Goal: Information Seeking & Learning: Understand process/instructions

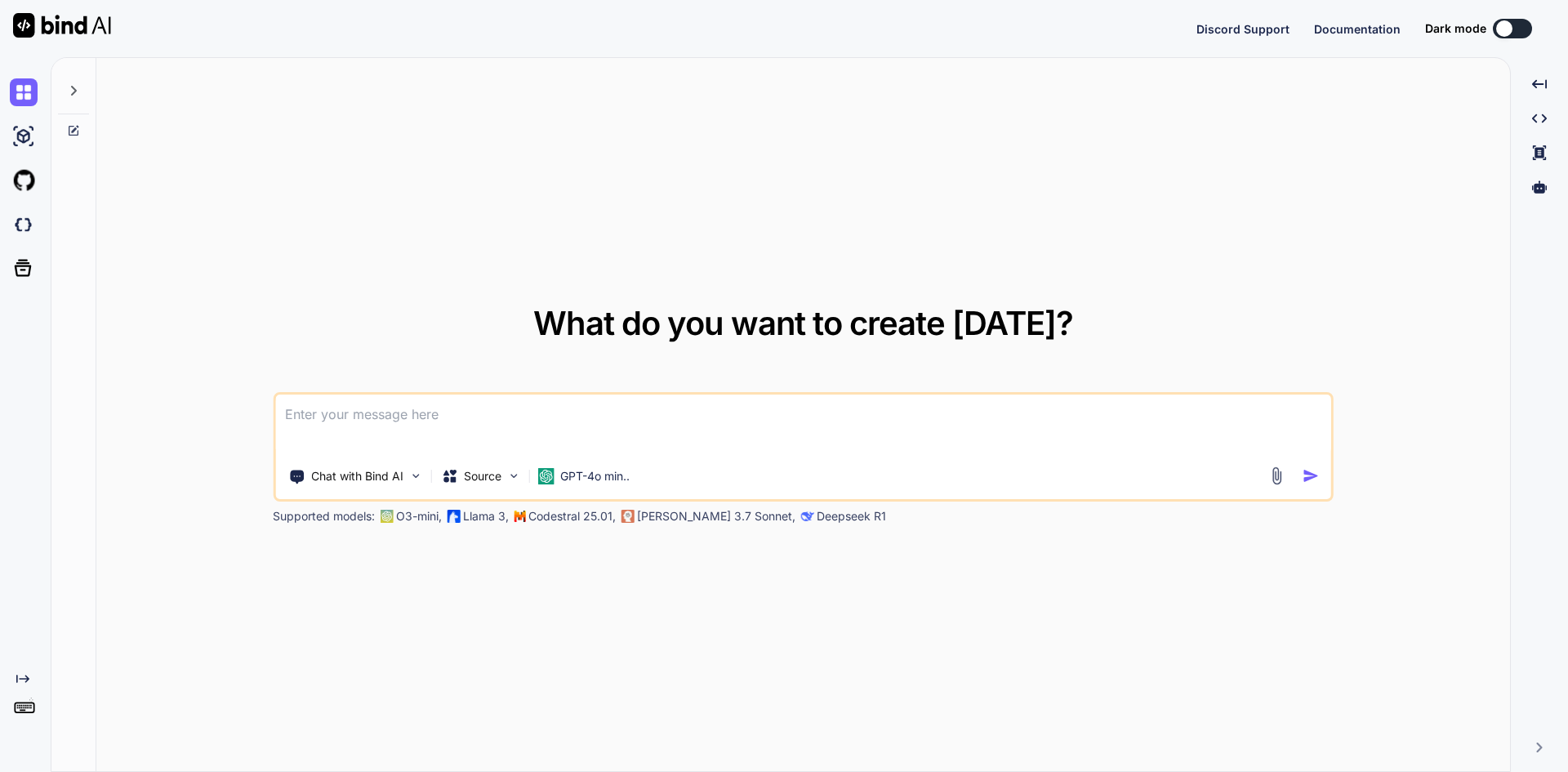
type textarea "x"
click at [618, 406] on textarea at bounding box center [803, 424] width 1056 height 60
click at [569, 415] on textarea at bounding box center [803, 424] width 1056 height 60
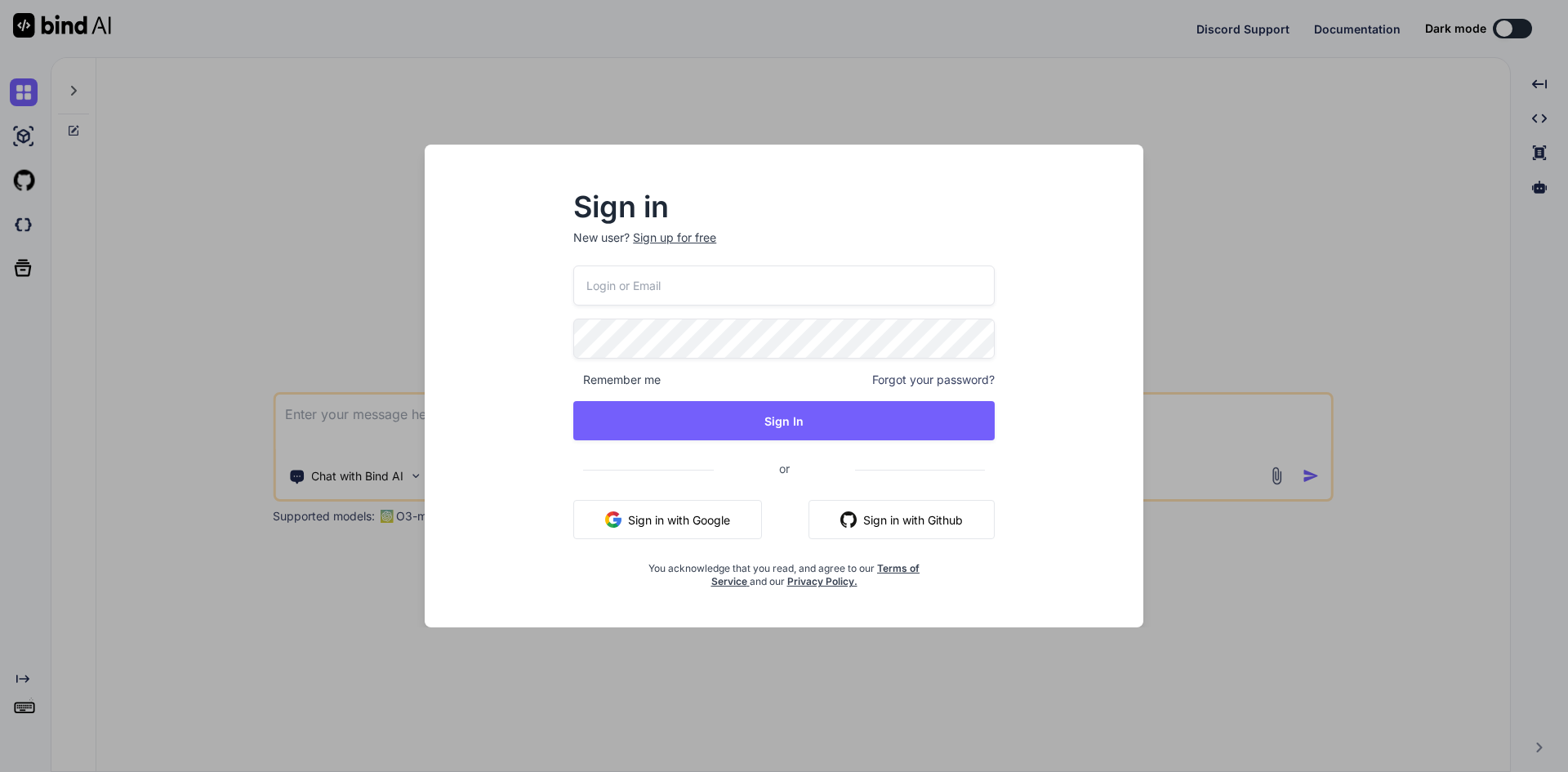
click at [1288, 479] on div "Sign in New user? Sign up for free Remember me Forgot your password? Sign In or…" at bounding box center [784, 386] width 1568 height 772
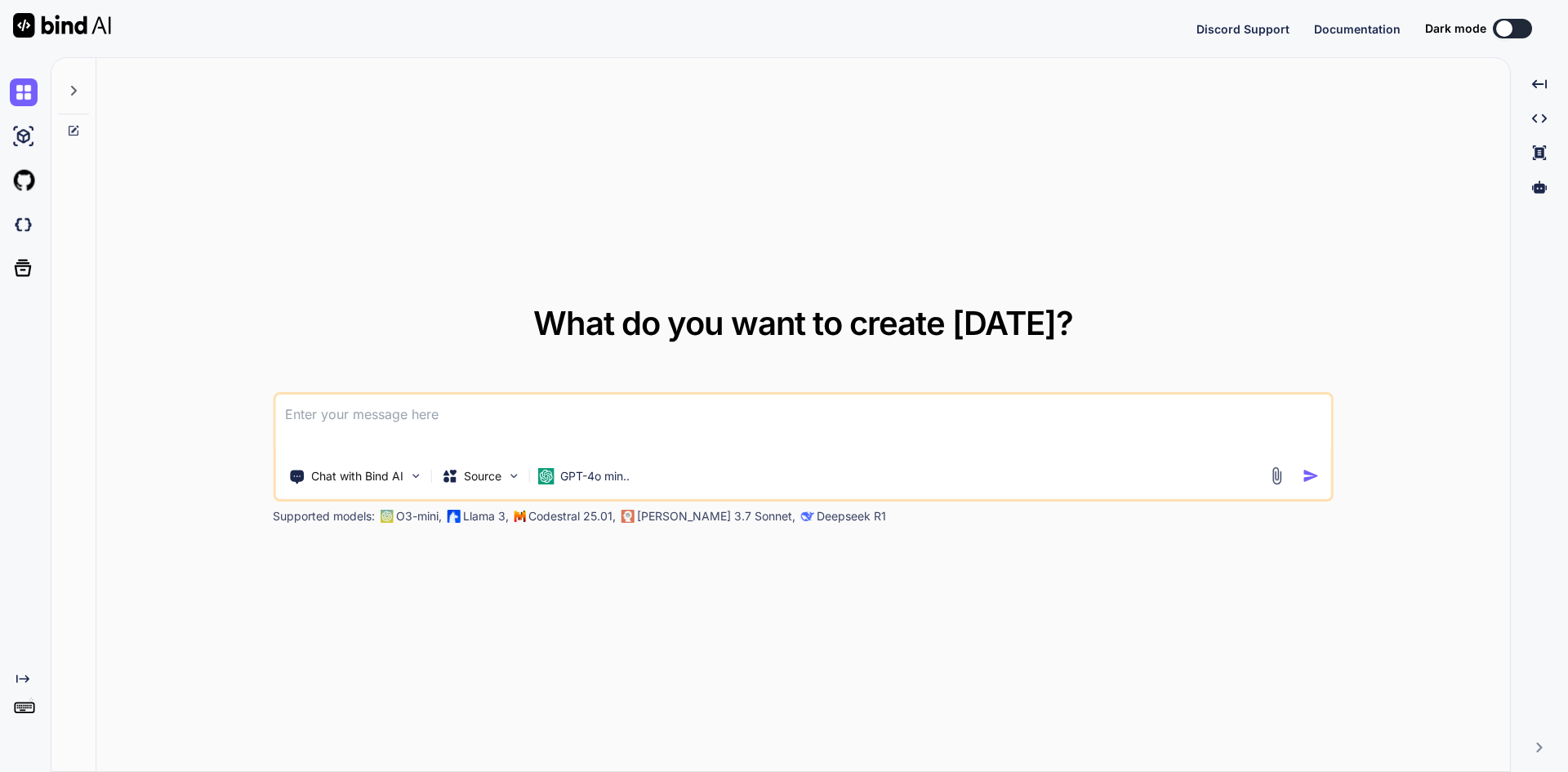
click at [951, 445] on textarea at bounding box center [803, 424] width 1056 height 60
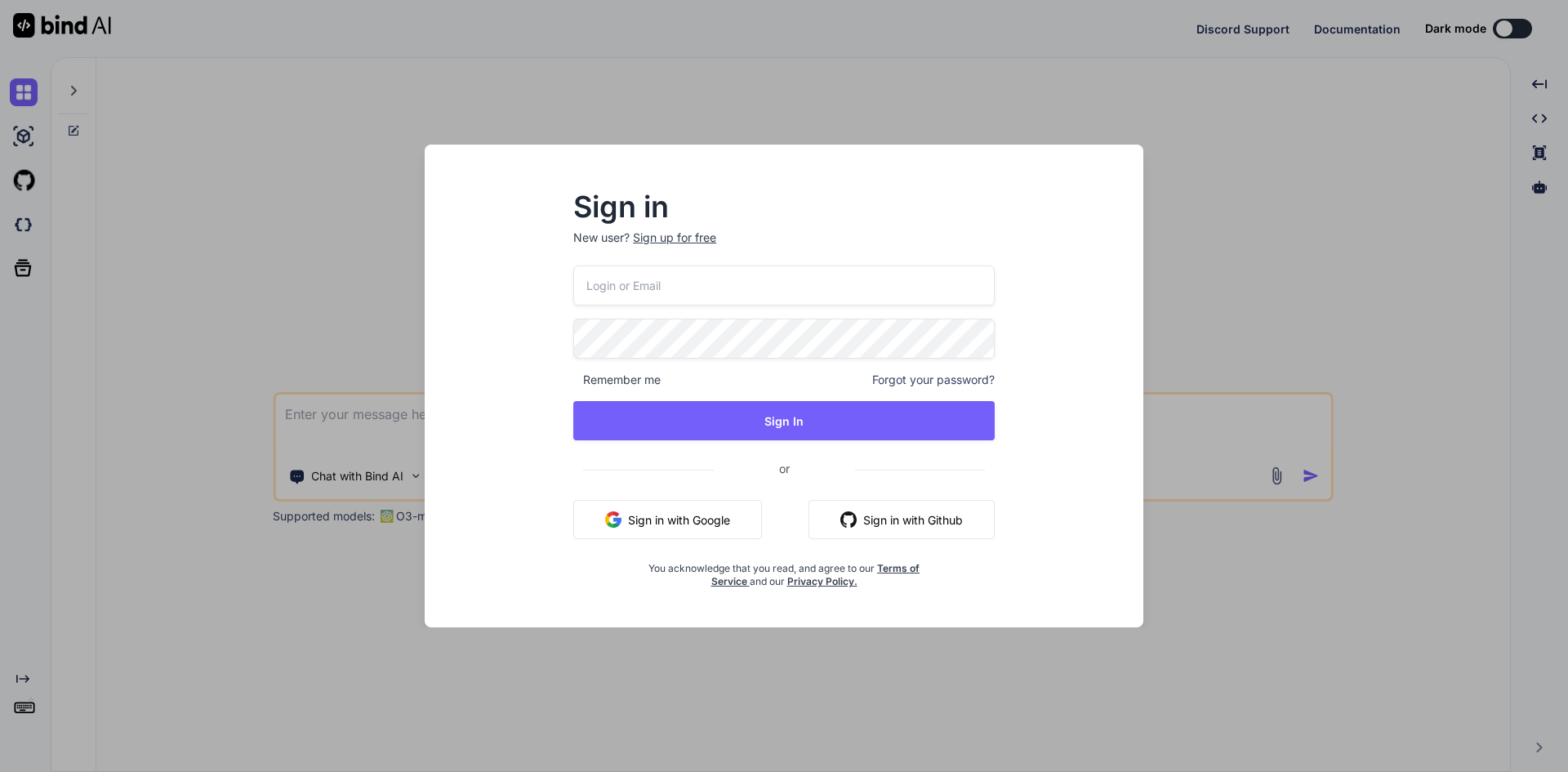
click at [324, 417] on div "Sign in New user? Sign up for free Remember me Forgot your password? Sign In or…" at bounding box center [784, 386] width 1568 height 772
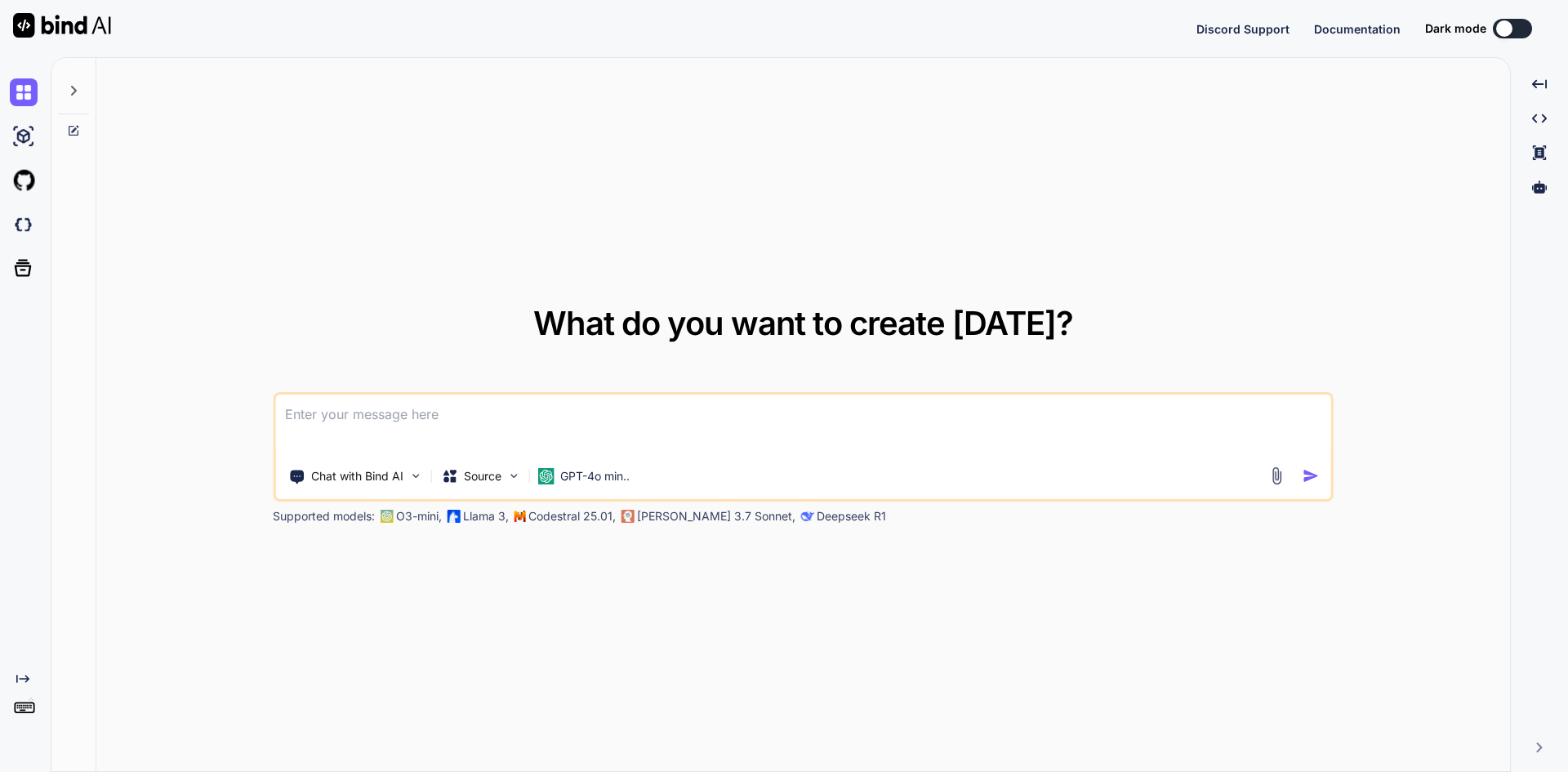
click at [512, 425] on textarea at bounding box center [803, 424] width 1056 height 60
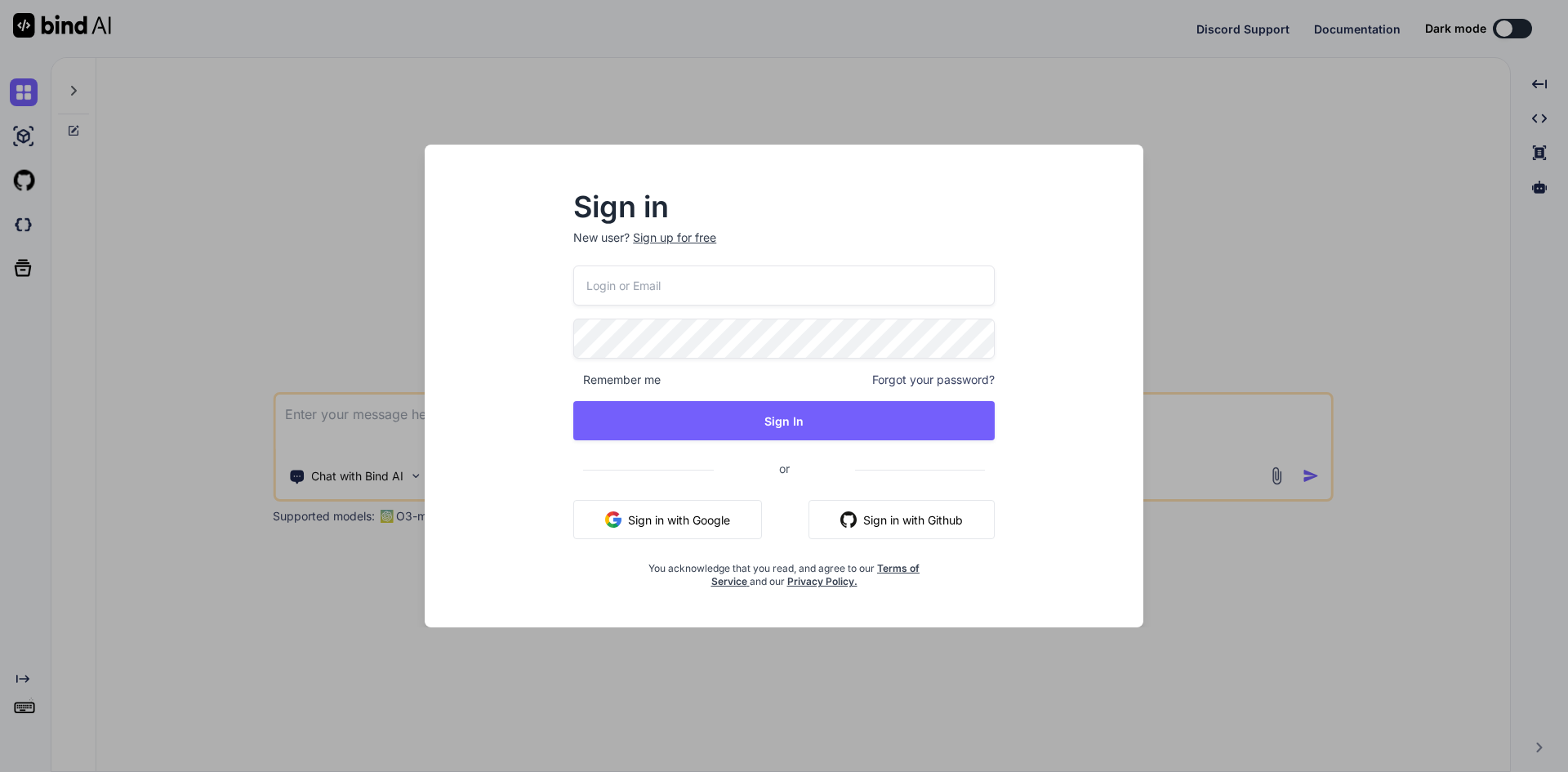
click at [647, 518] on button "Sign in with Google" at bounding box center [667, 520] width 189 height 40
type textarea "x"
click at [359, 415] on div "Sign in New user? Sign up for free Remember me Forgot your password? Sign In or…" at bounding box center [784, 386] width 1568 height 772
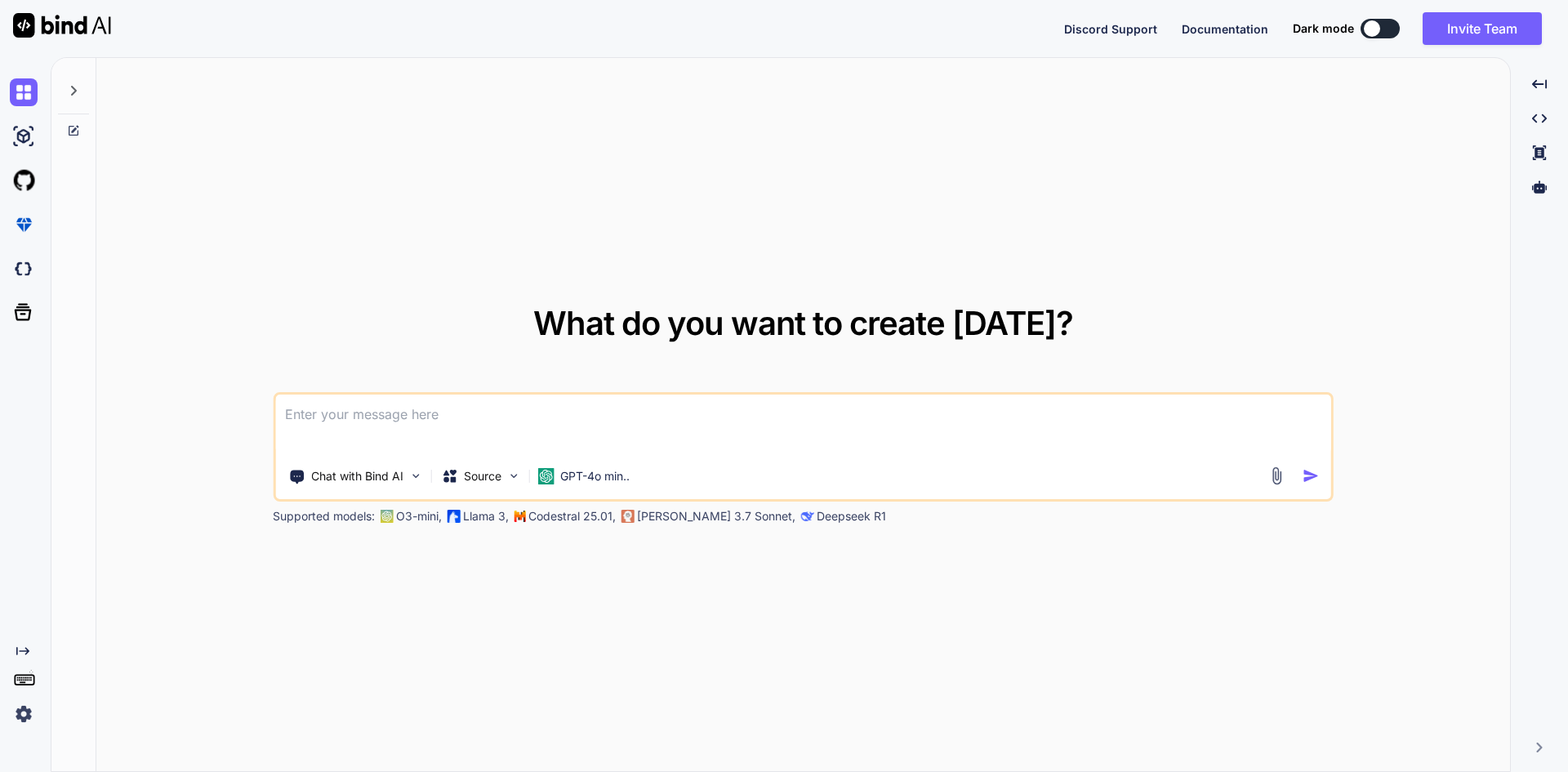
click at [359, 415] on textarea at bounding box center [803, 424] width 1056 height 60
type textarea "s"
type textarea "x"
type textarea "sd"
type textarea "x"
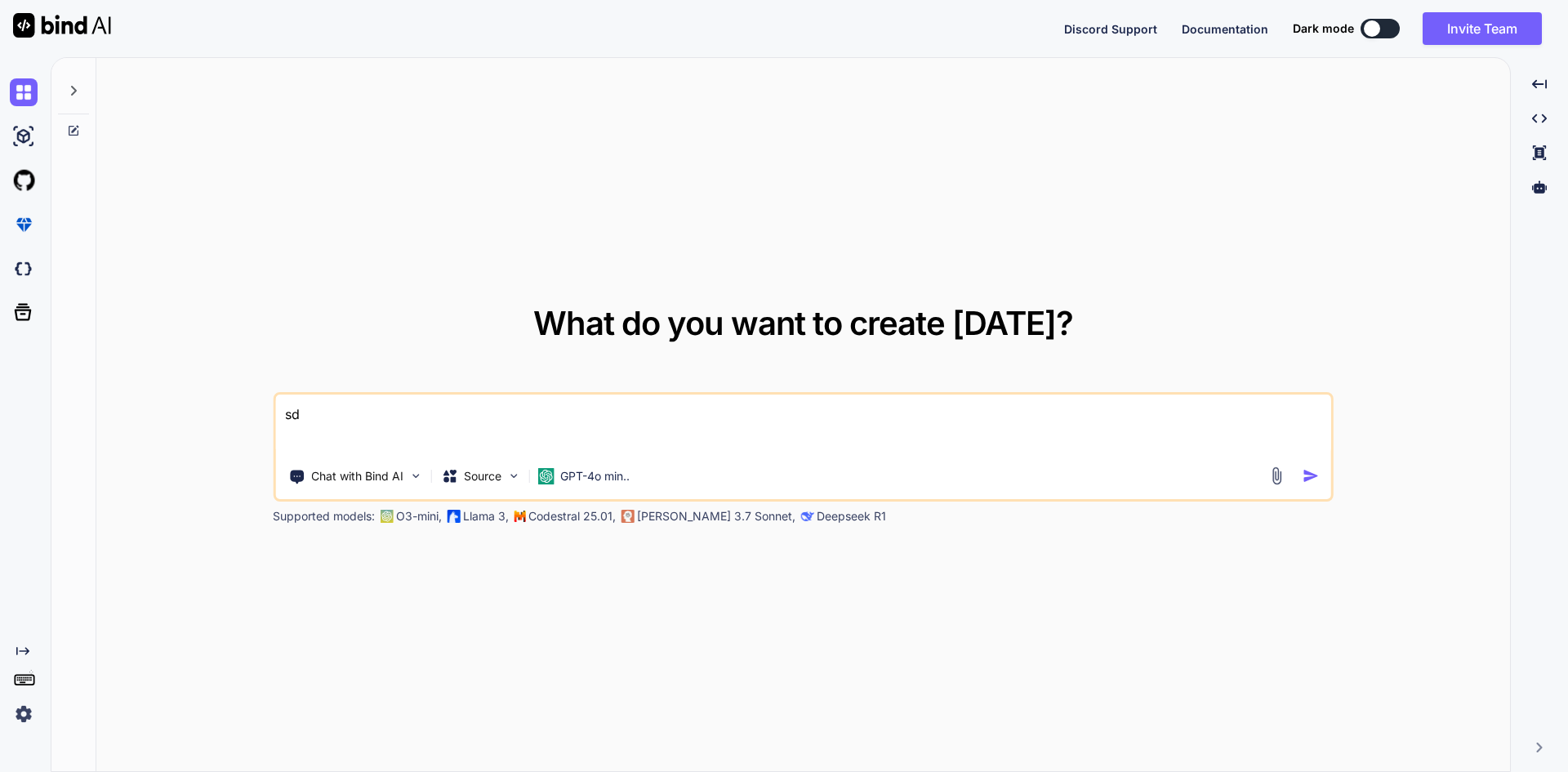
type textarea "sdf"
type textarea "x"
type textarea "sdf"
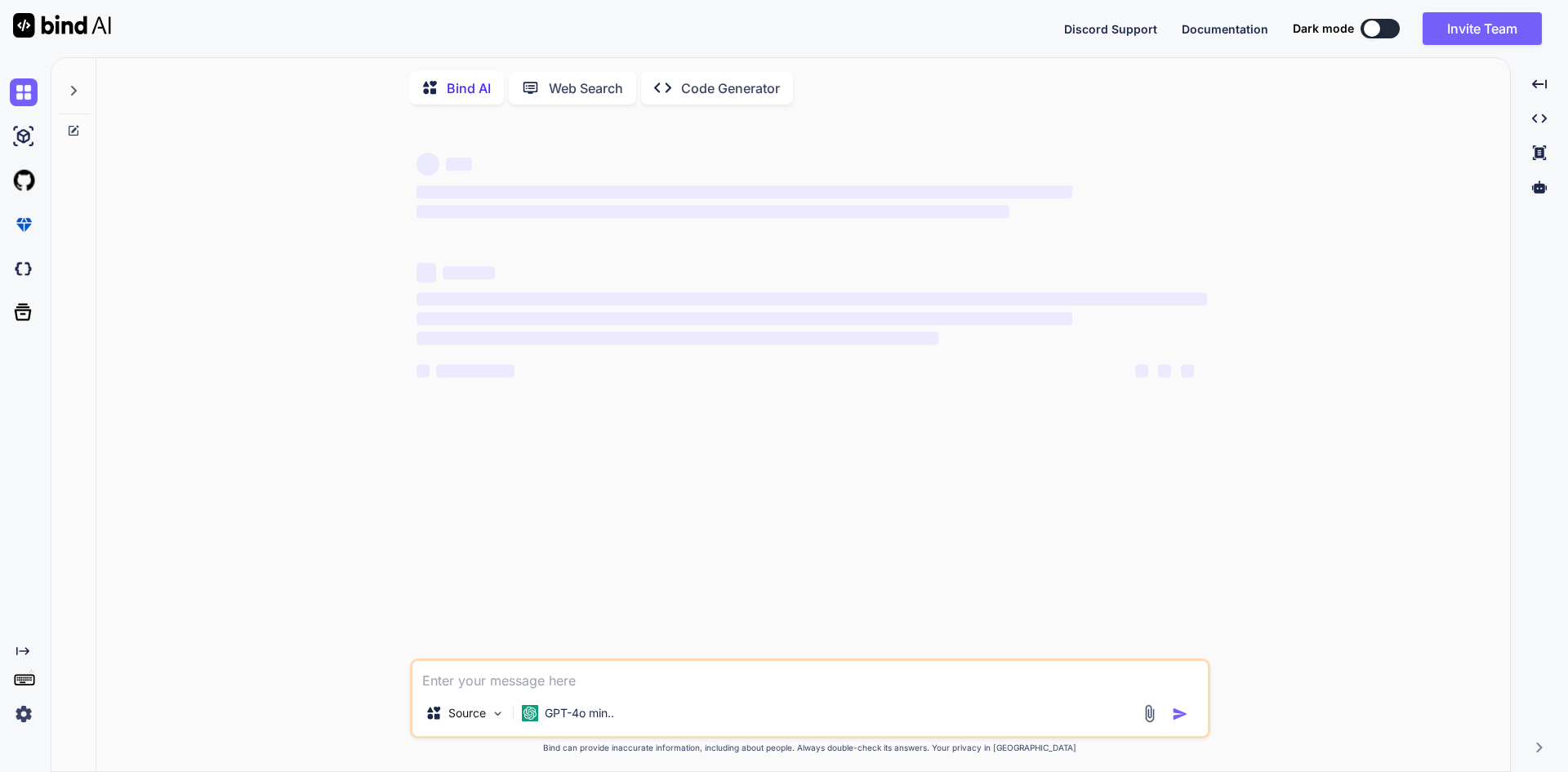
type textarea "x"
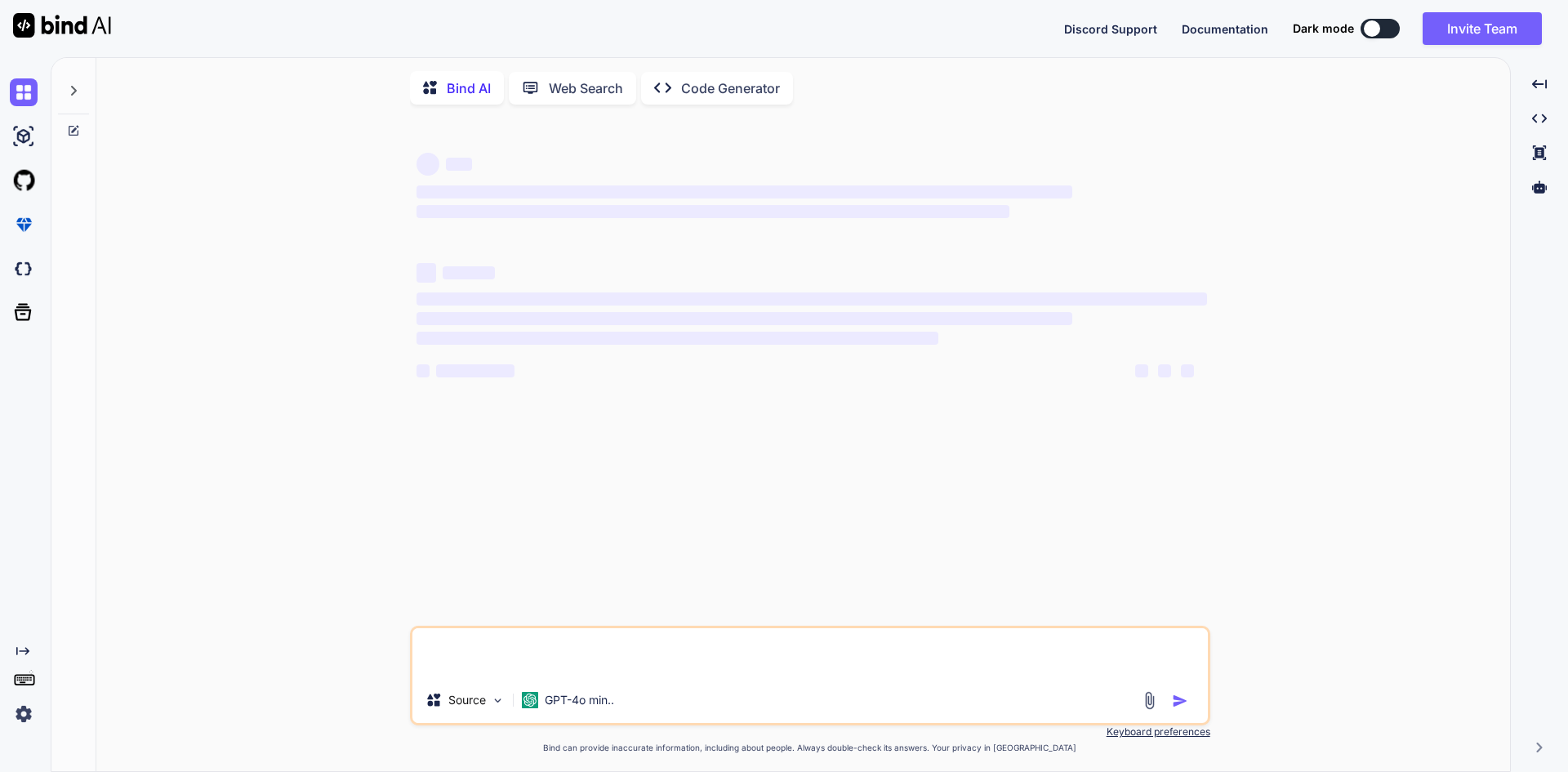
click at [504, 644] on textarea at bounding box center [810, 652] width 796 height 49
type textarea "x"
type textarea "• Integrate add service reminder API. • Implement business logic to bind data t…"
click at [731, 655] on textarea at bounding box center [810, 652] width 796 height 49
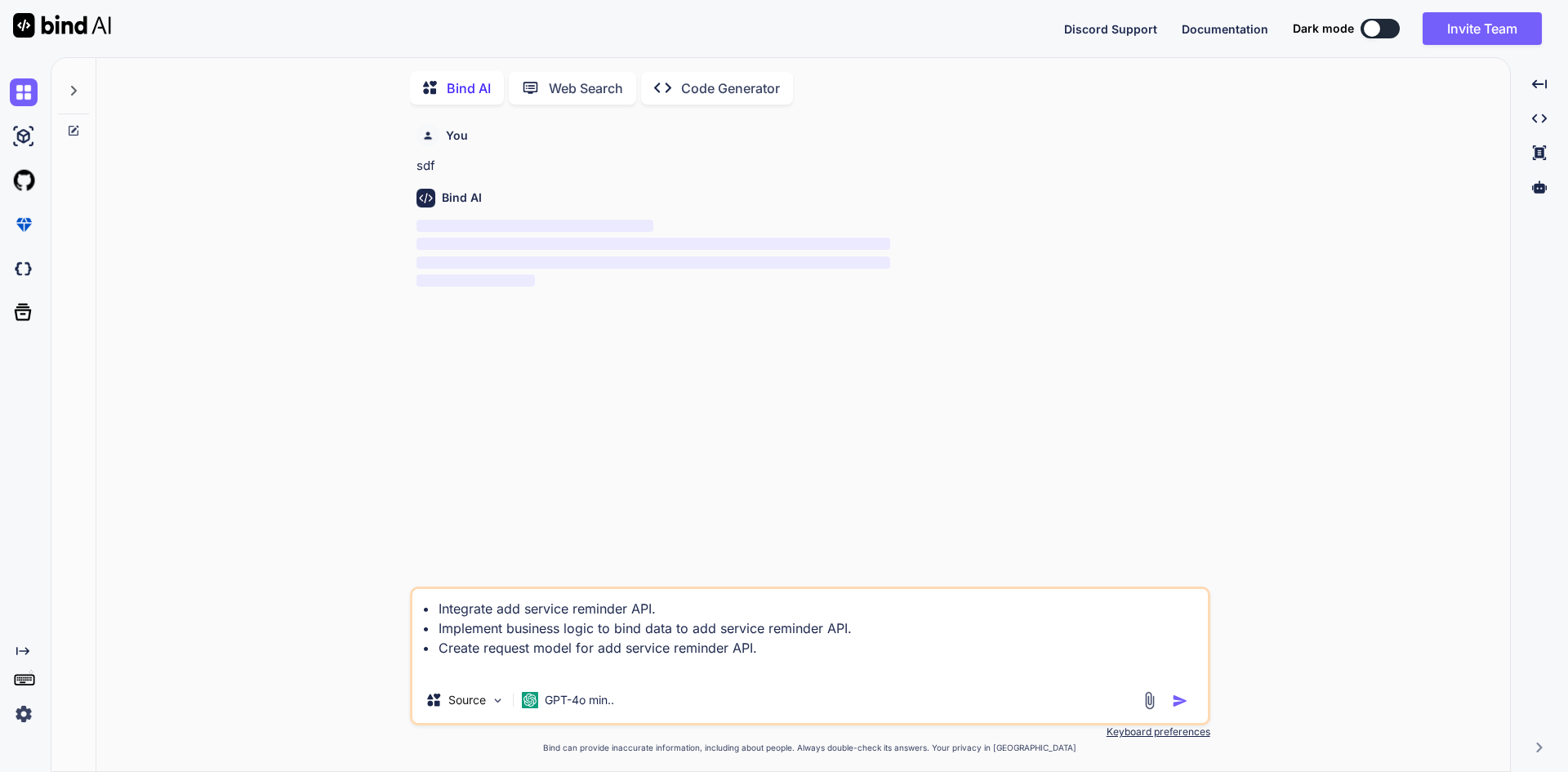
scroll to position [7, 0]
type textarea "x"
type textarea "• Integrate add service reminder API. • Implement business logic to bind data t…"
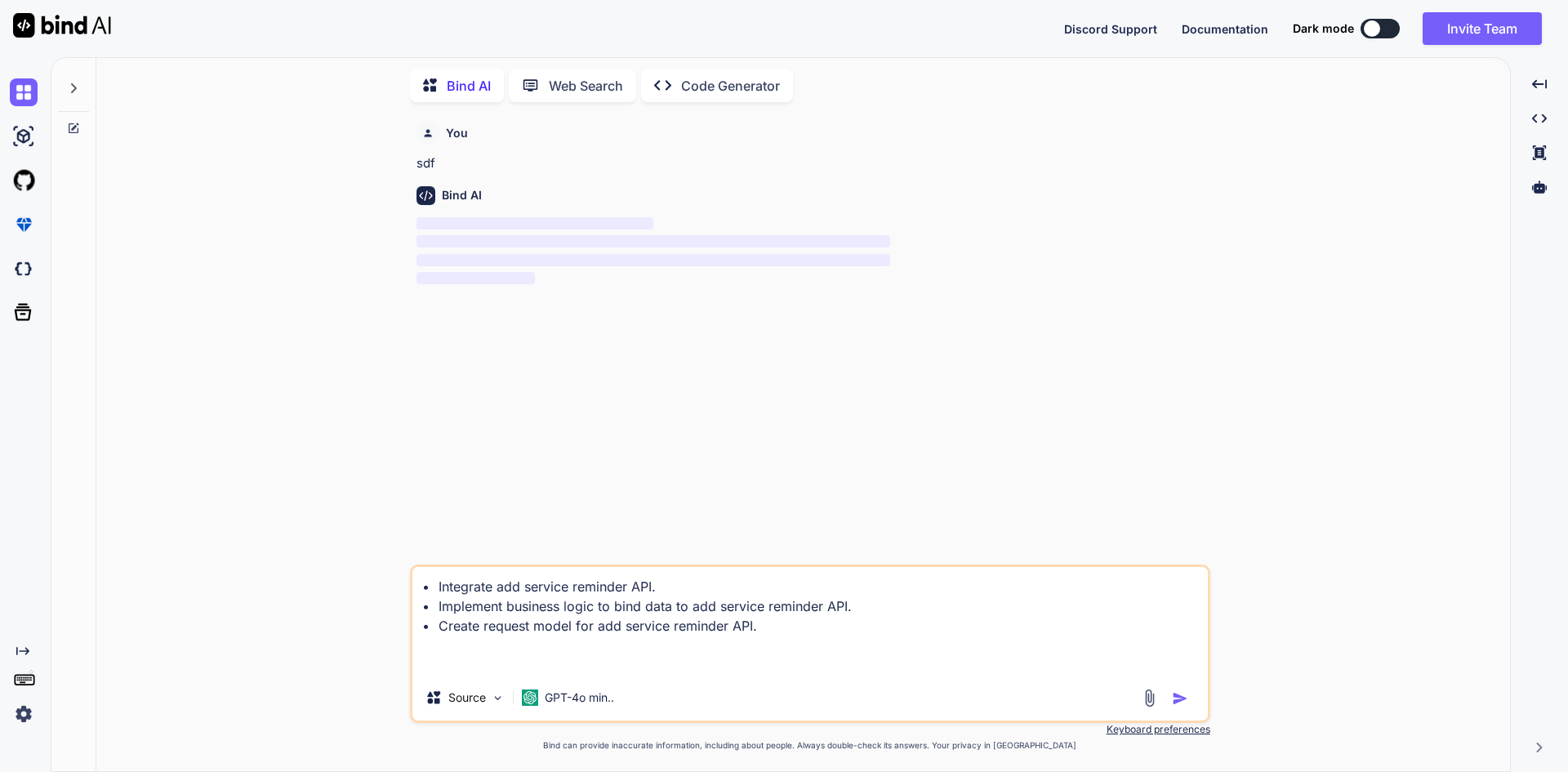
type textarea "x"
type textarea "• Integrate add service reminder API. • Implement business logic to bind data t…"
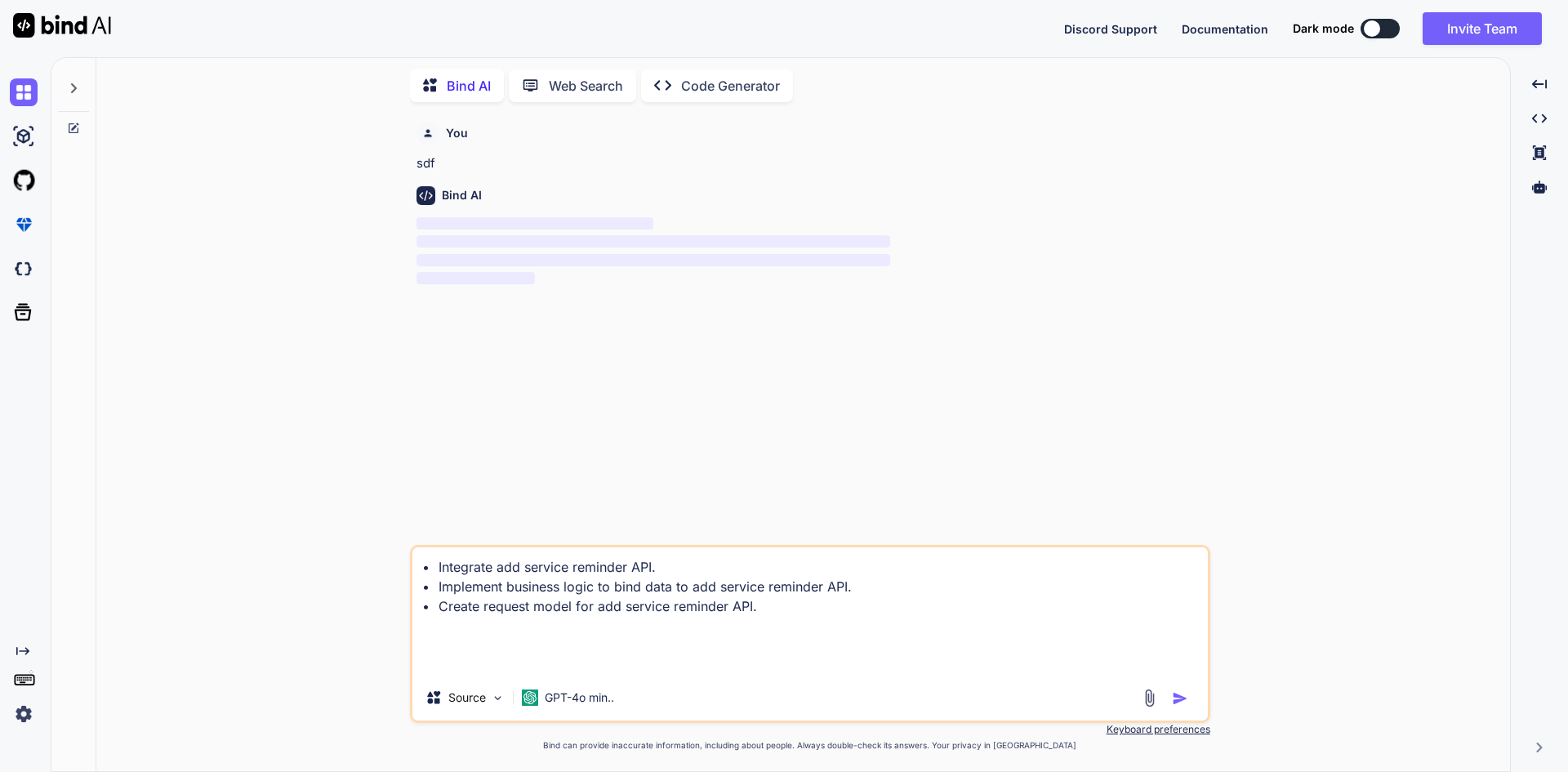
type textarea "x"
type textarea "• Integrate add service reminder API. • Implement business logic to bind data t…"
type textarea "x"
type textarea "• Integrate add service reminder API. • Implement business logic to bind data t…"
type textarea "x"
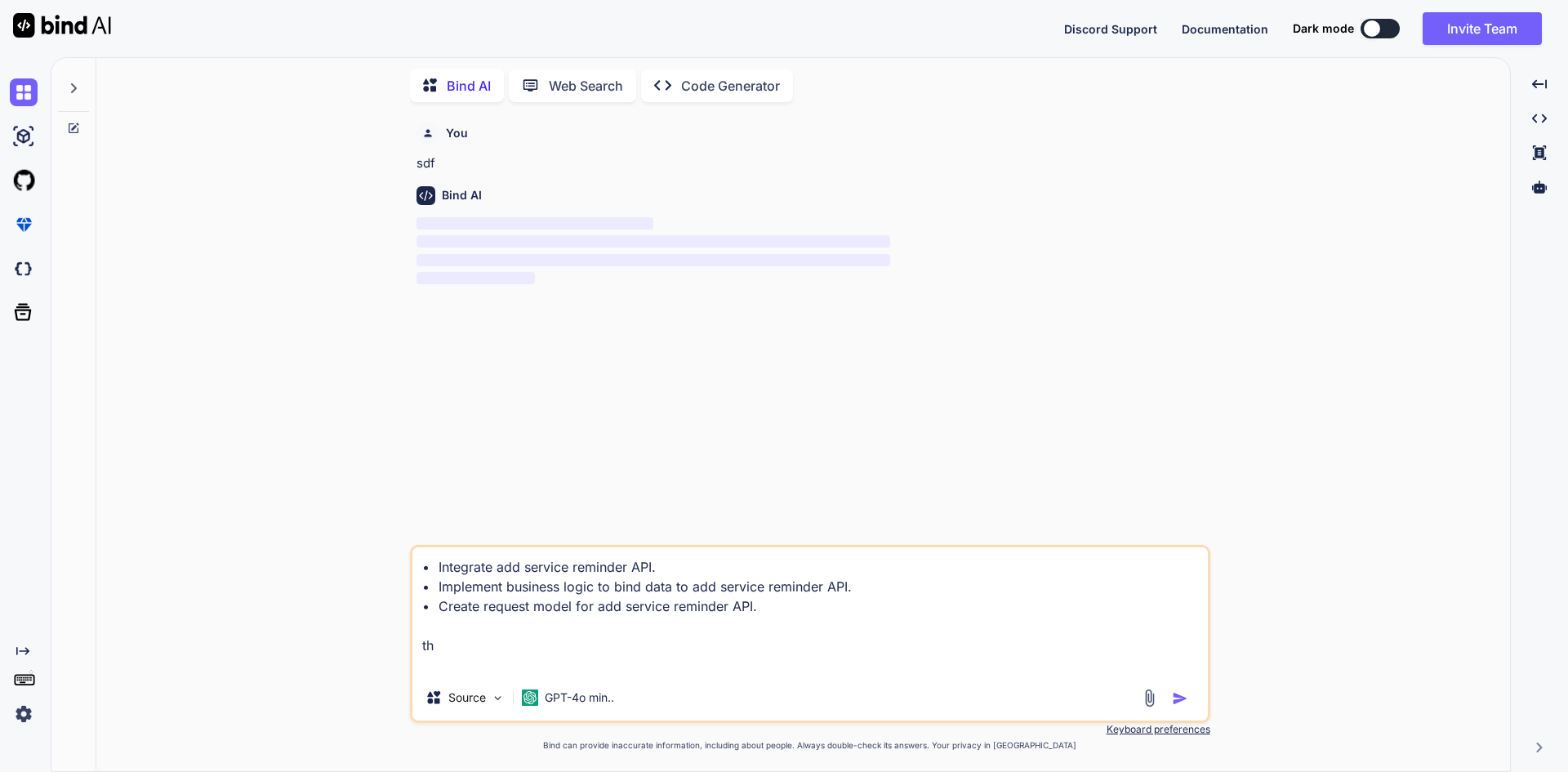
type textarea "• Integrate add service reminder API. • Implement business logic to bind data t…"
type textarea "x"
type textarea "• Integrate add service reminder API. • Implement business logic to bind data t…"
type textarea "x"
type textarea "• Integrate add service reminder API. • Implement business logic to bind data t…"
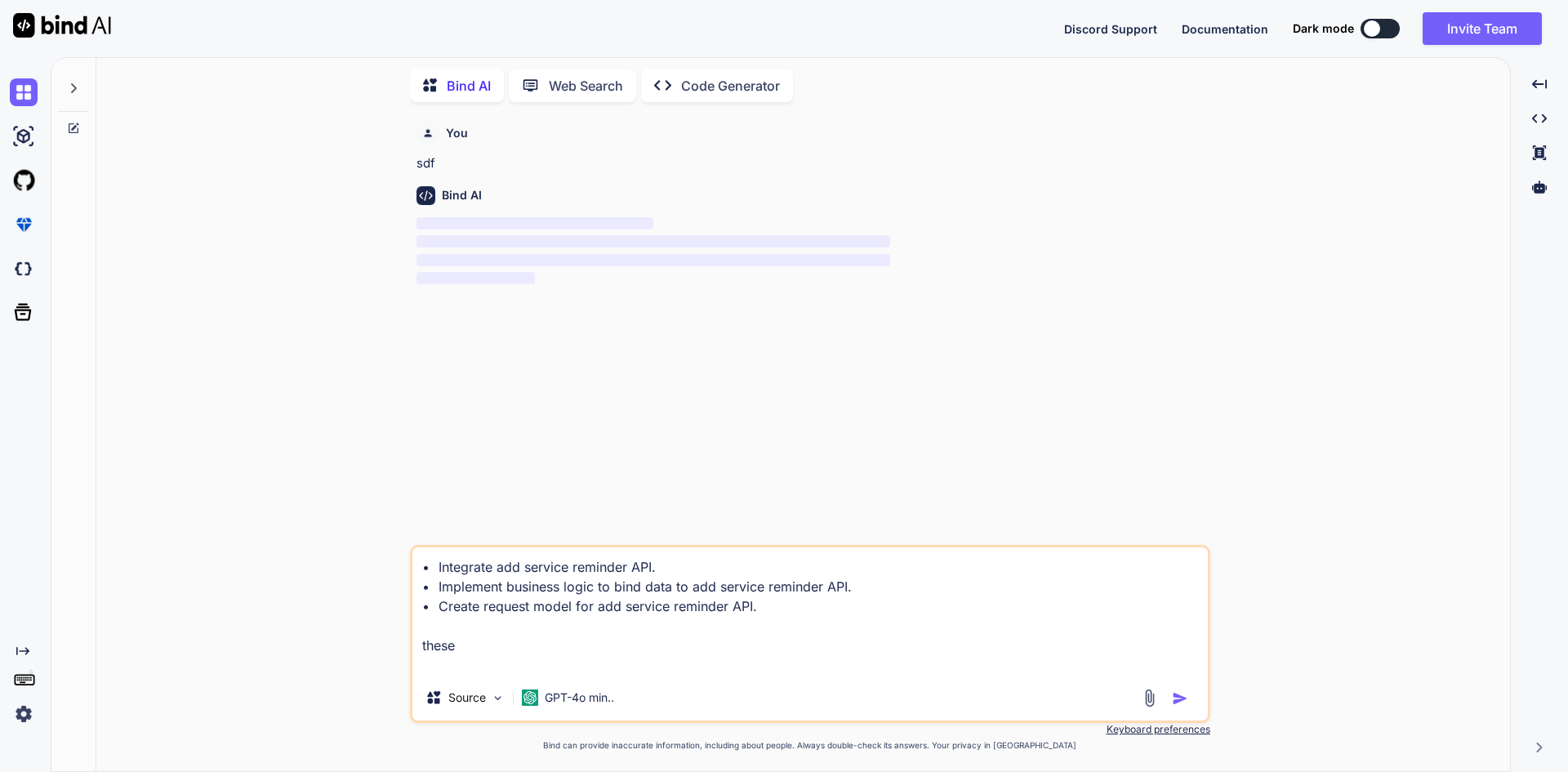
type textarea "x"
type textarea "• Integrate add service reminder API. • Implement business logic to bind data t…"
type textarea "x"
type textarea "• Integrate add service reminder API. • Implement business logic to bind data t…"
type textarea "x"
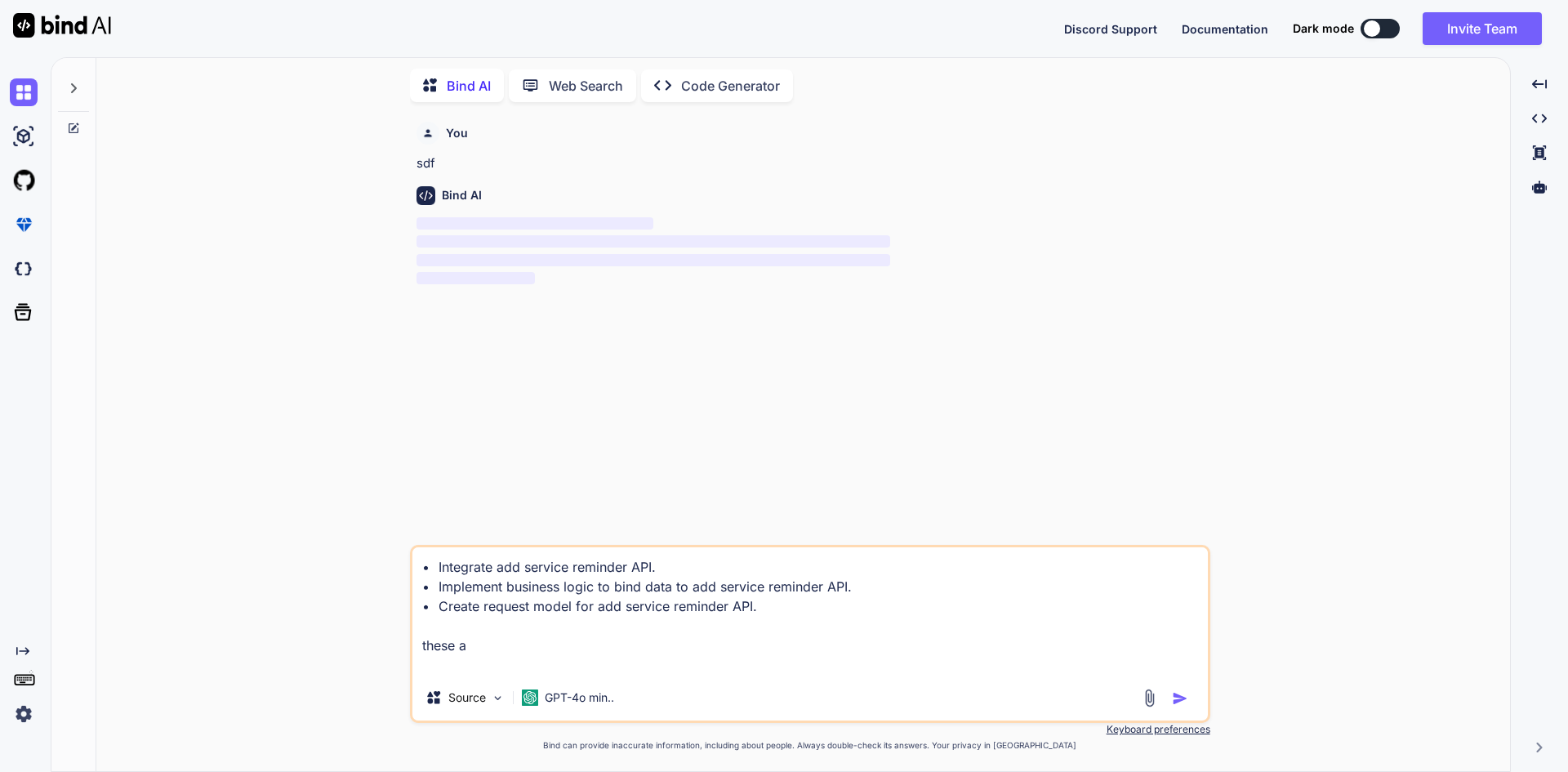
type textarea "• Integrate add service reminder API. • Implement business logic to bind data t…"
type textarea "x"
type textarea "• Integrate add service reminder API. • Implement business logic to bind data t…"
type textarea "x"
type textarea "• Integrate add service reminder API. • Implement business logic to bind data t…"
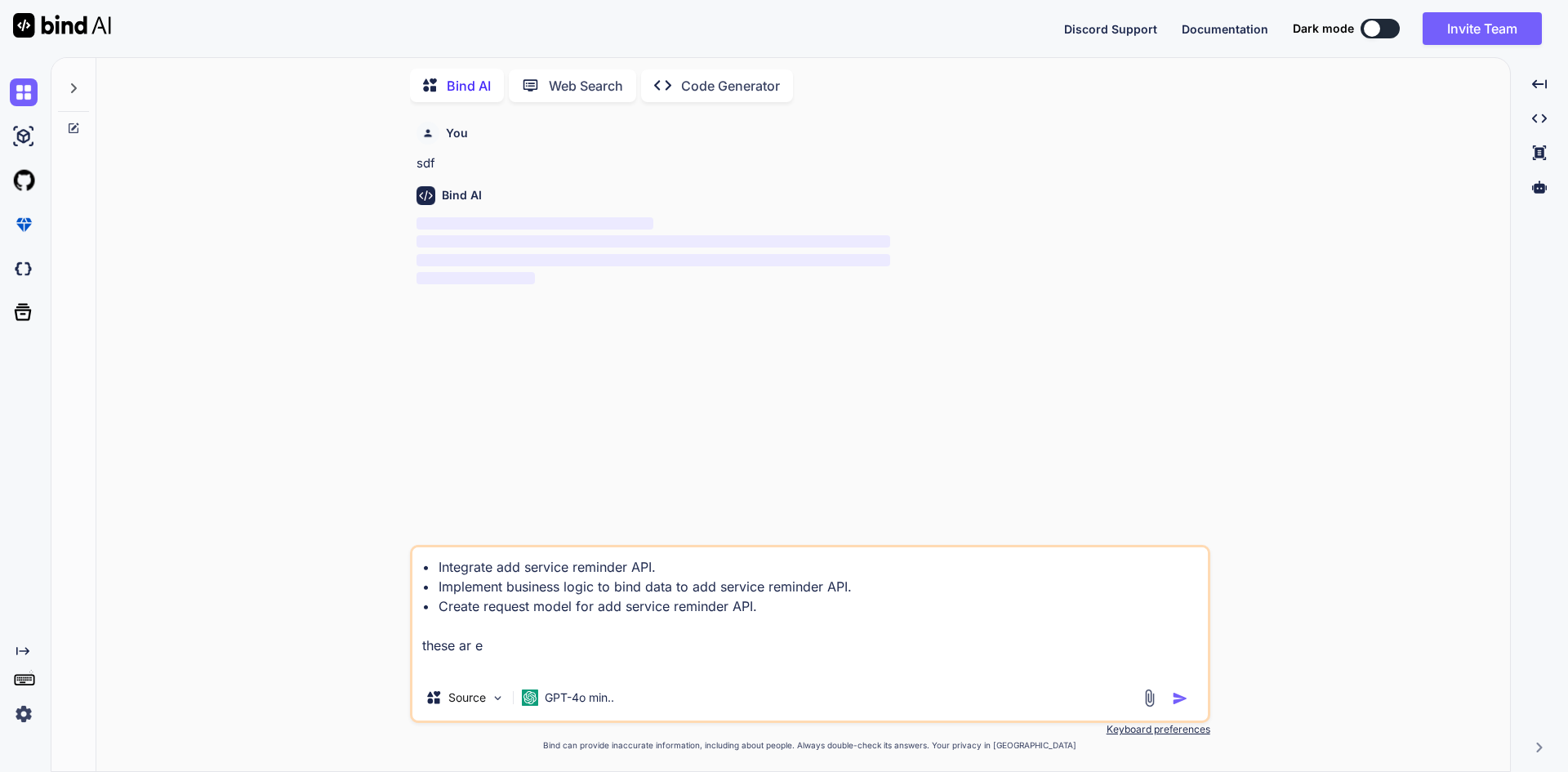
type textarea "x"
type textarea "• Integrate add service reminder API. • Implement business logic to bind data t…"
type textarea "x"
type textarea "• Integrate add service reminder API. • Implement business logic to bind data t…"
type textarea "x"
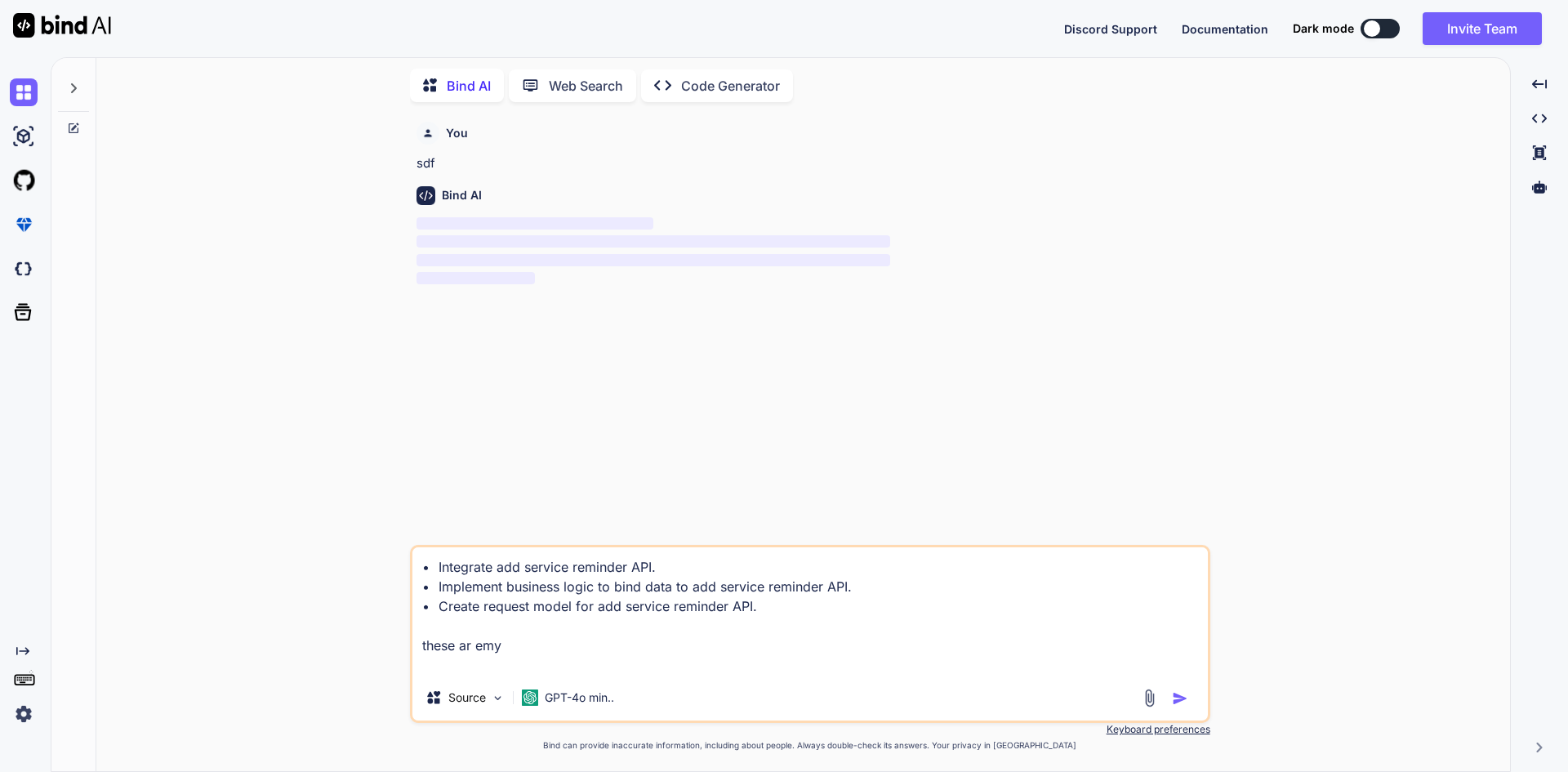
type textarea "• Integrate add service reminder API. • Implement business logic to bind data t…"
type textarea "x"
type textarea "• Integrate add service reminder API. • Implement business logic to bind data t…"
type textarea "x"
type textarea "• Integrate add service reminder API. • Implement business logic to bind data t…"
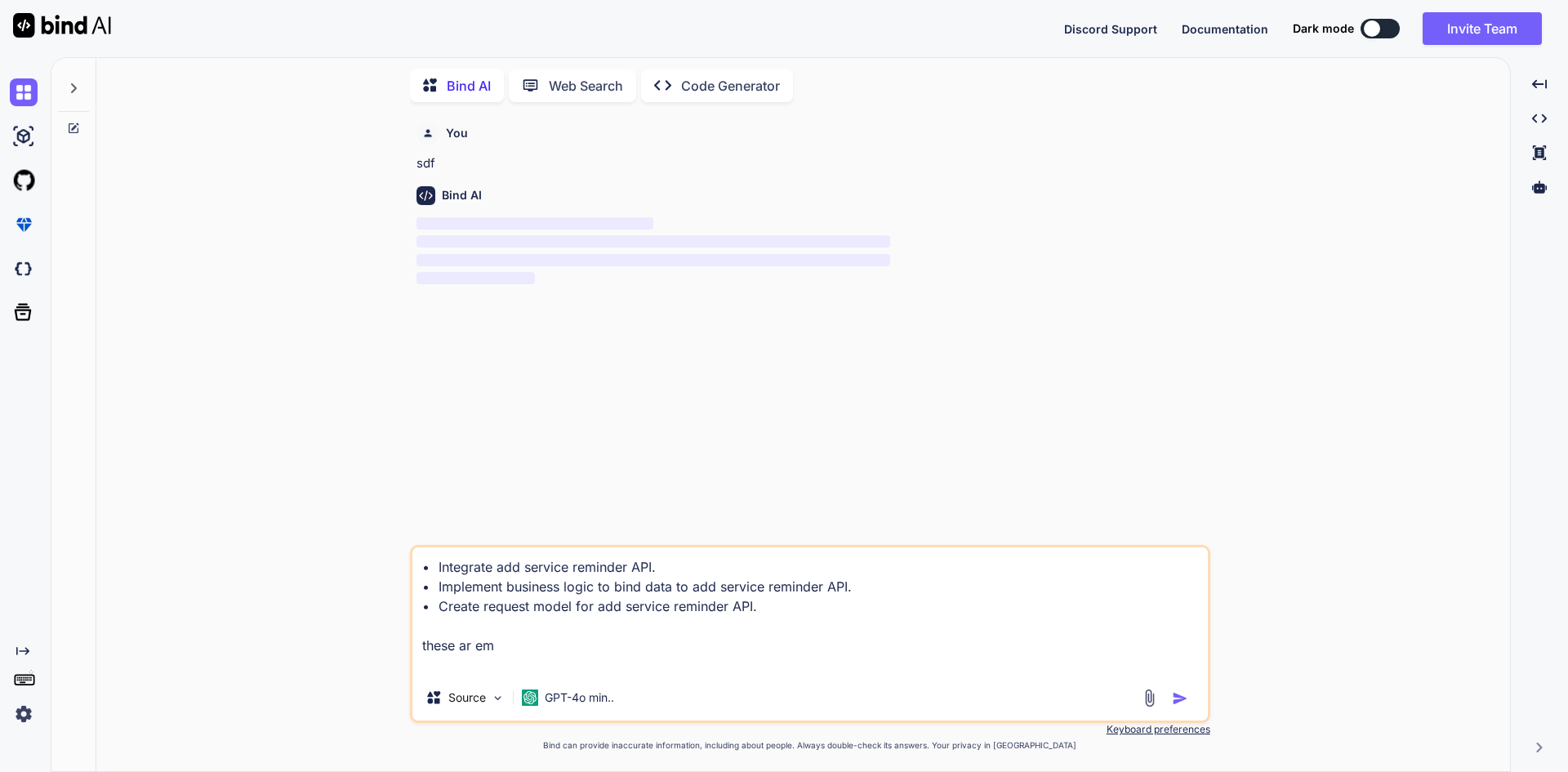
type textarea "x"
type textarea "• Integrate add service reminder API. • Implement business logic to bind data t…"
type textarea "x"
type textarea "• Integrate add service reminder API. • Implement business logic to bind data t…"
type textarea "x"
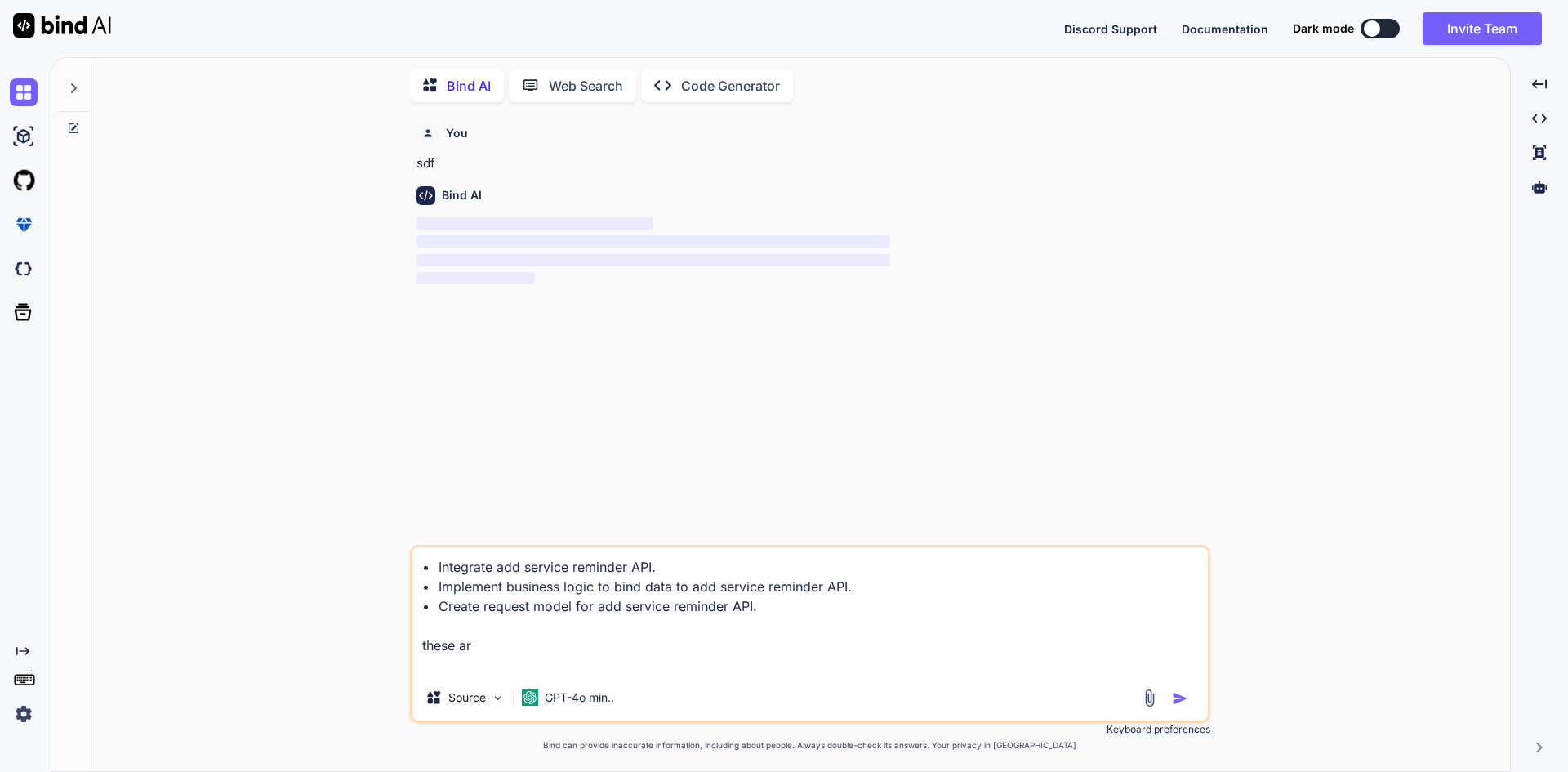
type textarea "• Integrate add service reminder API. • Implement business logic to bind data t…"
type textarea "x"
type textarea "• Integrate add service reminder API. • Implement business logic to bind data t…"
type textarea "x"
type textarea "• Integrate add service reminder API. • Implement business logic to bind data t…"
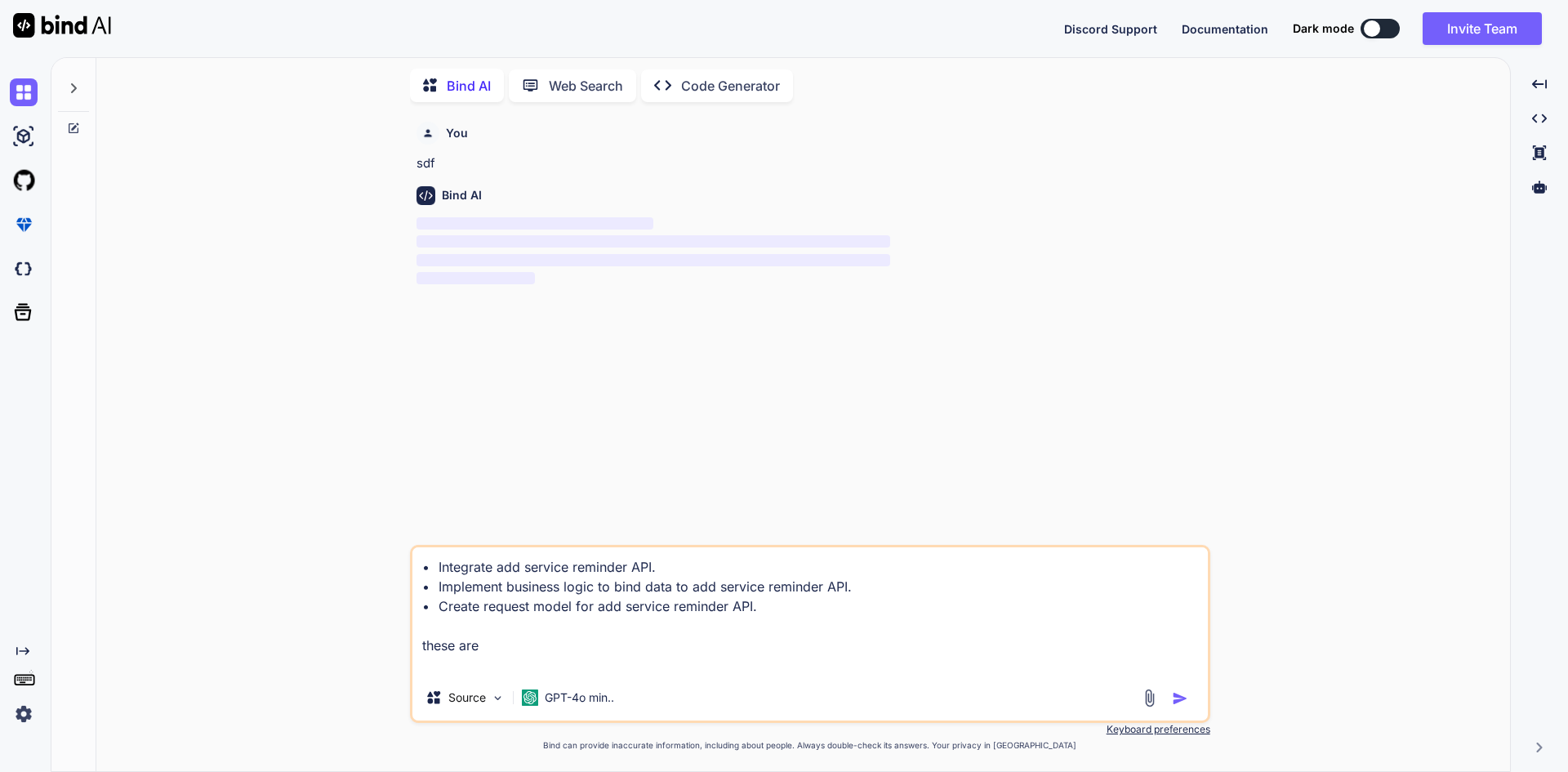
type textarea "x"
type textarea "• Integrate add service reminder API. • Implement business logic to bind data t…"
type textarea "x"
type textarea "• Integrate add service reminder API. • Implement business logic to bind data t…"
type textarea "x"
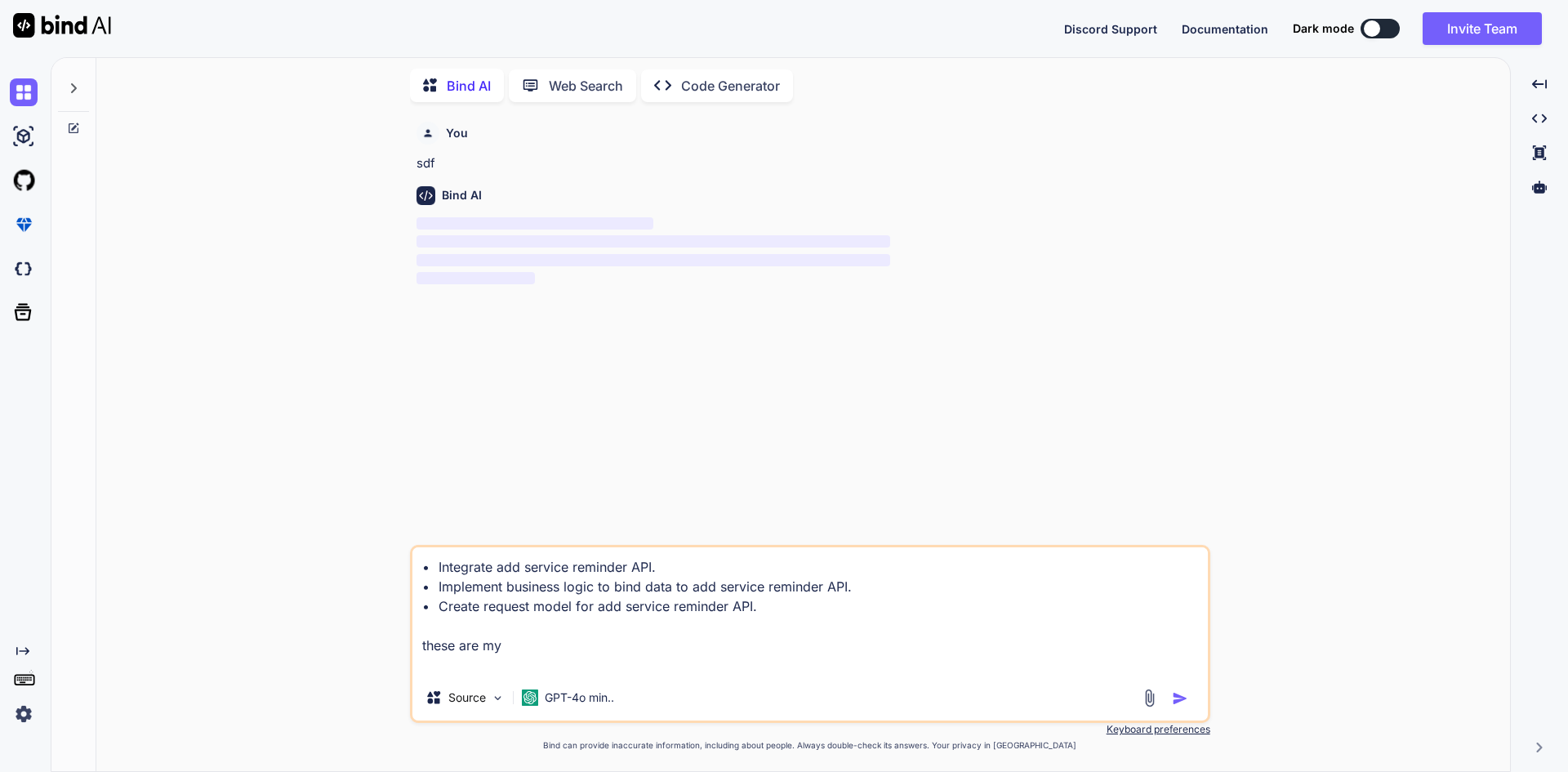
type textarea "• Integrate add service reminder API. • Implement business logic to bind data t…"
type textarea "x"
type textarea "• Integrate add service reminder API. • Implement business logic to bind data t…"
type textarea "x"
type textarea "• Integrate add service reminder API. • Implement business logic to bind data t…"
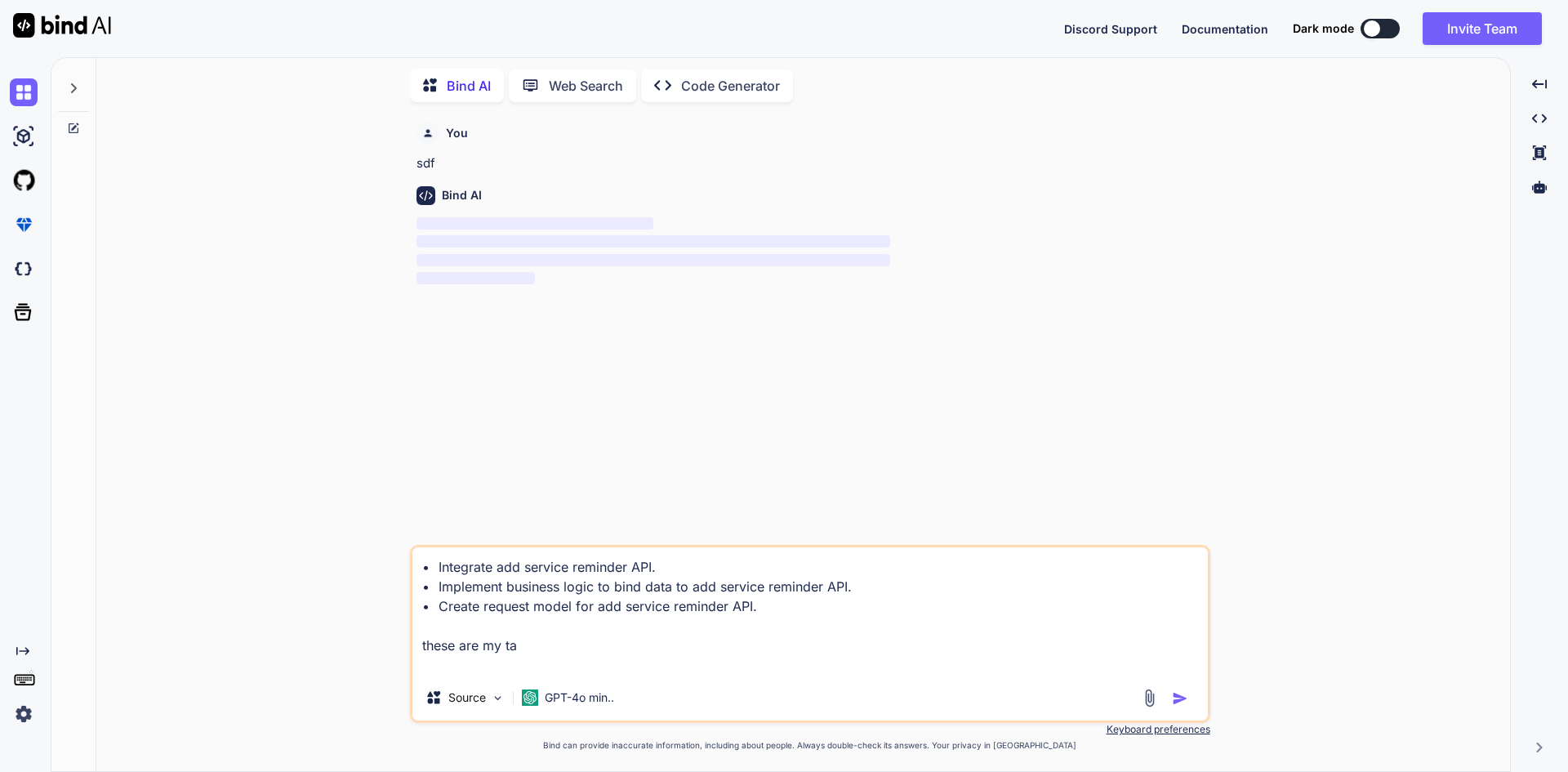
type textarea "x"
type textarea "• Integrate add service reminder API. • Implement business logic to bind data t…"
type textarea "x"
type textarea "• Integrate add service reminder API. • Implement business logic to bind data t…"
type textarea "x"
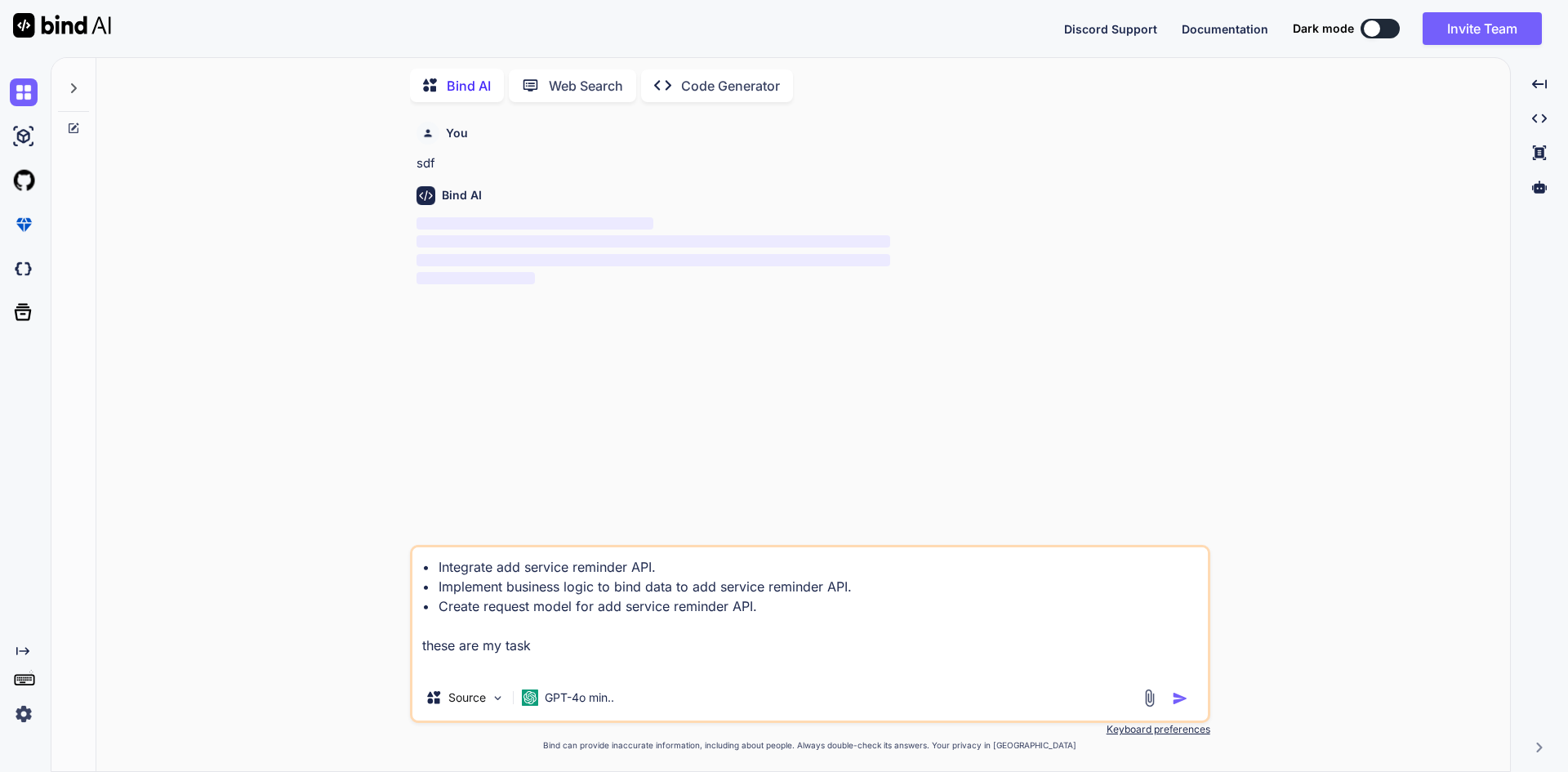
type textarea "• Integrate add service reminder API. • Implement business logic to bind data t…"
type textarea "x"
type textarea "• Integrate add service reminder API. • Implement business logic to bind data t…"
type textarea "x"
type textarea "• Integrate add service reminder API. • Implement business logic to bind data t…"
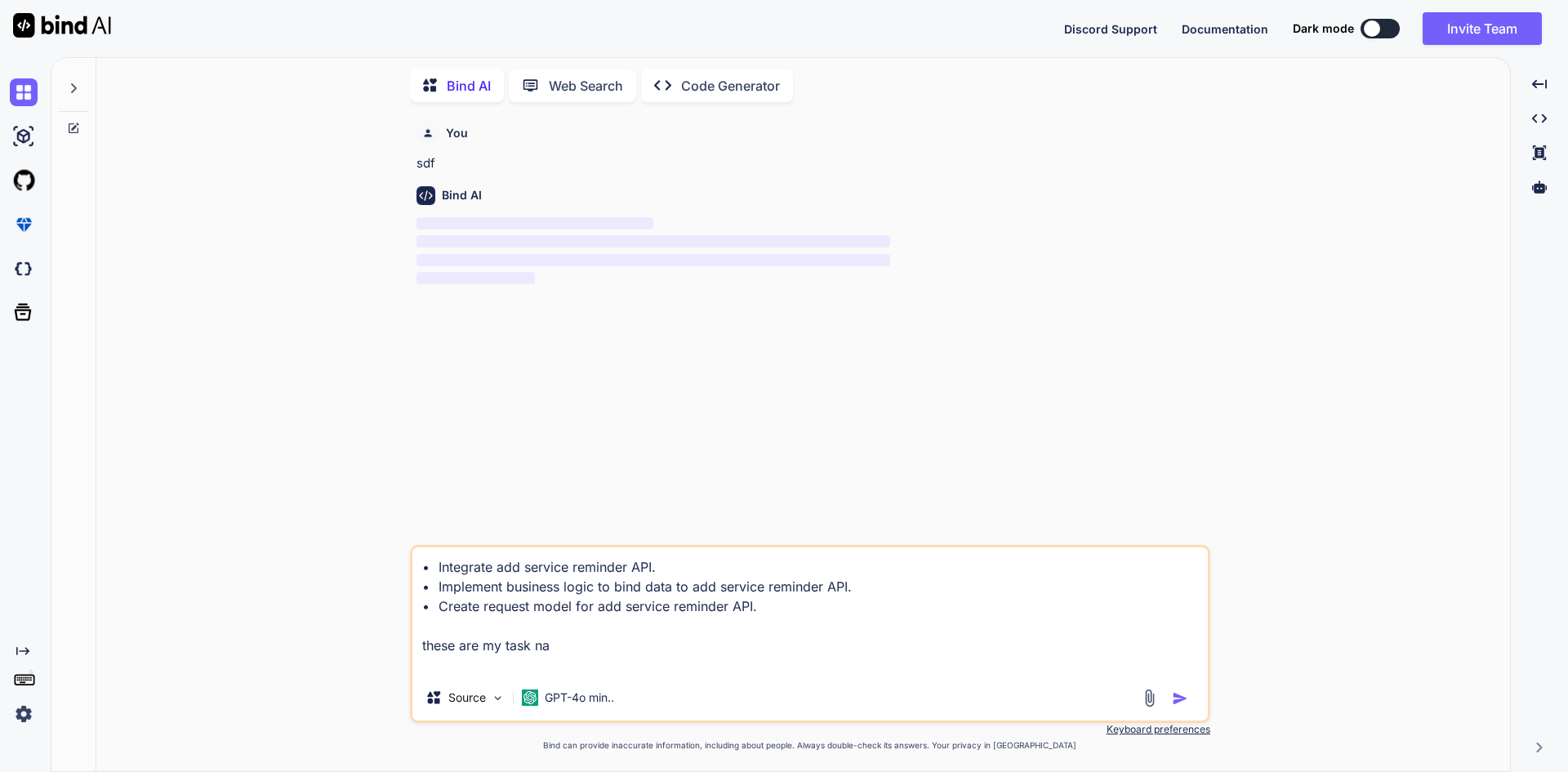
type textarea "x"
type textarea "• Integrate add service reminder API. • Implement business logic to bind data t…"
type textarea "x"
type textarea "• Integrate add service reminder API. • Implement business logic to bind data t…"
type textarea "x"
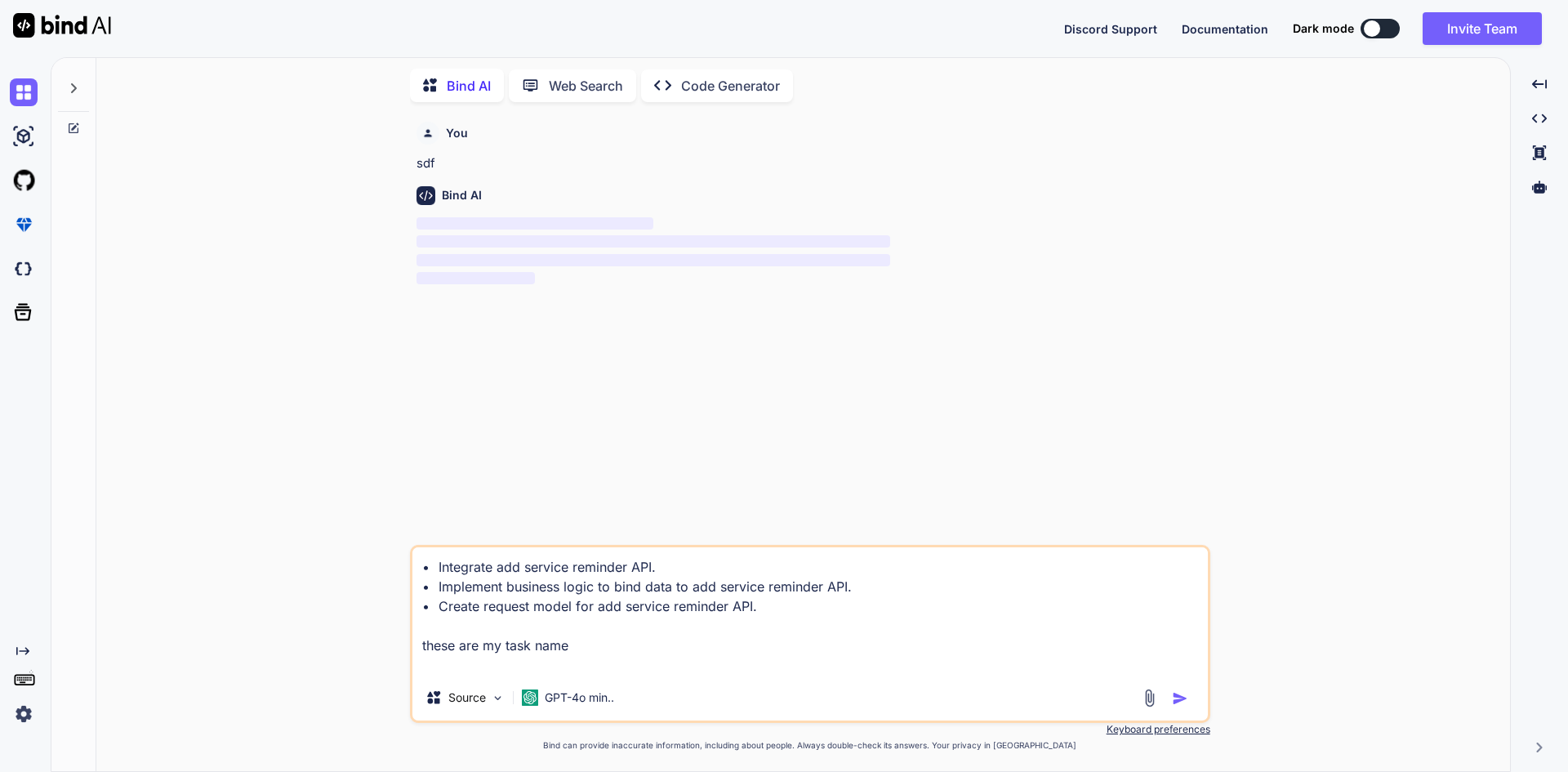
type textarea "• Integrate add service reminder API. • Implement business logic to bind data t…"
type textarea "x"
type textarea "• Integrate add service reminder API. • Implement business logic to bind data t…"
type textarea "x"
type textarea "• Integrate add service reminder API. • Implement business logic to bind data t…"
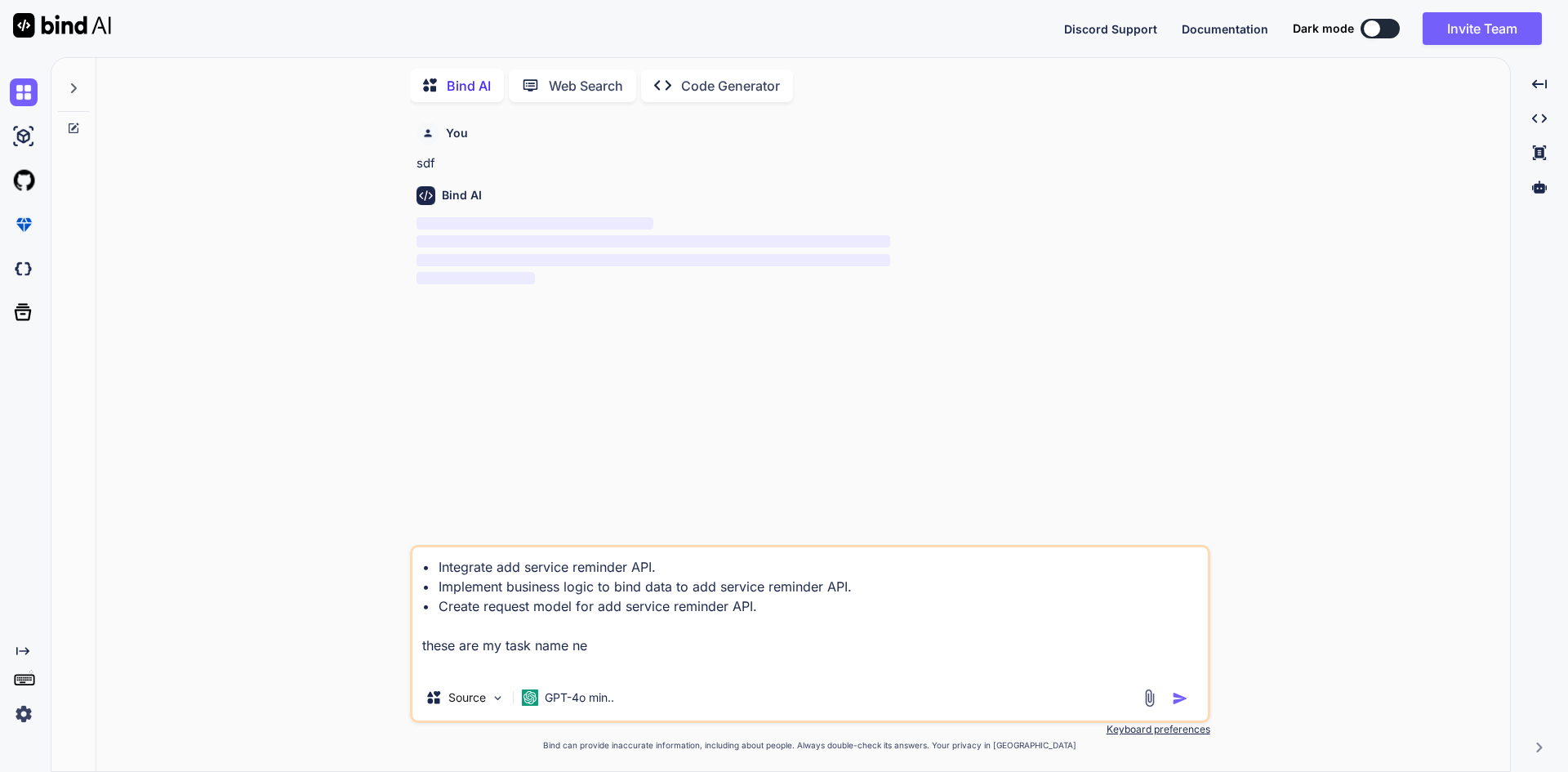
type textarea "x"
type textarea "• Integrate add service reminder API. • Implement business logic to bind data t…"
type textarea "x"
type textarea "• Integrate add service reminder API. • Implement business logic to bind data t…"
type textarea "x"
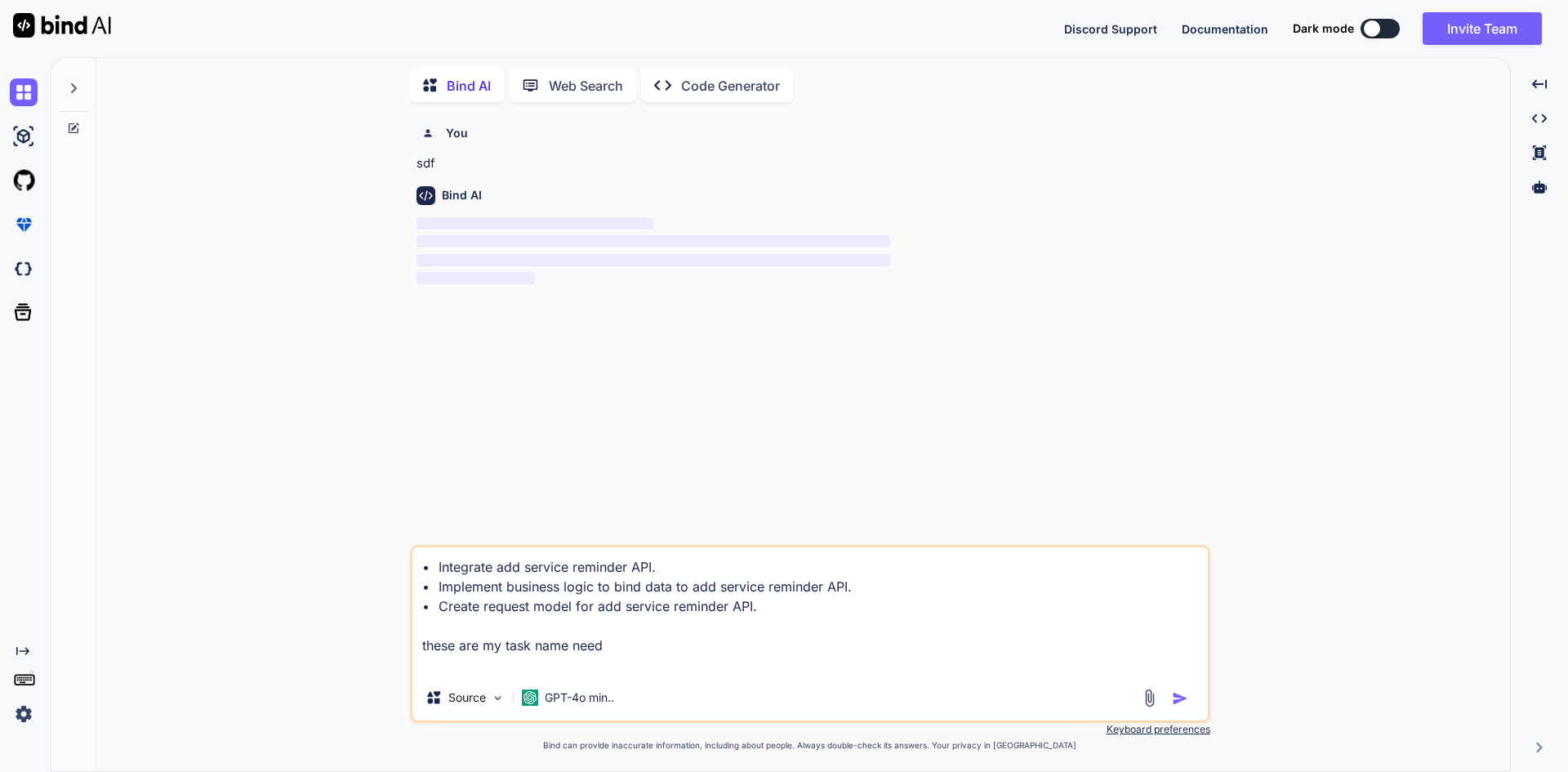
type textarea "• Integrate add service reminder API. • Implement business logic to bind data t…"
type textarea "x"
type textarea "• Integrate add service reminder API. • Implement business logic to bind data t…"
type textarea "x"
type textarea "• Integrate add service reminder API. • Implement business logic to bind data t…"
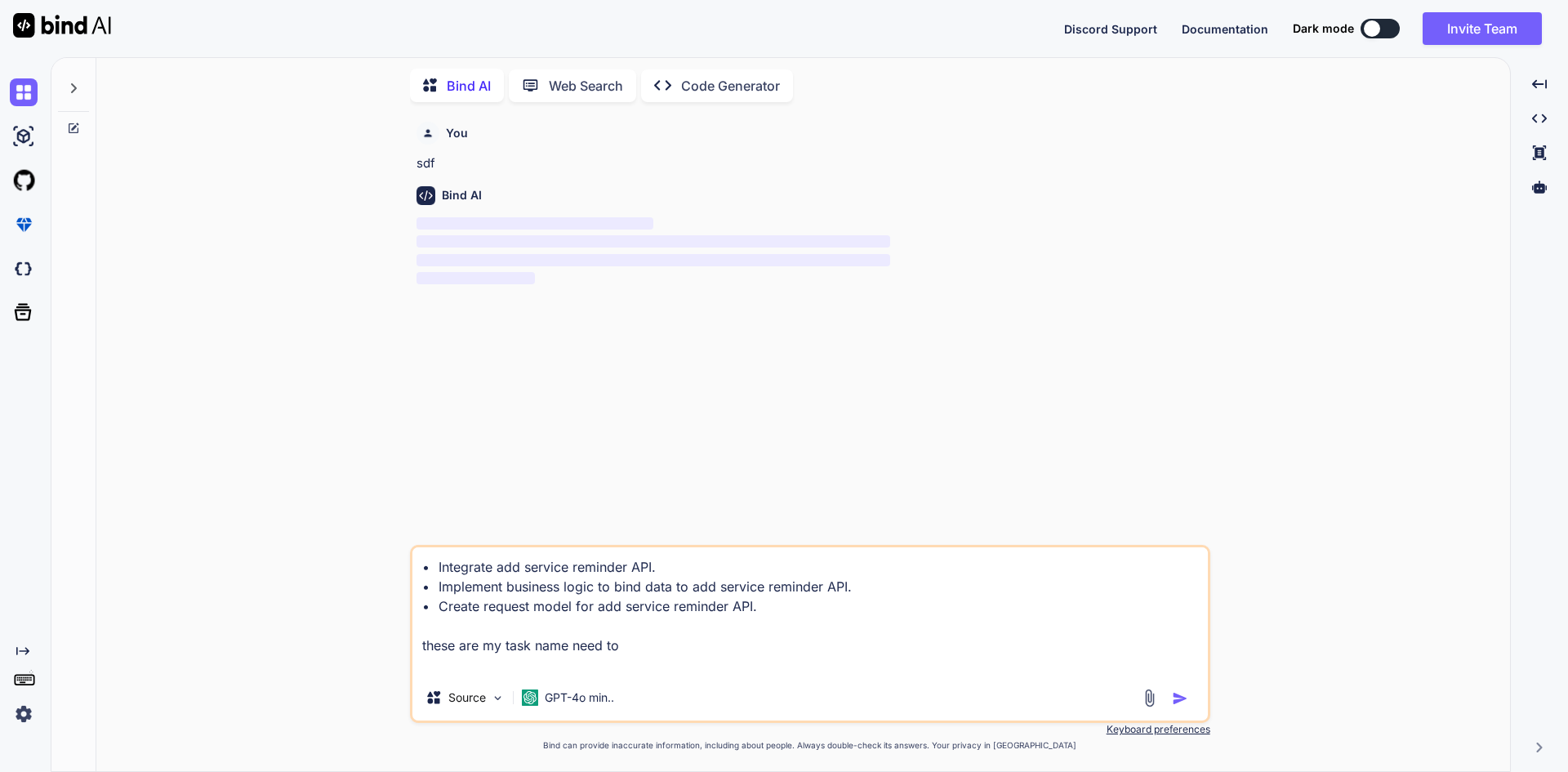
type textarea "x"
type textarea "• Integrate add service reminder API. • Implement business logic to bind data t…"
type textarea "x"
type textarea "• Integrate add service reminder API. • Implement business logic to bind data t…"
type textarea "x"
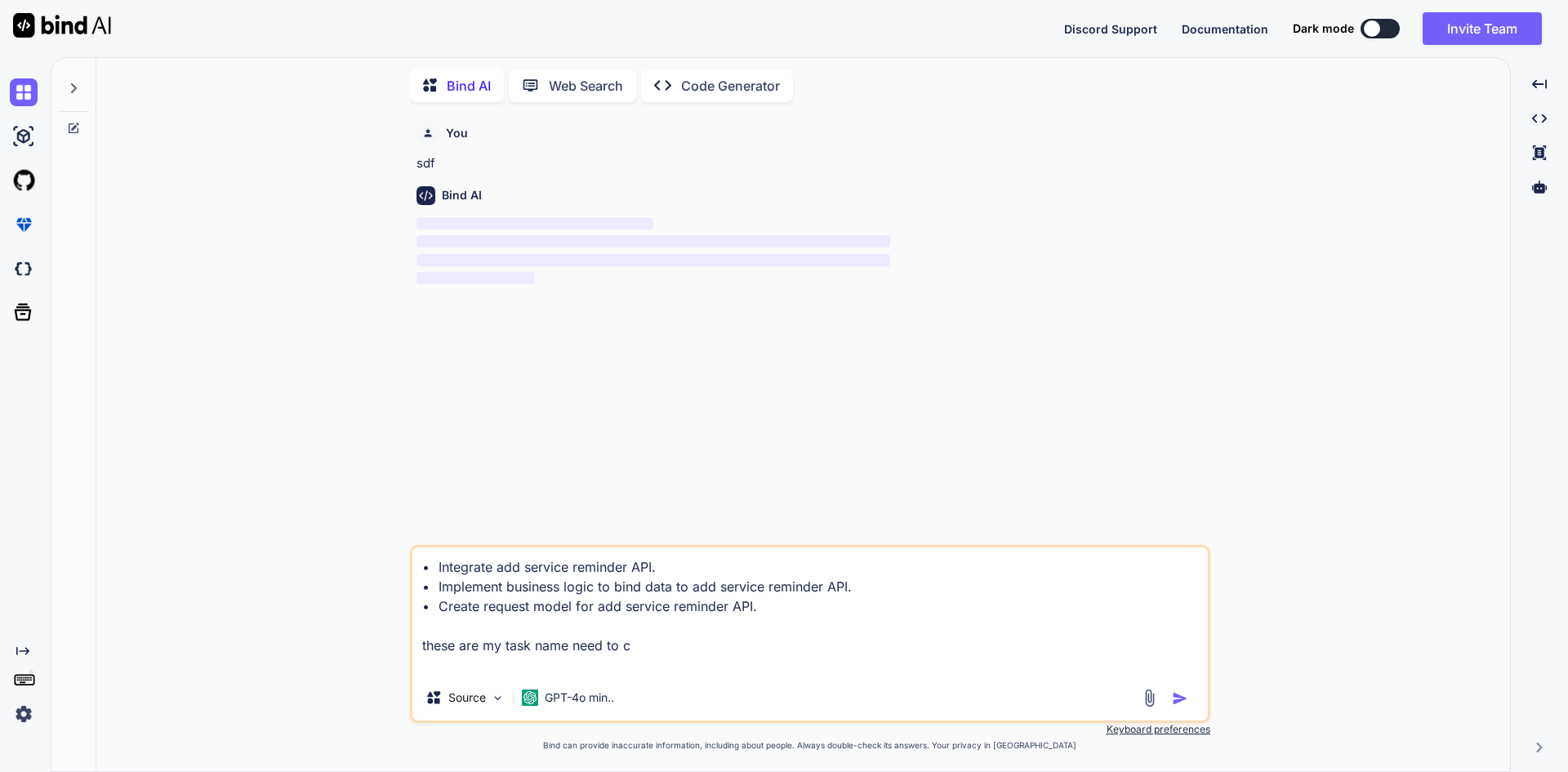
type textarea "• Integrate add service reminder API. • Implement business logic to bind data t…"
type textarea "x"
type textarea "• Integrate add service reminder API. • Implement business logic to bind data t…"
type textarea "x"
type textarea "• Integrate add service reminder API. • Implement business logic to bind data t…"
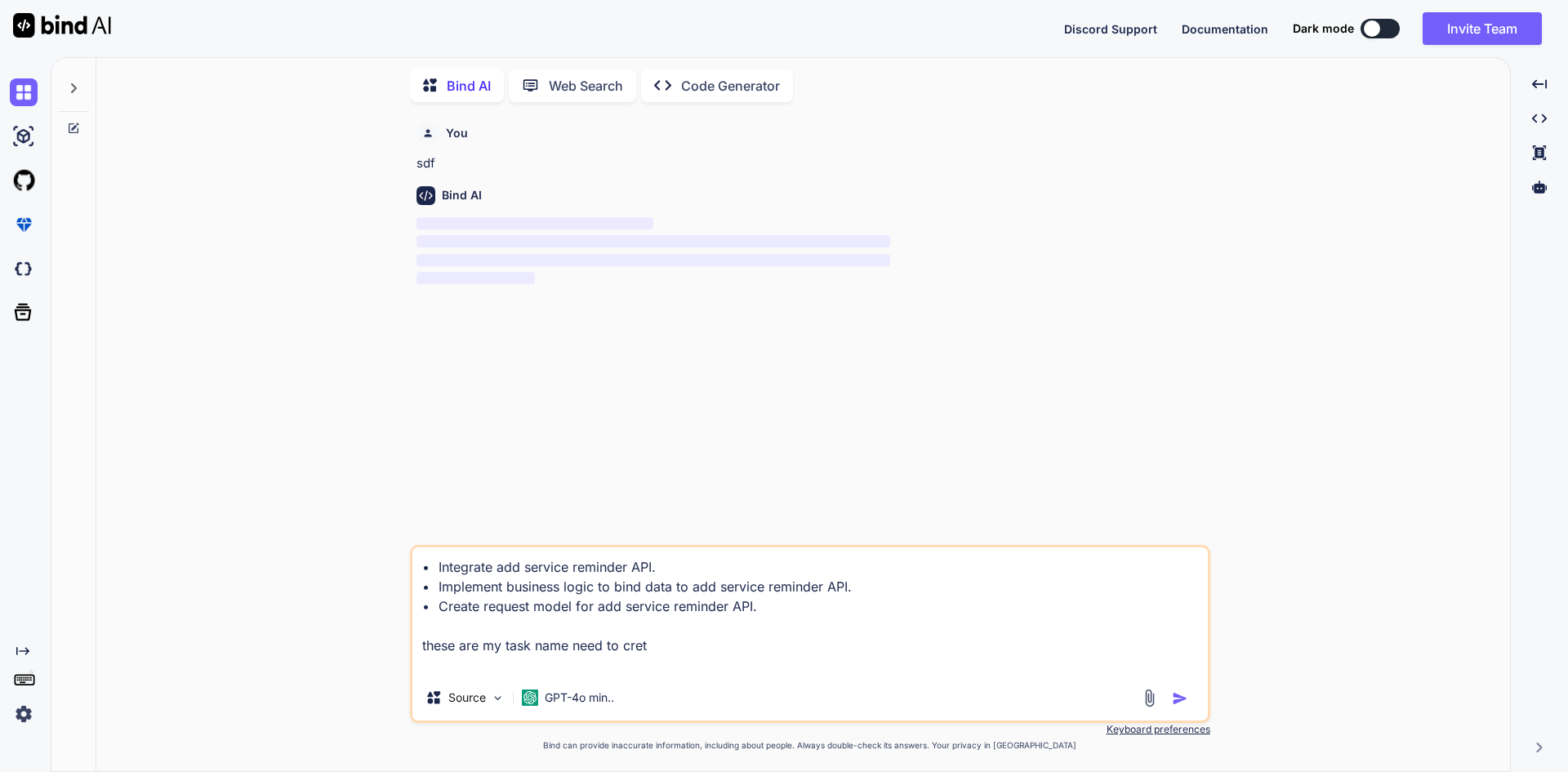
type textarea "x"
type textarea "• Integrate add service reminder API. • Implement business logic to bind data t…"
type textarea "x"
type textarea "• Integrate add service reminder API. • Implement business logic to bind data t…"
type textarea "x"
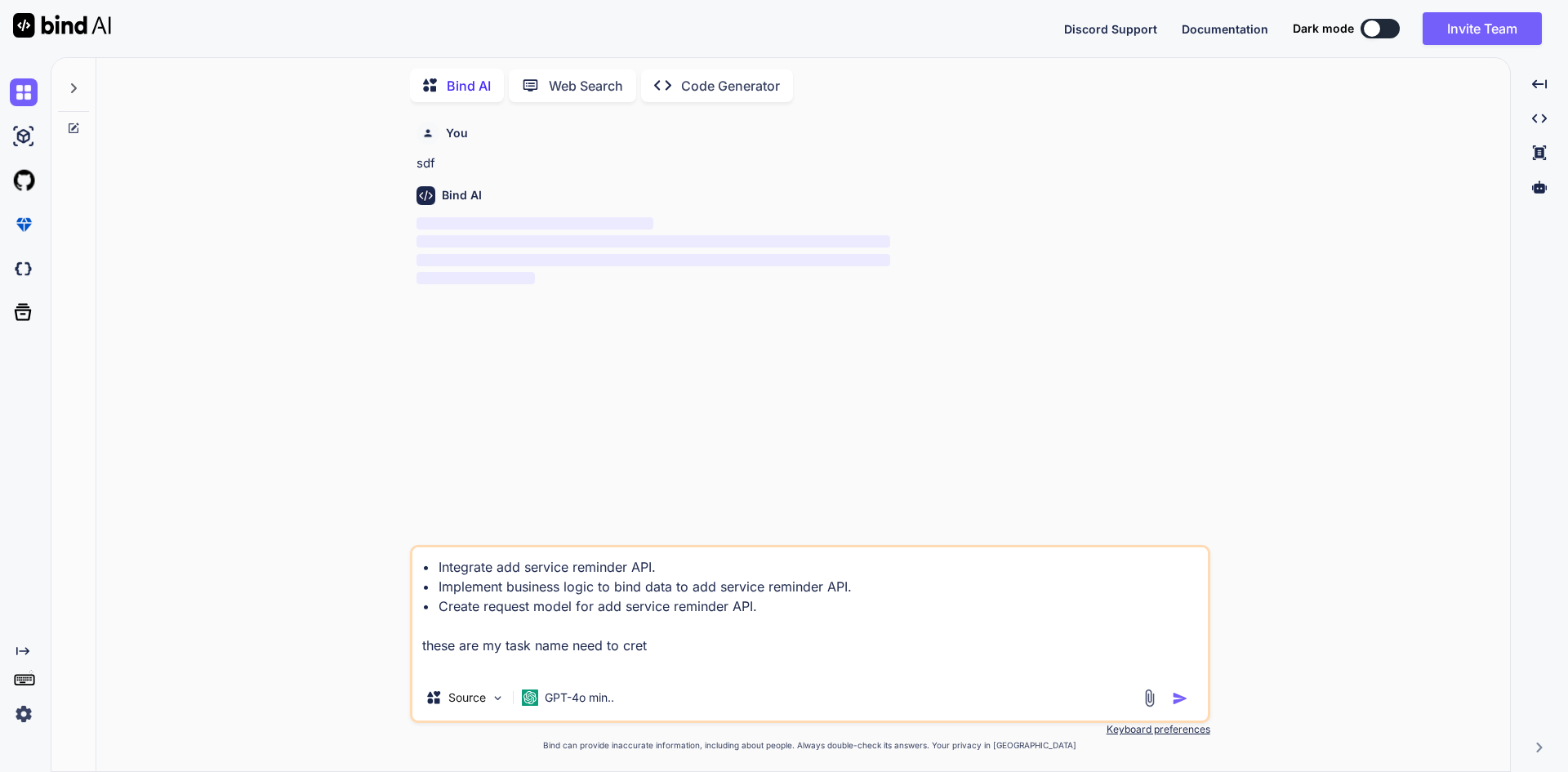
type textarea "• Integrate add service reminder API. • Implement business logic to bind data t…"
type textarea "x"
type textarea "• Integrate add service reminder API. • Implement business logic to bind data t…"
type textarea "x"
type textarea "• Integrate add service reminder API. • Implement business logic to bind data t…"
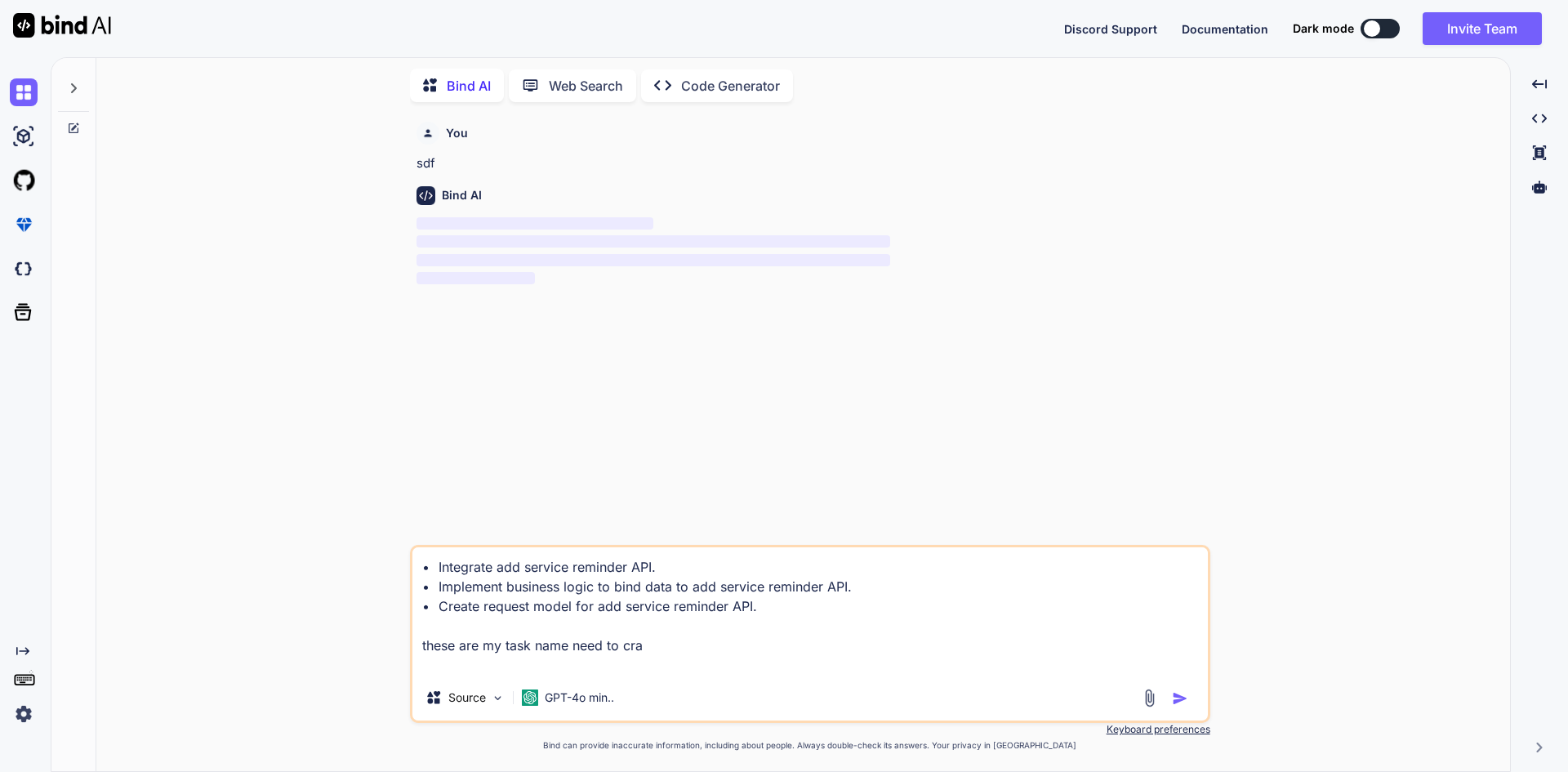
type textarea "x"
type textarea "• Integrate add service reminder API. • Implement business logic to bind data t…"
type textarea "x"
type textarea "• Integrate add service reminder API. • Implement business logic to bind data t…"
type textarea "x"
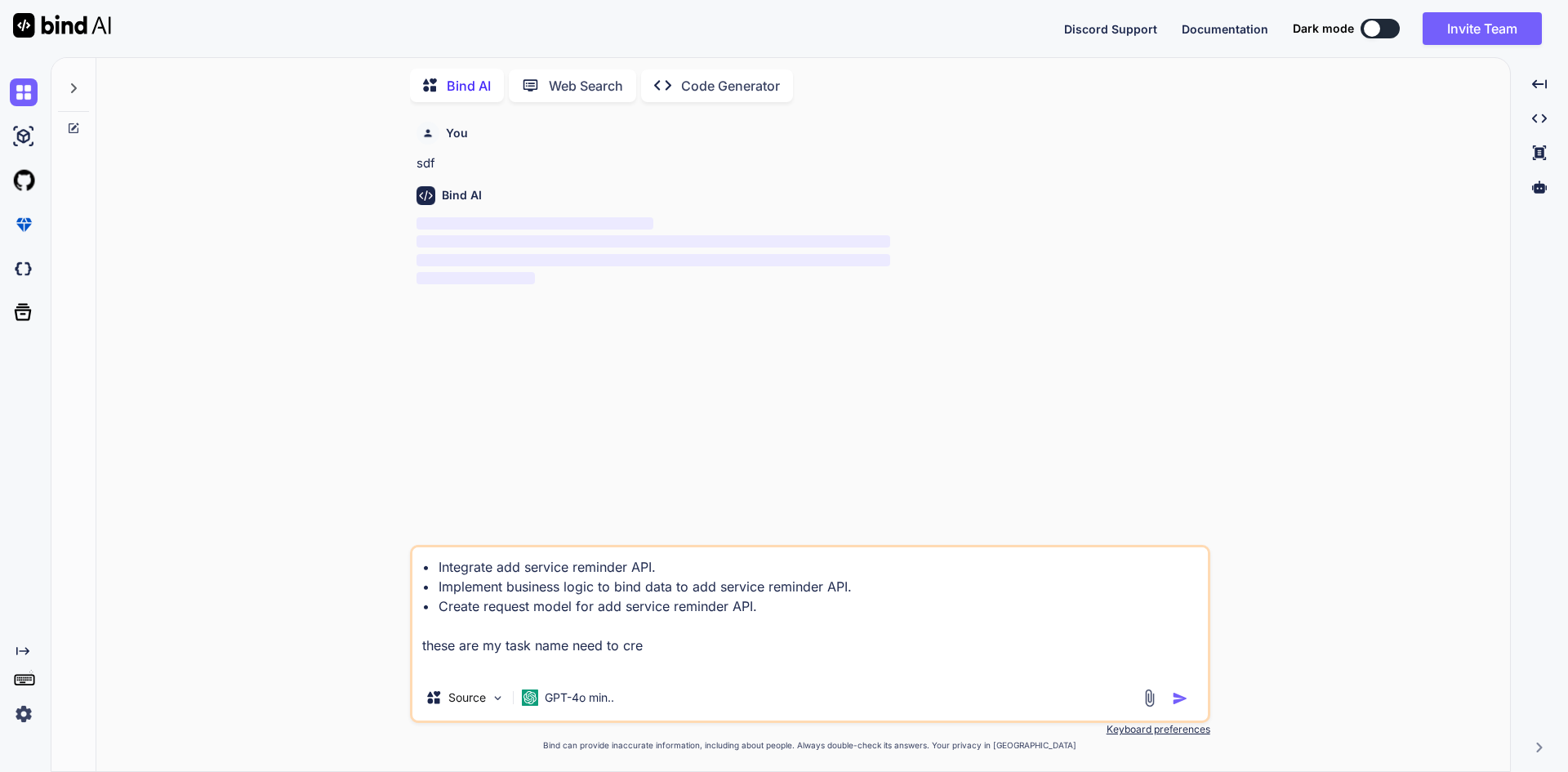
type textarea "• Integrate add service reminder API. • Implement business logic to bind data t…"
type textarea "x"
type textarea "• Integrate add service reminder API. • Implement business logic to bind data t…"
type textarea "x"
type textarea "• Integrate add service reminder API. • Implement business logic to bind data t…"
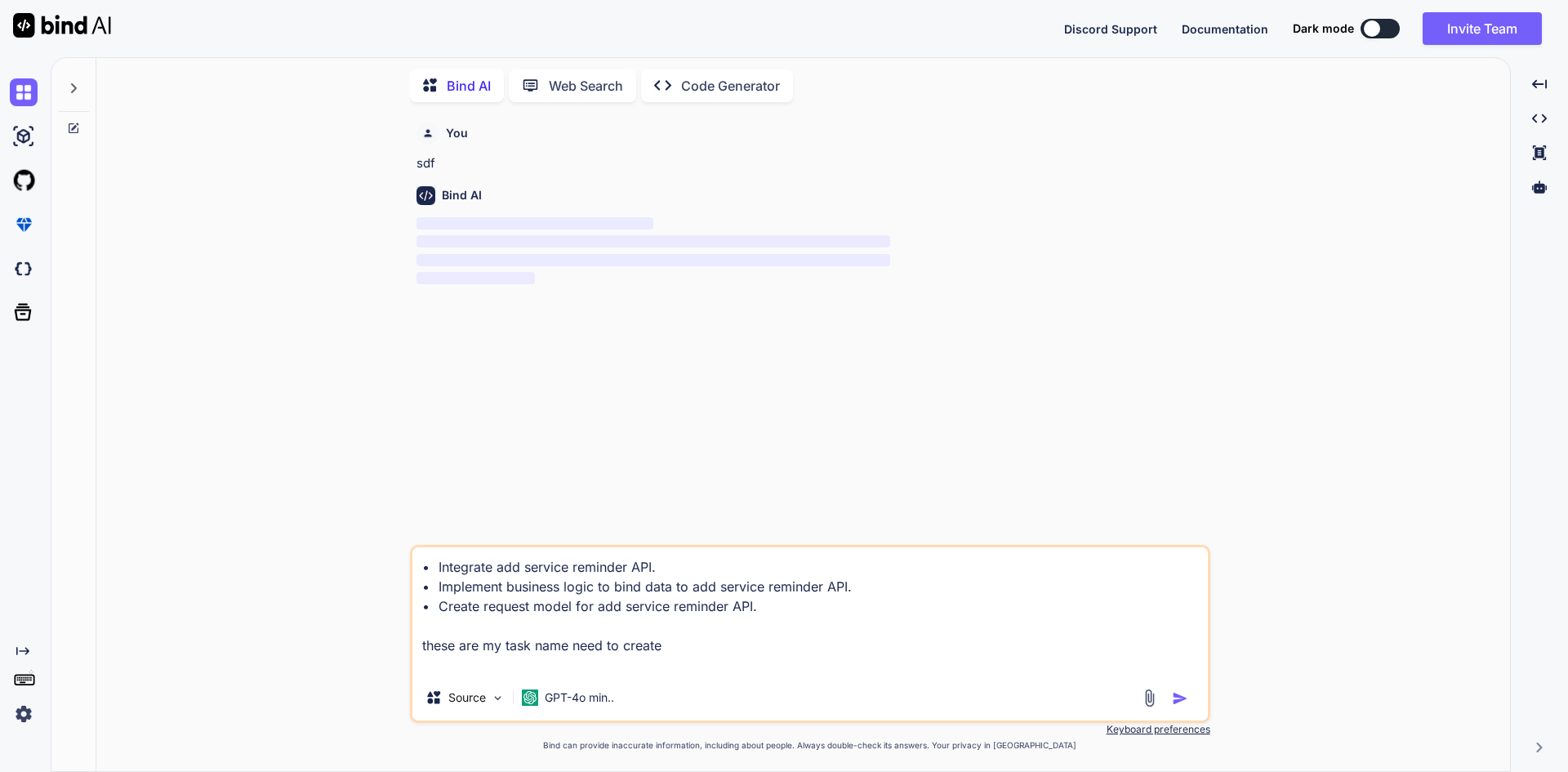
type textarea "x"
type textarea "• Integrate add service reminder API. • Implement business logic to bind data t…"
type textarea "x"
type textarea "• Integrate add service reminder API. • Implement business logic to bind data t…"
type textarea "x"
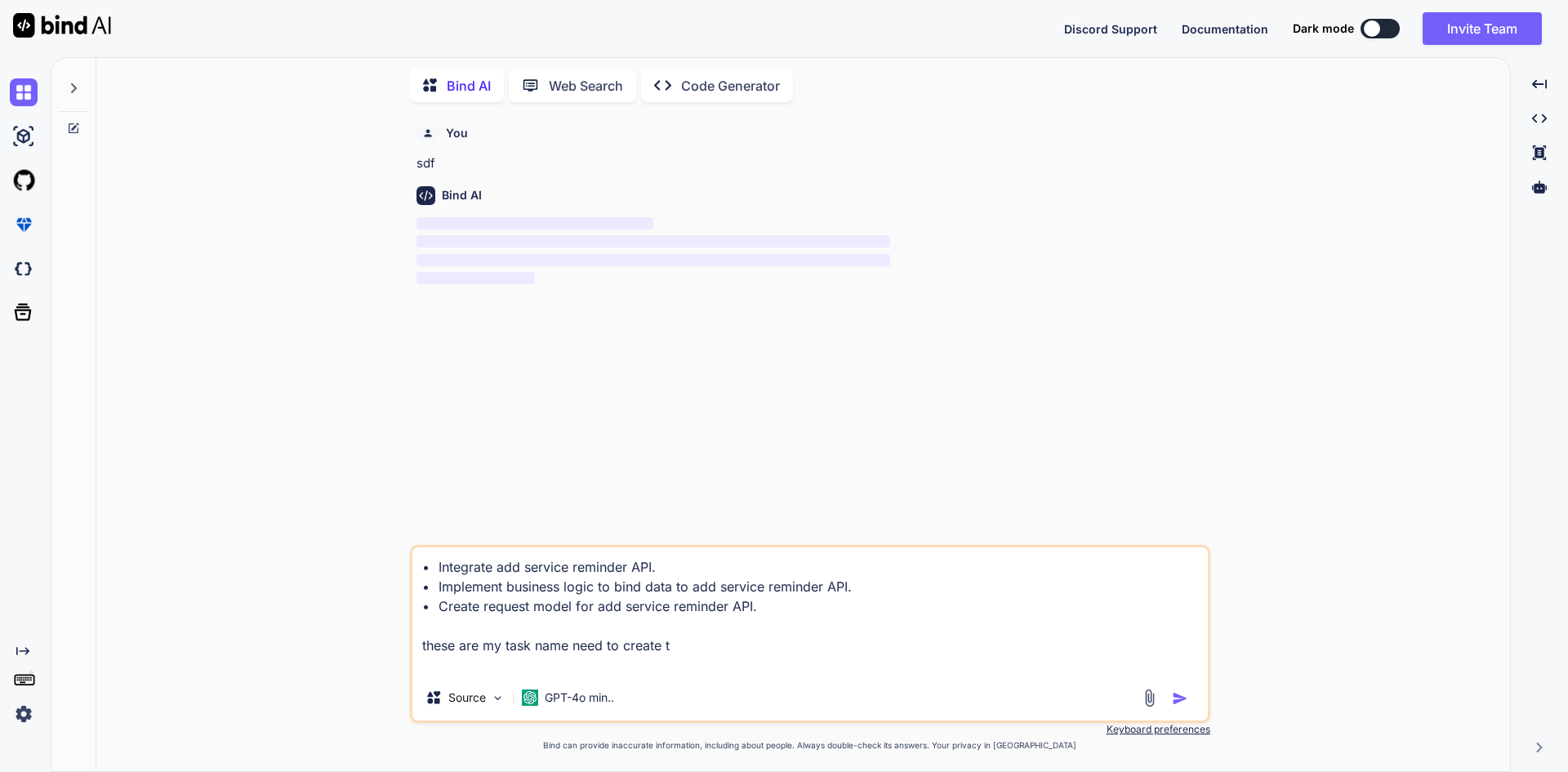
type textarea "• Integrate add service reminder API. • Implement business logic to bind data t…"
type textarea "x"
type textarea "• Integrate add service reminder API. • Implement business logic to bind data t…"
type textarea "x"
type textarea "• Integrate add service reminder API. • Implement business logic to bind data t…"
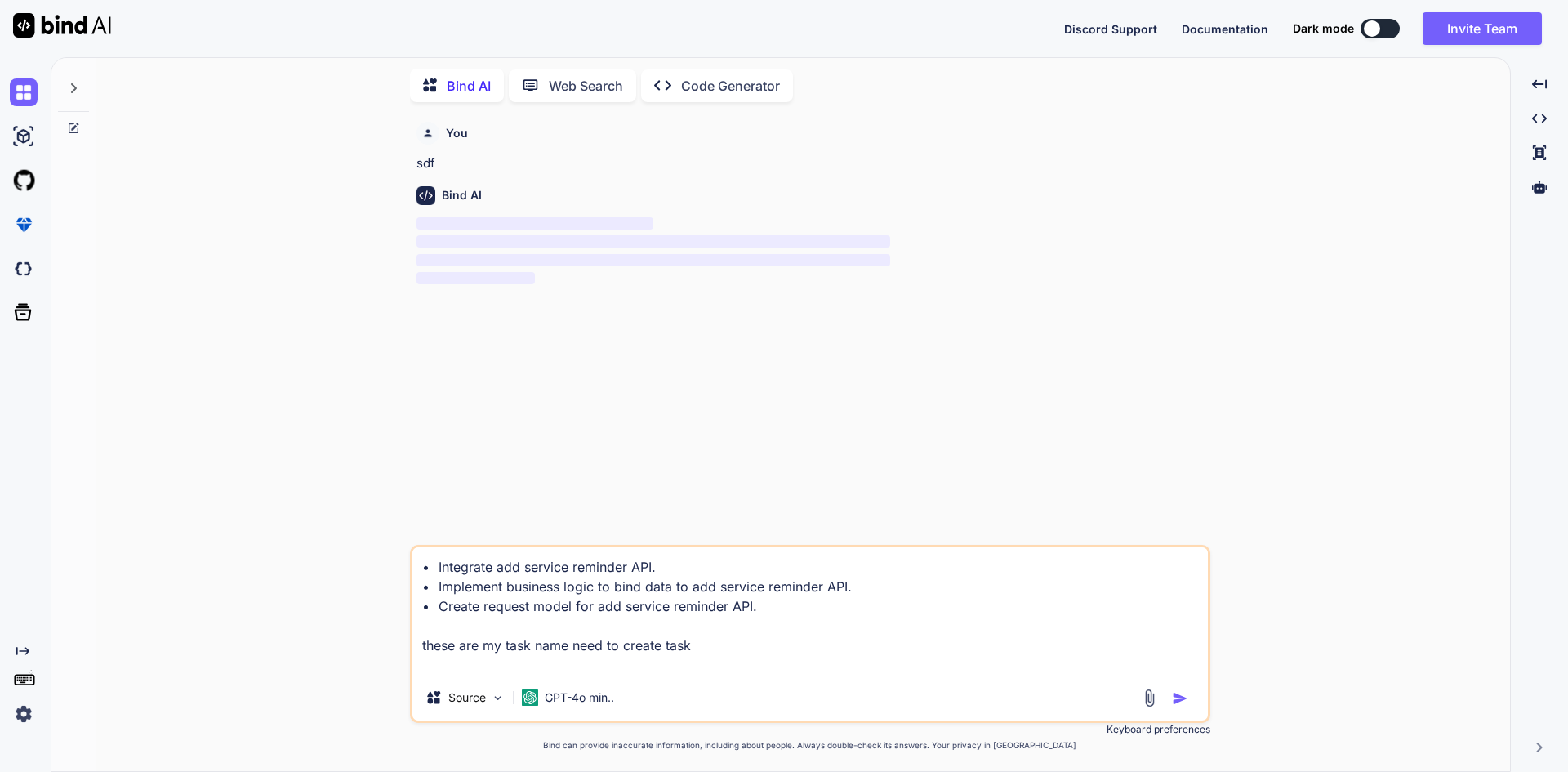
type textarea "x"
type textarea "• Integrate add service reminder API. • Implement business logic to bind data t…"
type textarea "x"
type textarea "• Integrate add service reminder API. • Implement business logic to bind data t…"
type textarea "x"
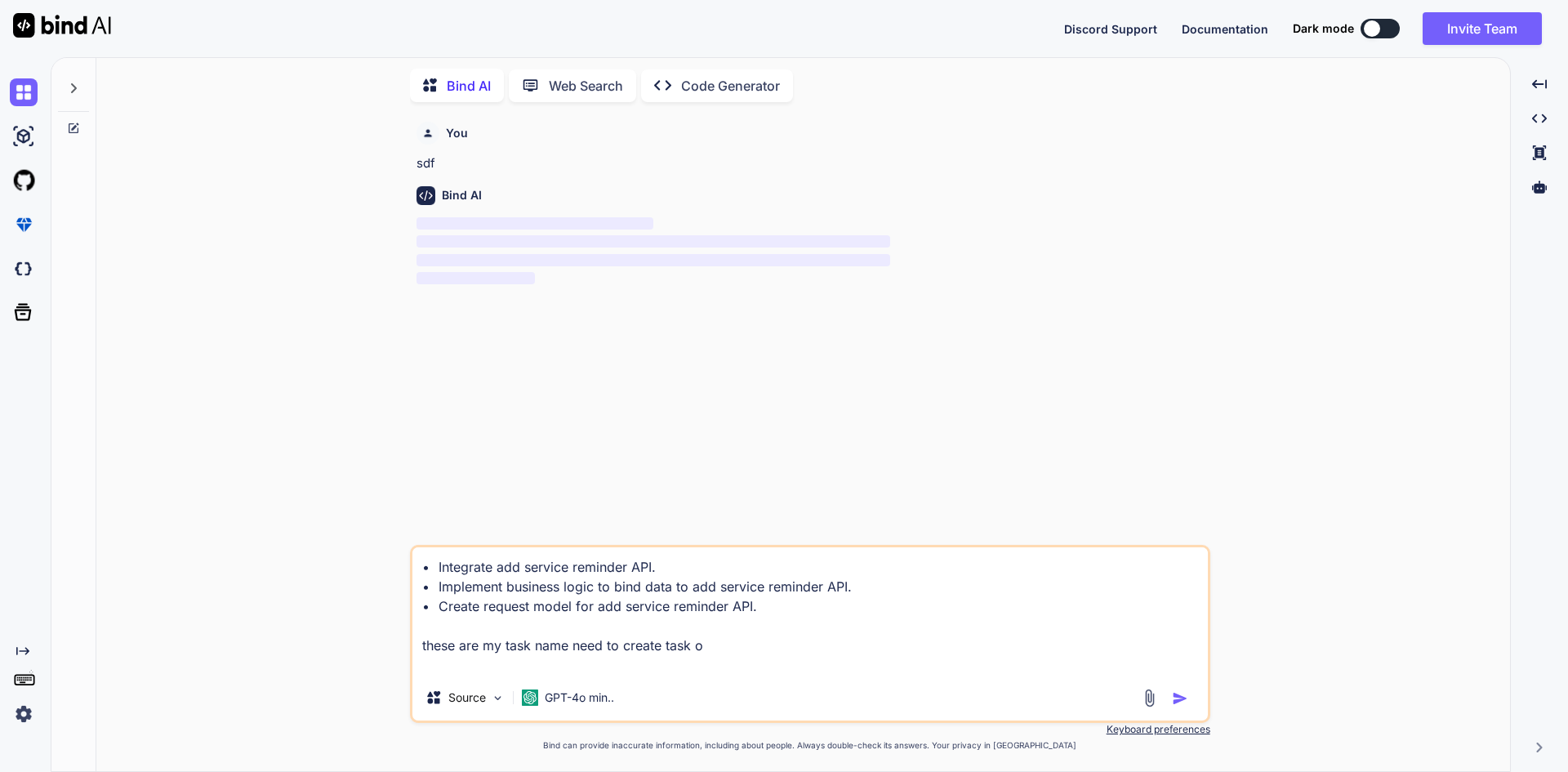
type textarea "• Integrate add service reminder API. • Implement business logic to bind data t…"
type textarea "x"
type textarea "• Integrate add service reminder API. • Implement business logic to bind data t…"
type textarea "x"
type textarea "• Integrate add service reminder API. • Implement business logic to bind data t…"
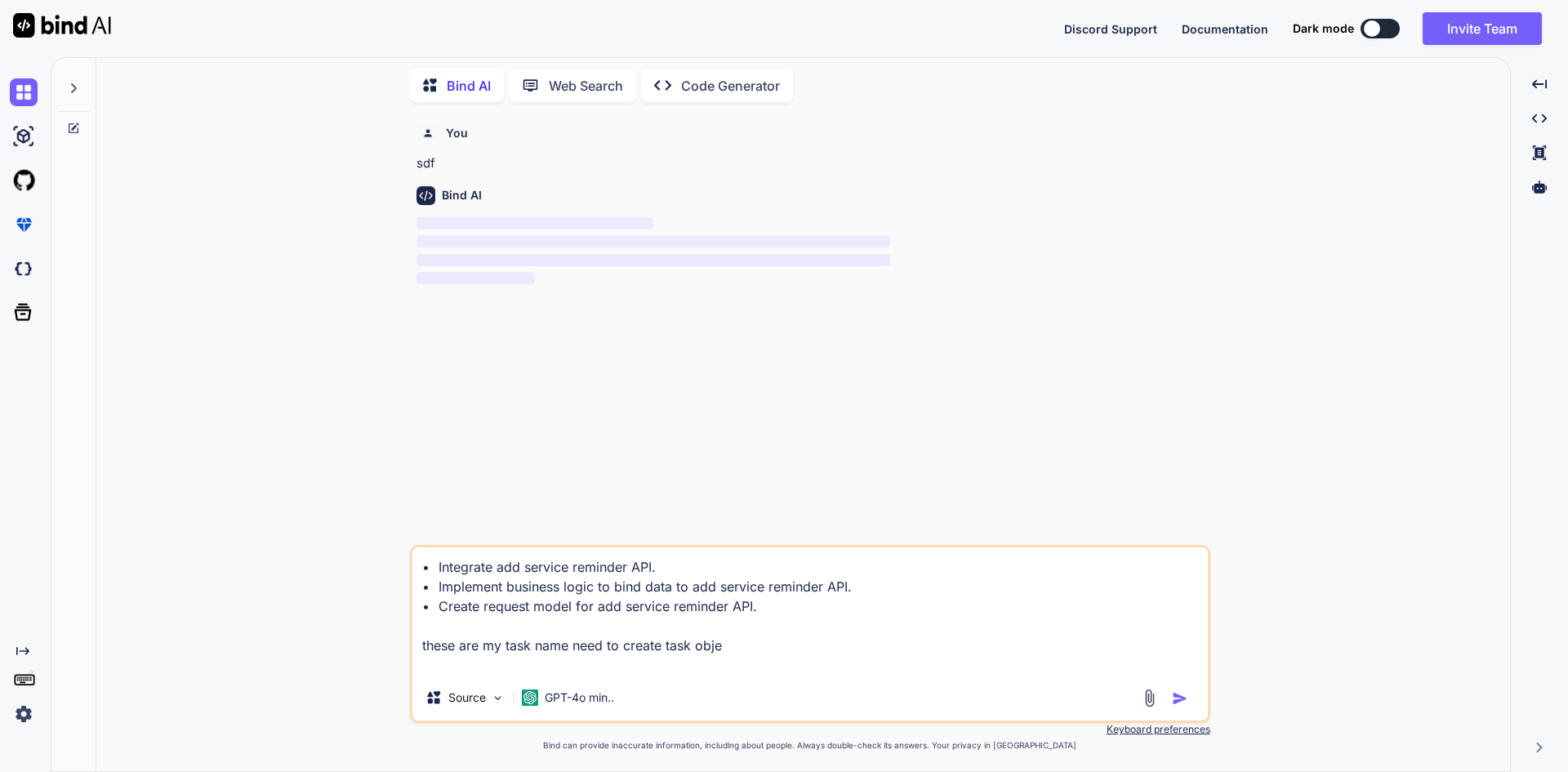
type textarea "x"
type textarea "• Integrate add service reminder API. • Implement business logic to bind data t…"
type textarea "x"
type textarea "• Integrate add service reminder API. • Implement business logic to bind data t…"
type textarea "x"
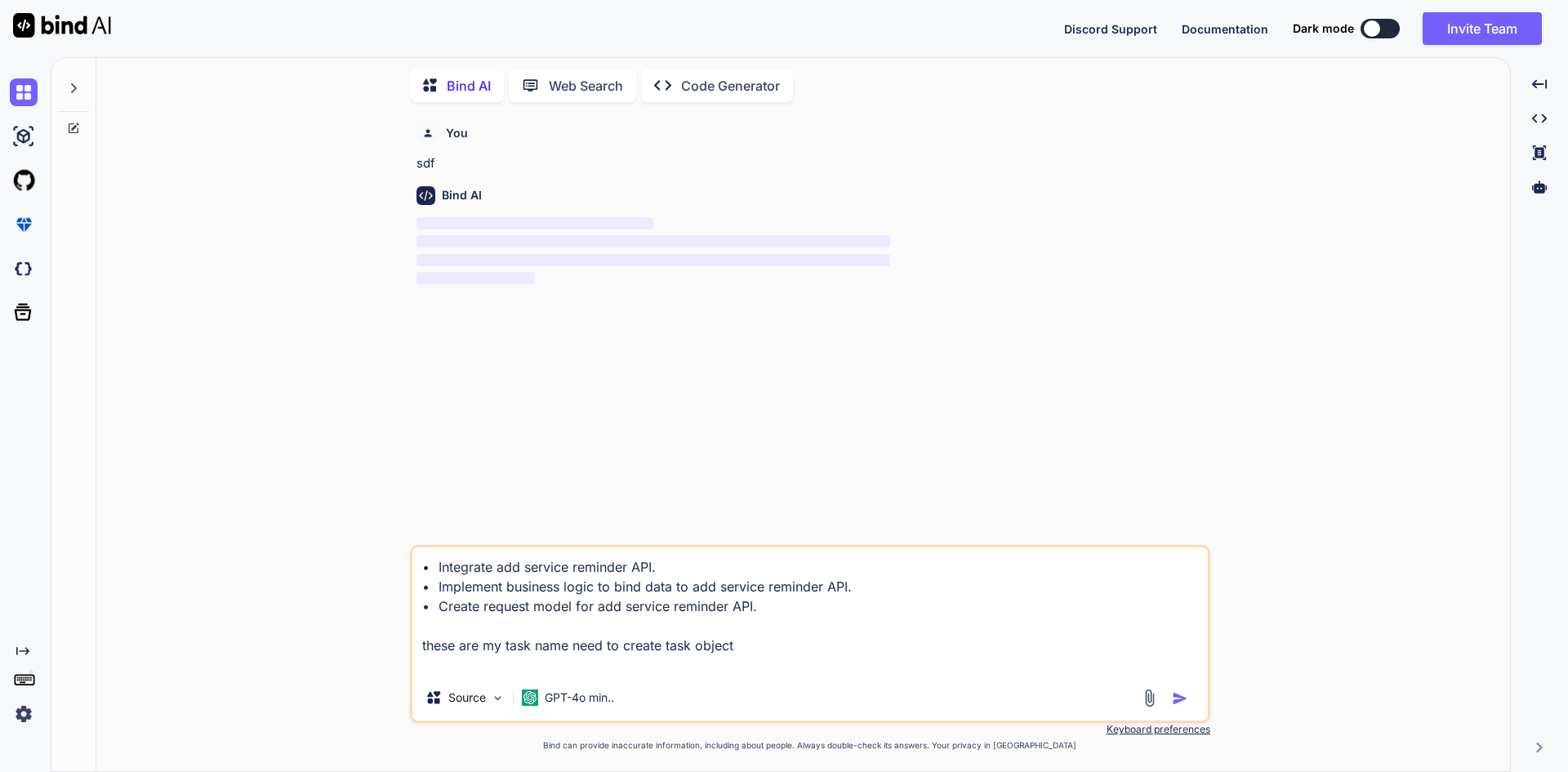
type textarea "• Integrate add service reminder API. • Implement business logic to bind data t…"
type textarea "x"
type textarea "• Integrate add service reminder API. • Implement business logic to bind data t…"
type textarea "x"
type textarea "• Integrate add service reminder API. • Implement business logic to bind data t…"
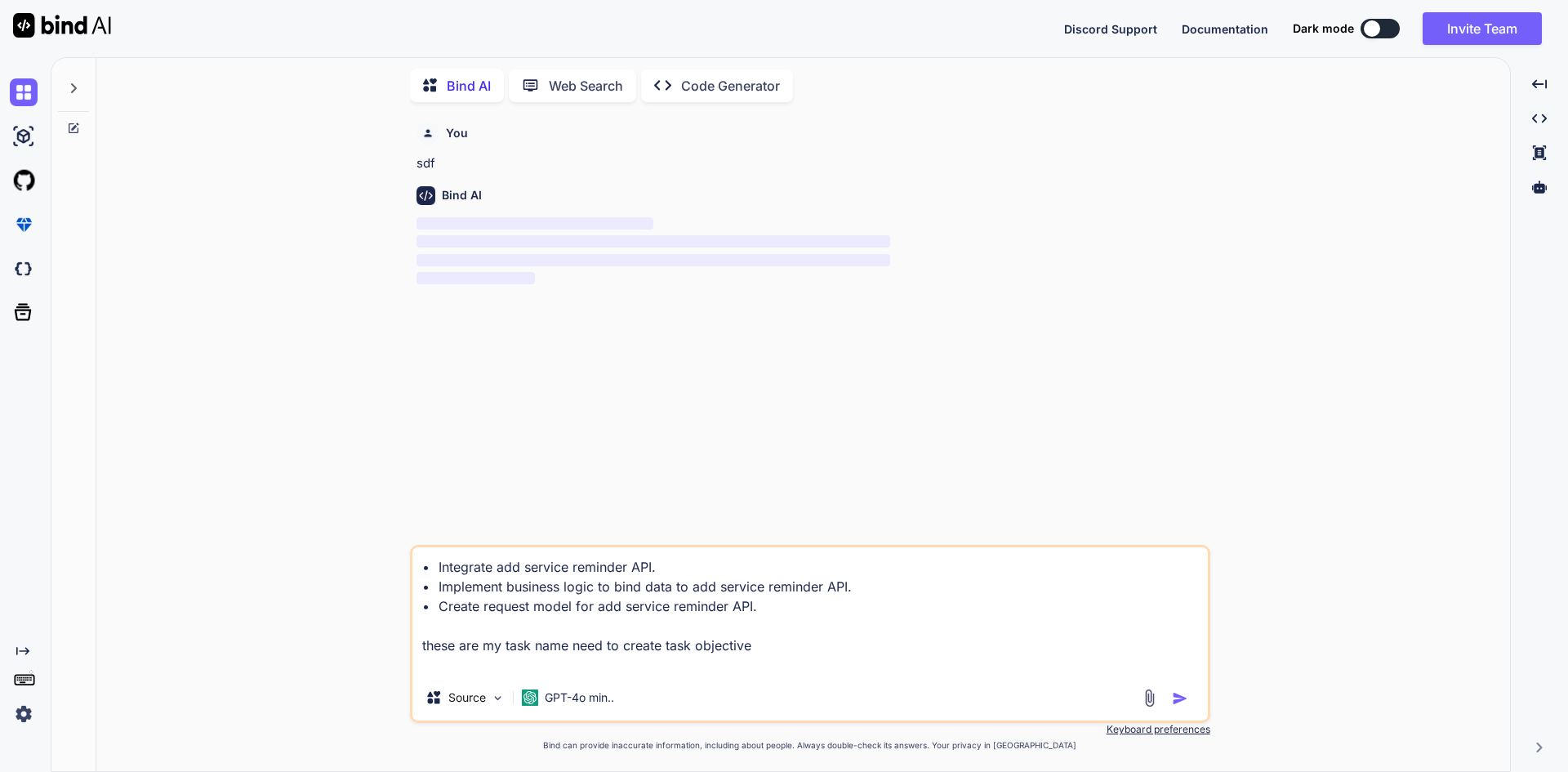
type textarea "x"
type textarea "• Integrate add service reminder API. • Implement business logic to bind data t…"
type textarea "x"
type textarea "• Integrate add service reminder API. • Implement business logic to bind data t…"
type textarea "x"
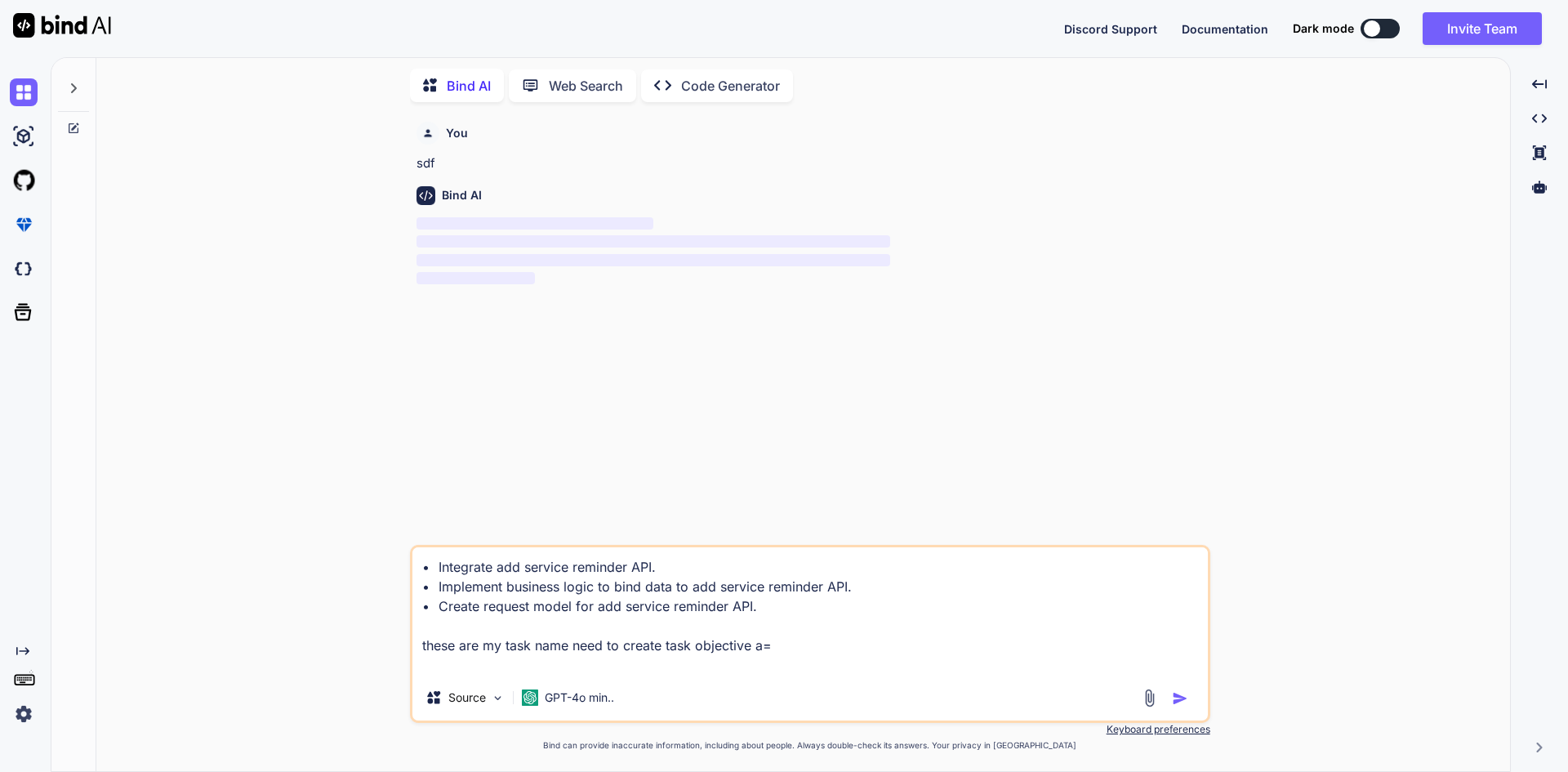
type textarea "• Integrate add service reminder API. • Implement business logic to bind data t…"
type textarea "x"
type textarea "• Integrate add service reminder API. • Implement business logic to bind data t…"
type textarea "x"
type textarea "• Integrate add service reminder API. • Implement business logic to bind data t…"
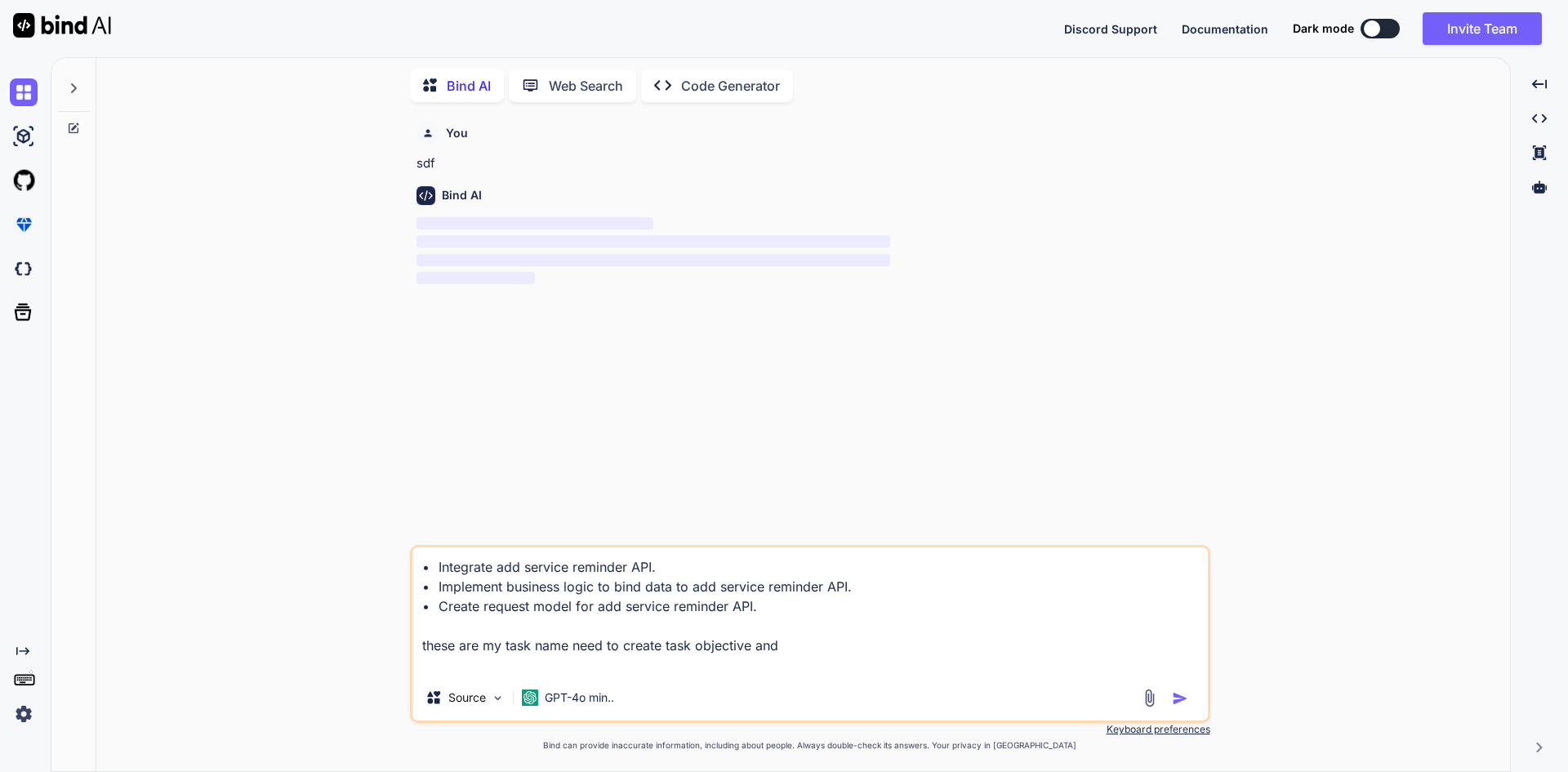
type textarea "x"
type textarea "• Integrate add service reminder API. • Implement business logic to bind data t…"
type textarea "x"
type textarea "• Integrate add service reminder API. • Implement business logic to bind data t…"
type textarea "x"
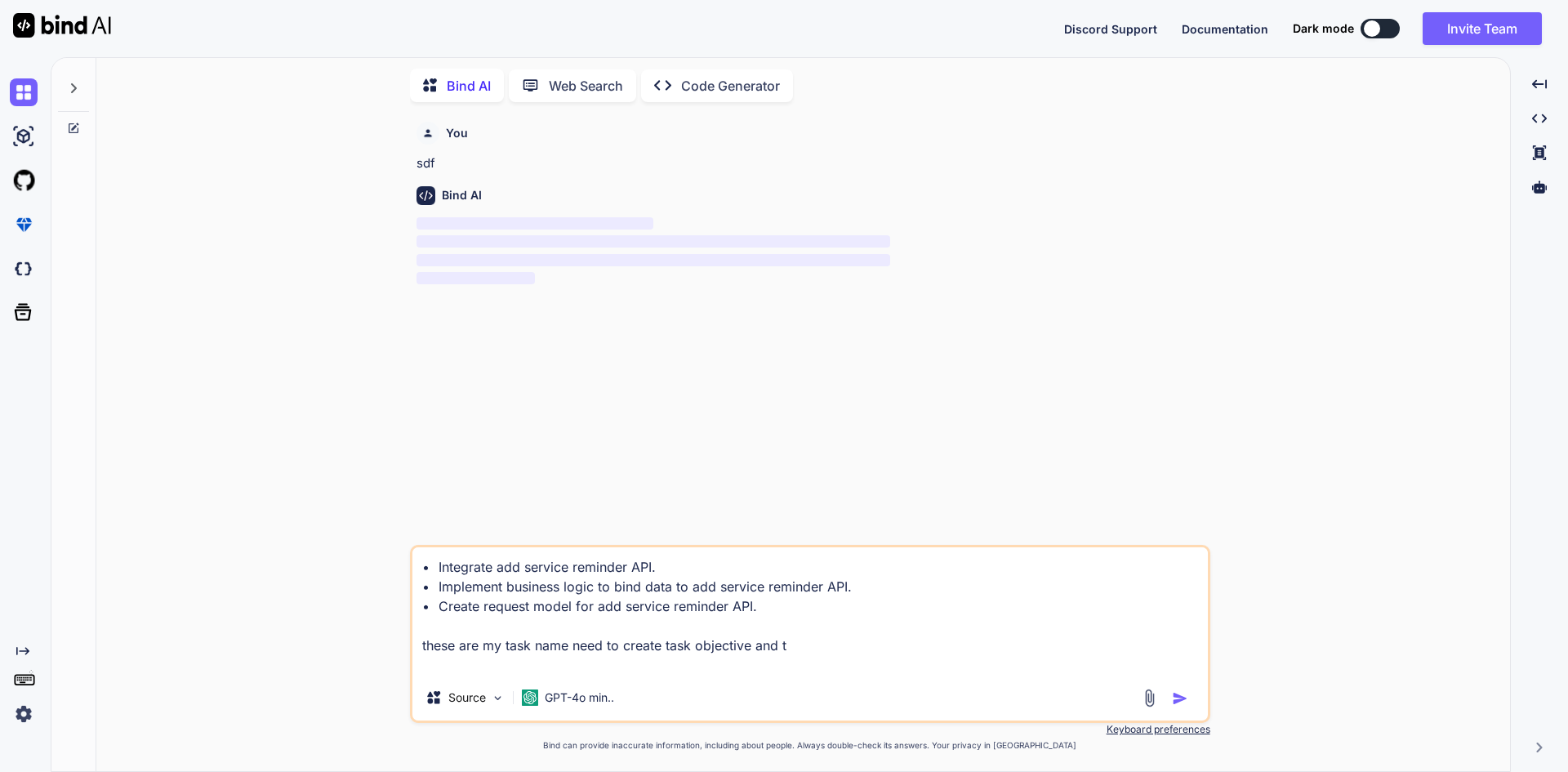
type textarea "• Integrate add service reminder API. • Implement business logic to bind data t…"
type textarea "x"
type textarea "• Integrate add service reminder API. • Implement business logic to bind data t…"
type textarea "x"
type textarea "• Integrate add service reminder API. • Implement business logic to bind data t…"
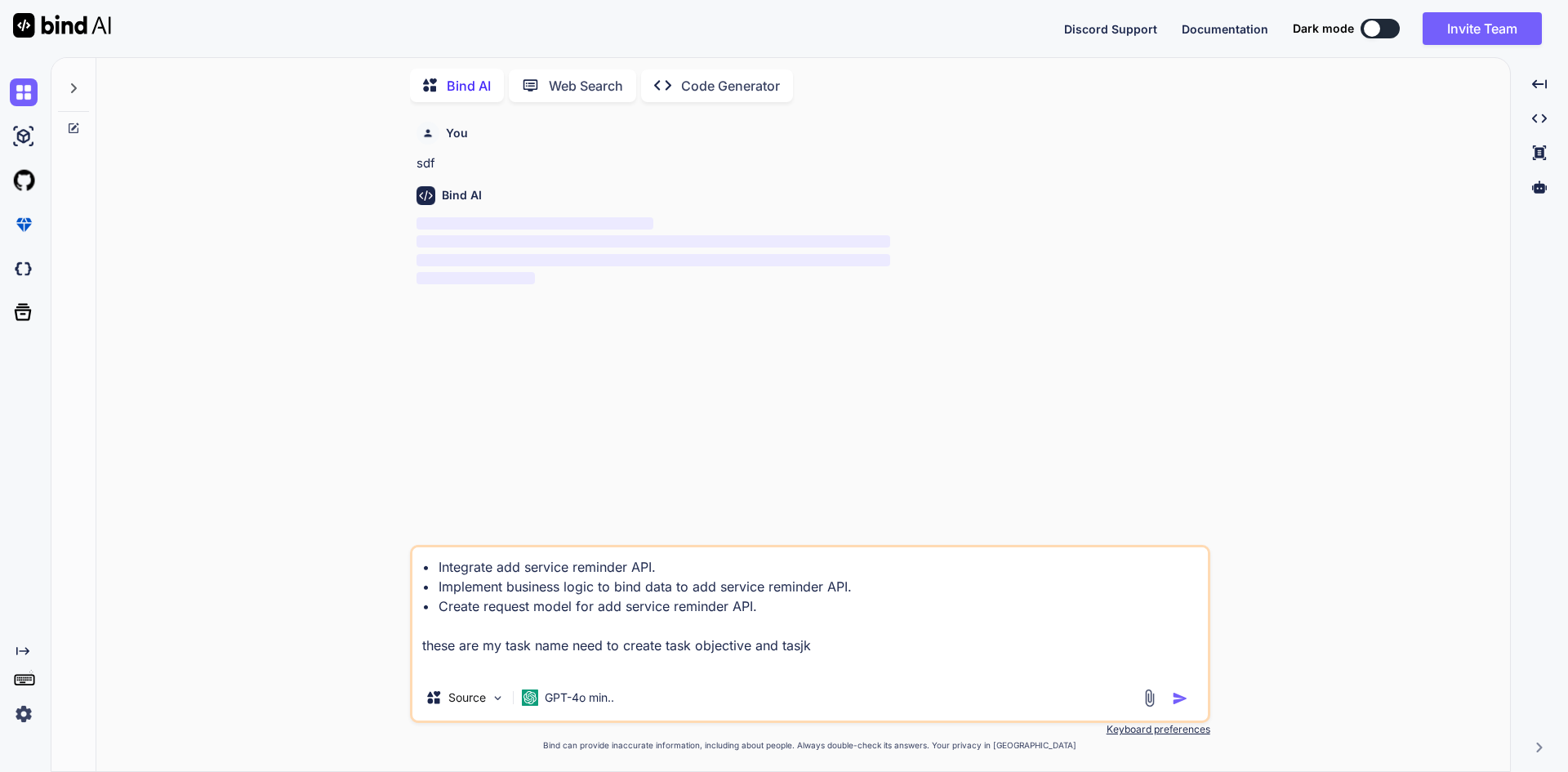
type textarea "x"
type textarea "• Integrate add service reminder API. • Implement business logic to bind data t…"
type textarea "x"
type textarea "• Integrate add service reminder API. • Implement business logic to bind data t…"
type textarea "x"
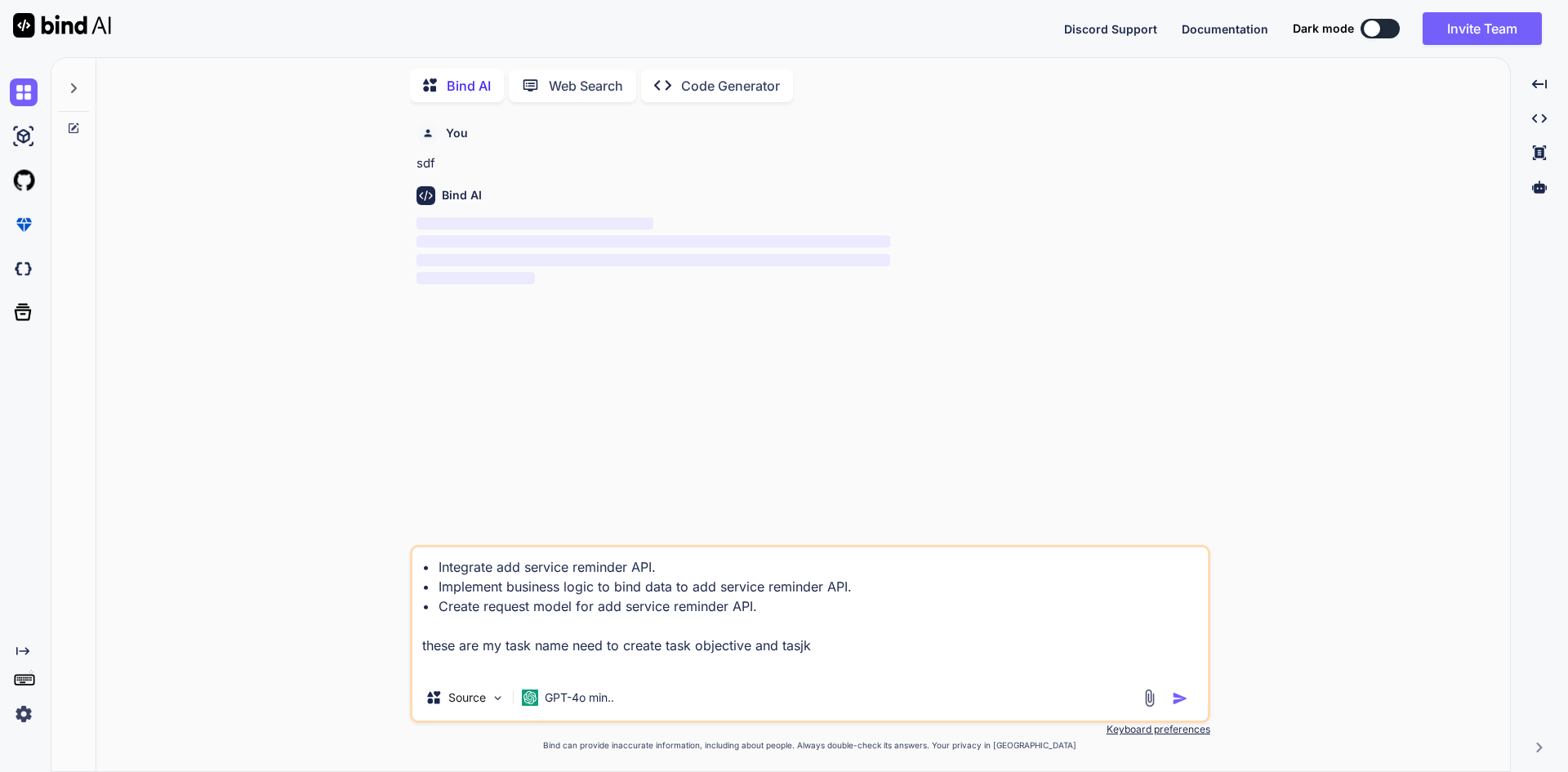
type textarea "• Integrate add service reminder API. • Implement business logic to bind data t…"
type textarea "x"
type textarea "• Integrate add service reminder API. • Implement business logic to bind data t…"
type textarea "x"
type textarea "• Integrate add service reminder API. • Implement business logic to bind data t…"
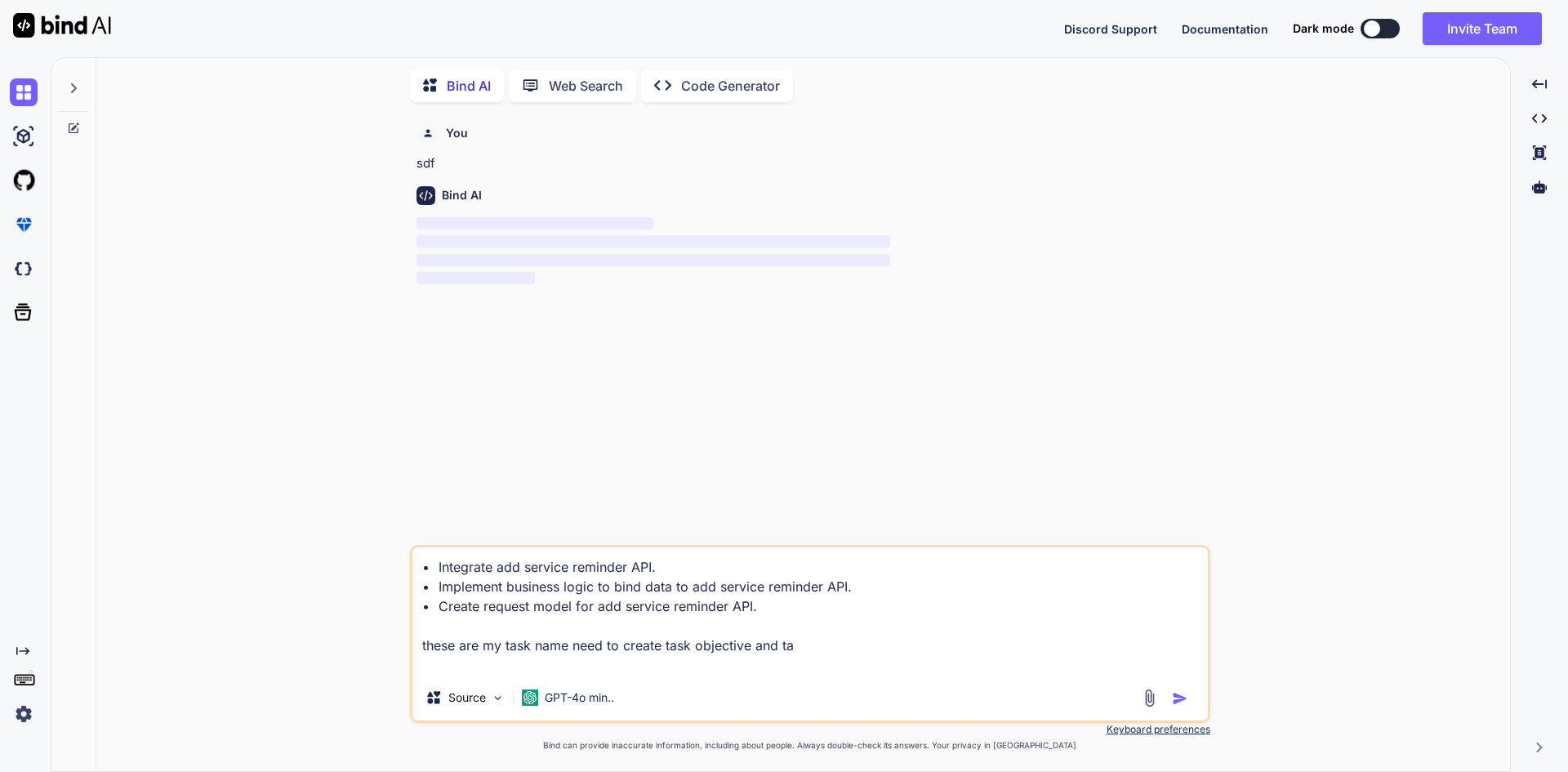
type textarea "x"
type textarea "• Integrate add service reminder API. • Implement business logic to bind data t…"
type textarea "x"
type textarea "• Integrate add service reminder API. • Implement business logic to bind data t…"
type textarea "x"
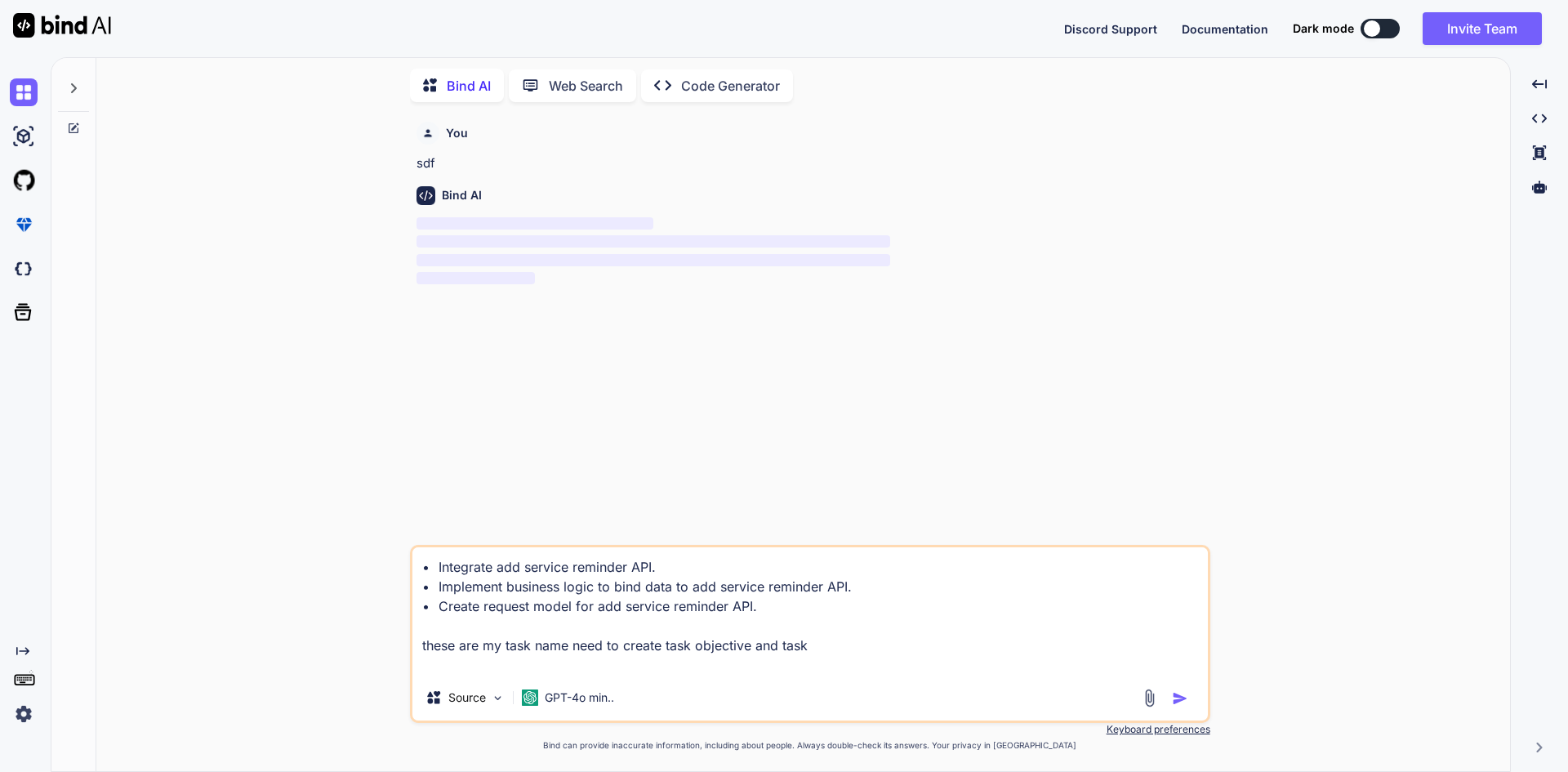
type textarea "• Integrate add service reminder API. • Implement business logic to bind data t…"
type textarea "x"
type textarea "• Integrate add service reminder API. • Implement business logic to bind data t…"
type textarea "x"
type textarea "• Integrate add service reminder API. • Implement business logic to bind data t…"
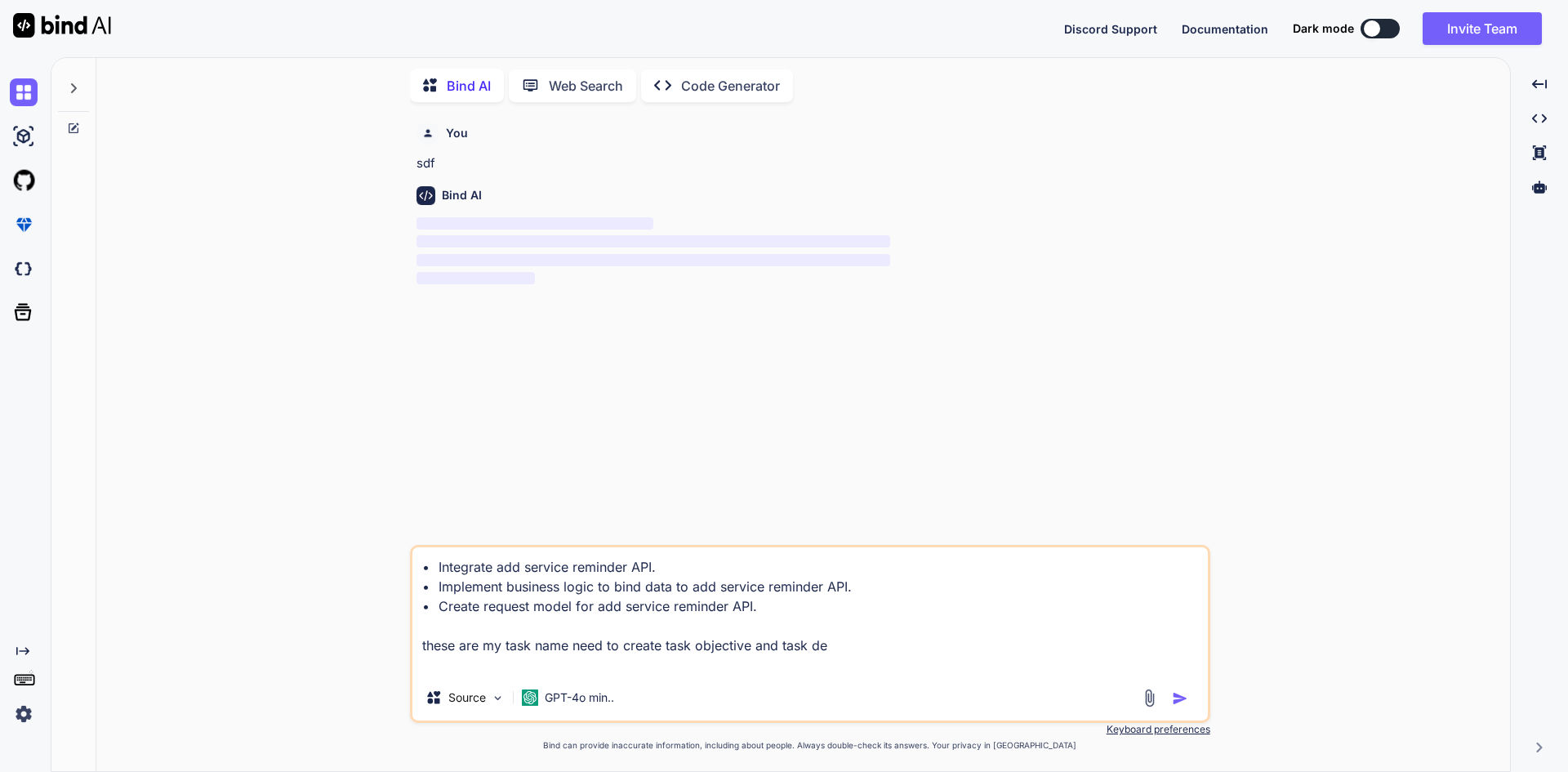
type textarea "x"
type textarea "• Integrate add service reminder API. • Implement business logic to bind data t…"
click at [1186, 697] on img "button" at bounding box center [1180, 698] width 17 height 17
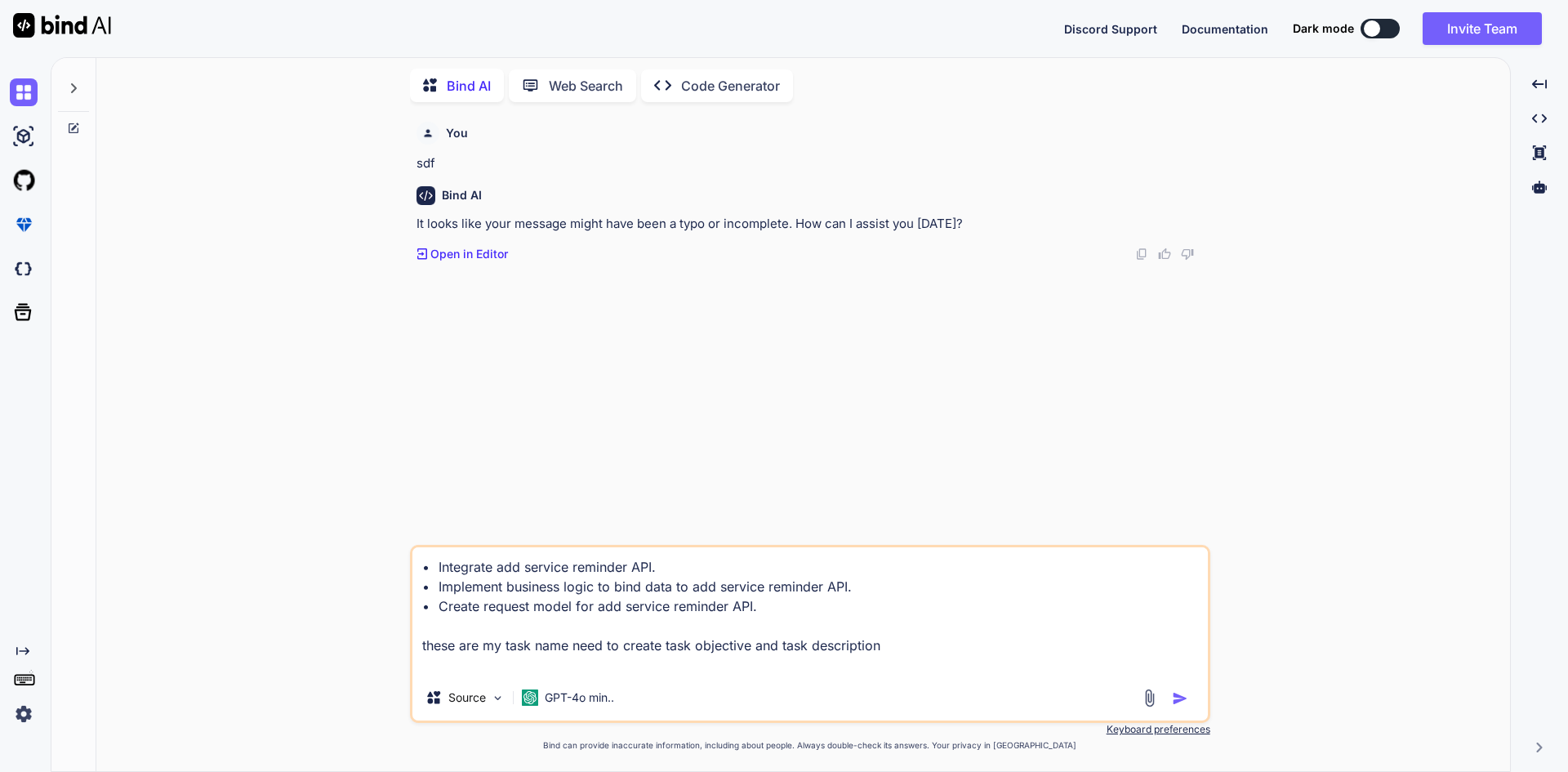
click at [1182, 694] on img "button" at bounding box center [1180, 698] width 17 height 17
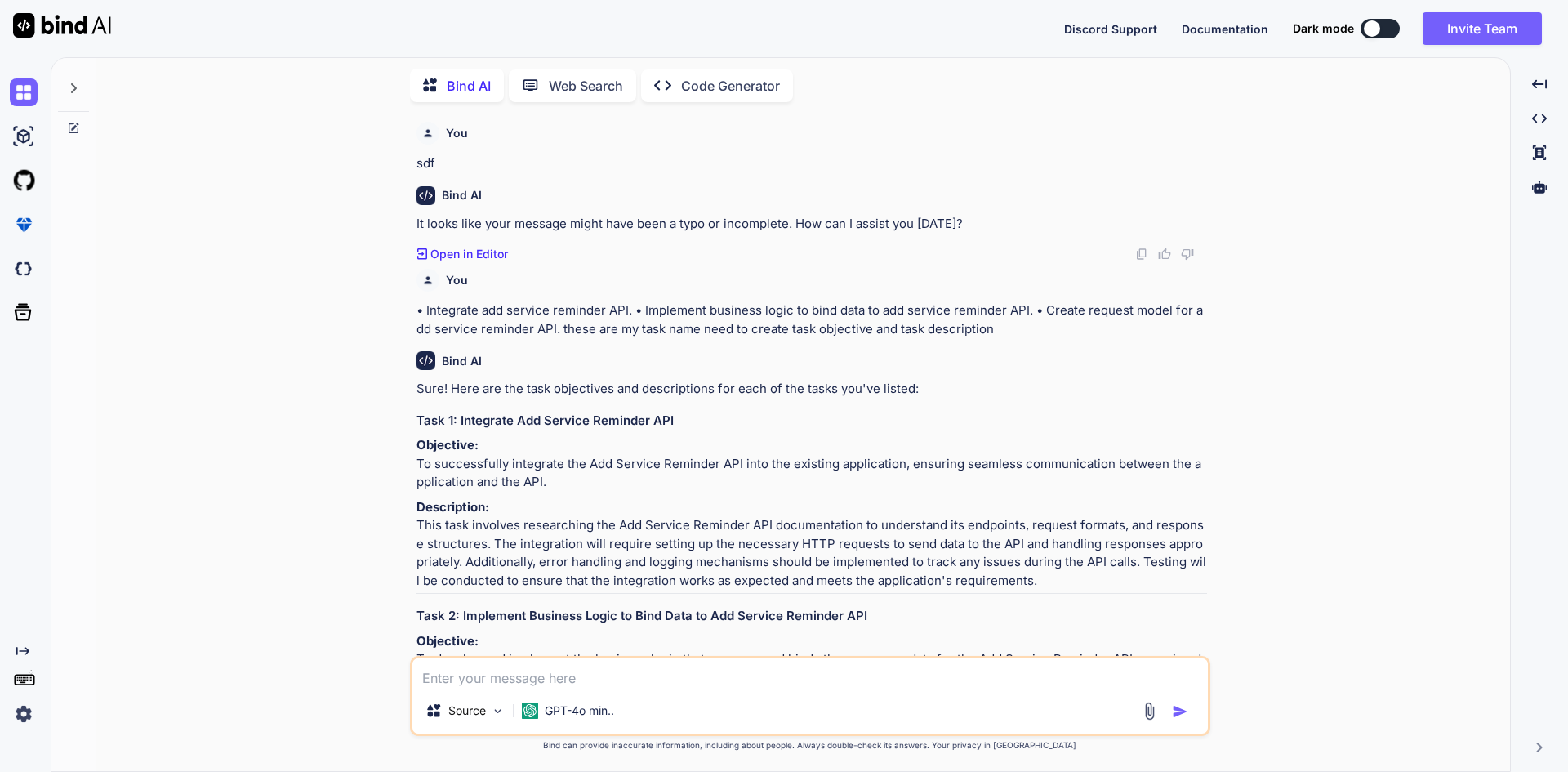
drag, startPoint x: 518, startPoint y: 493, endPoint x: 416, endPoint y: 475, distance: 103.6
click at [416, 475] on p "Objective: To successfully integrate the Add Service Reminder API into the exis…" at bounding box center [812, 464] width 791 height 55
copy p "To successfully integrate the Add Service Reminder API into the existing applic…"
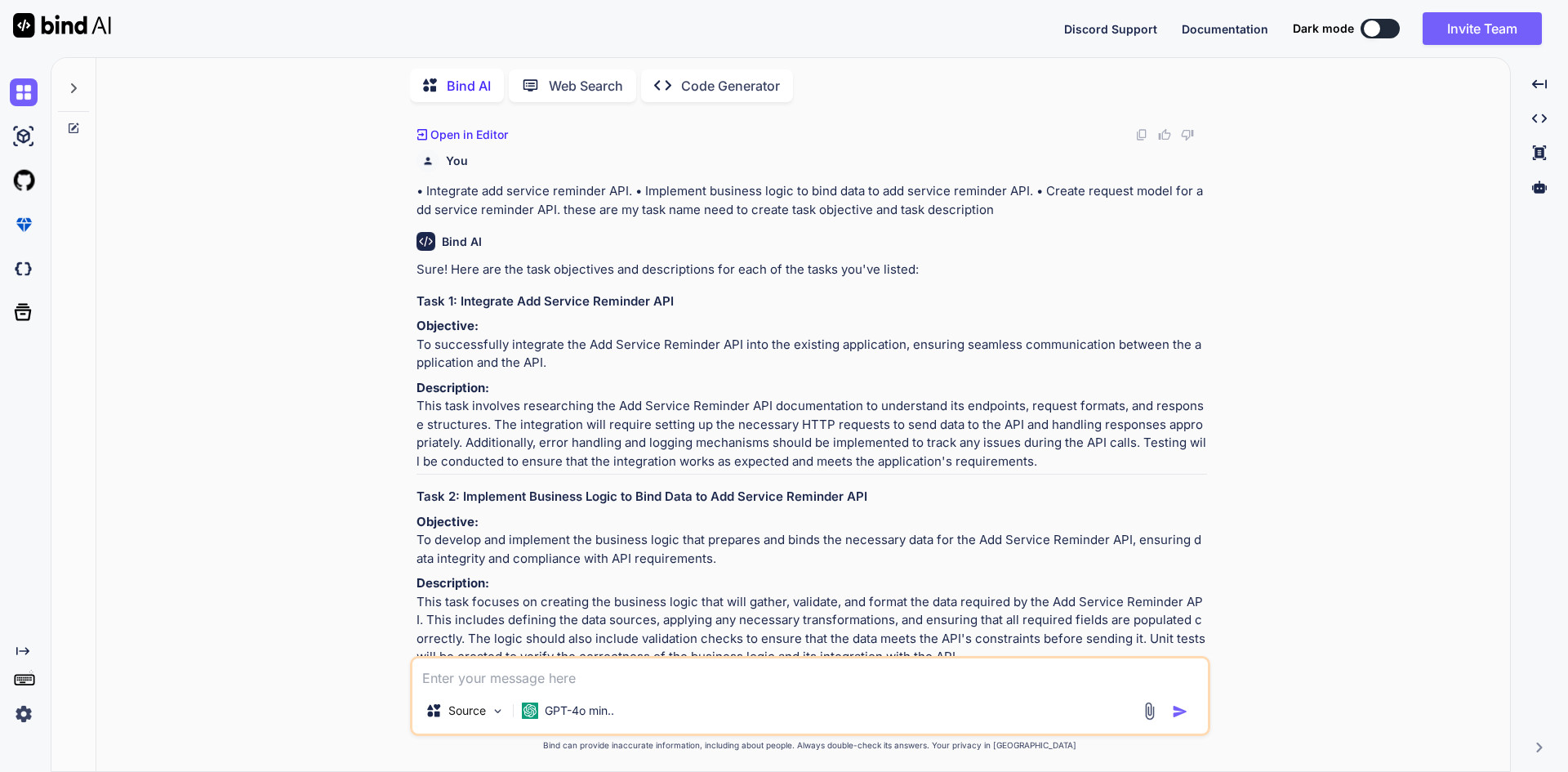
scroll to position [245, 0]
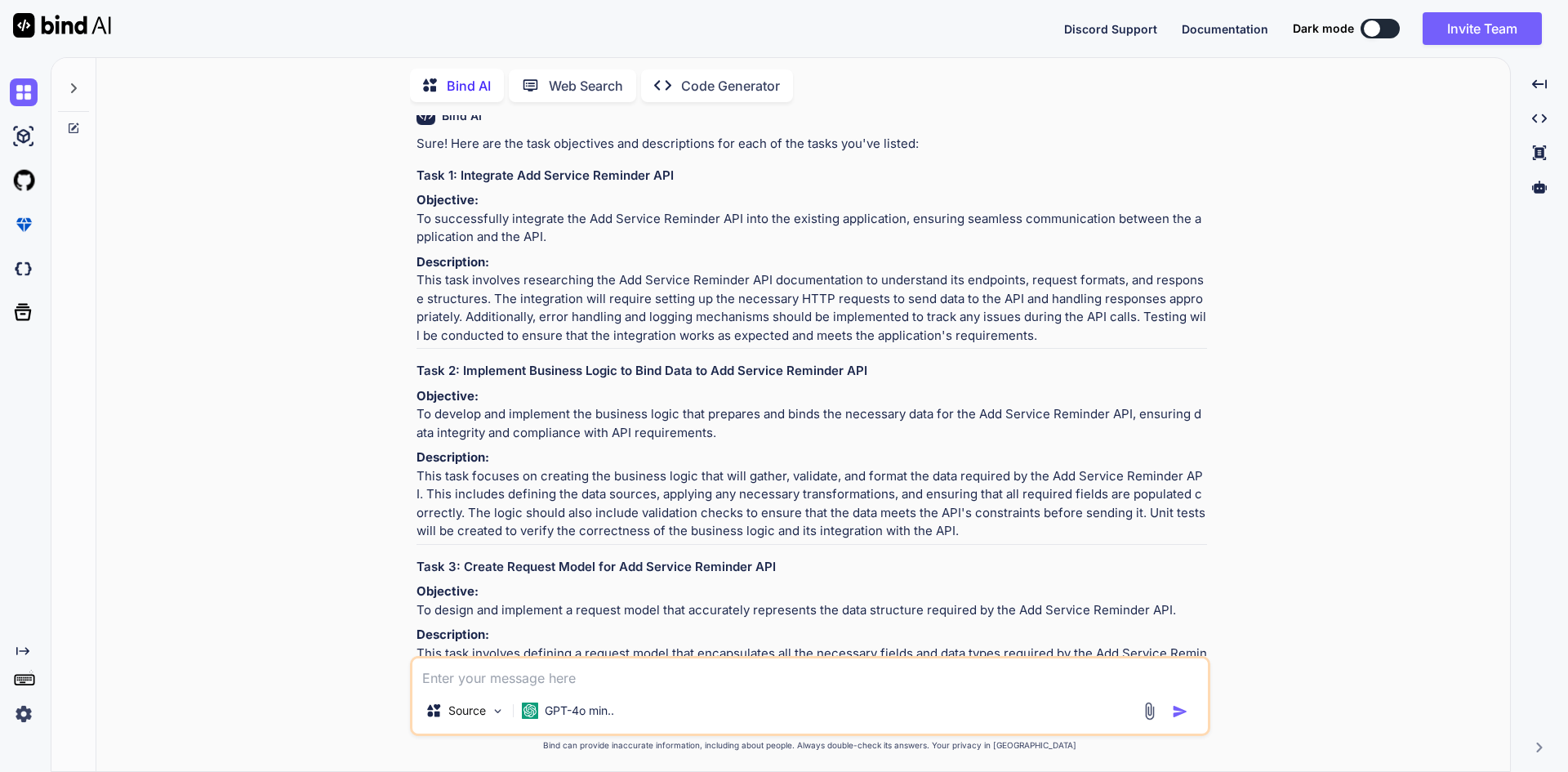
drag, startPoint x: 420, startPoint y: 472, endPoint x: 712, endPoint y: 484, distance: 292.2
click at [712, 443] on p "Objective: To develop and implement the business logic that prepares and binds …" at bounding box center [812, 415] width 791 height 55
click at [715, 443] on p "Objective: To develop and implement the business logic that prepares and binds …" at bounding box center [812, 415] width 791 height 55
click at [708, 443] on p "Objective: To develop and implement the business logic that prepares and binds …" at bounding box center [812, 415] width 791 height 55
click at [740, 443] on p "Objective: To develop and implement the business logic that prepares and binds …" at bounding box center [812, 415] width 791 height 55
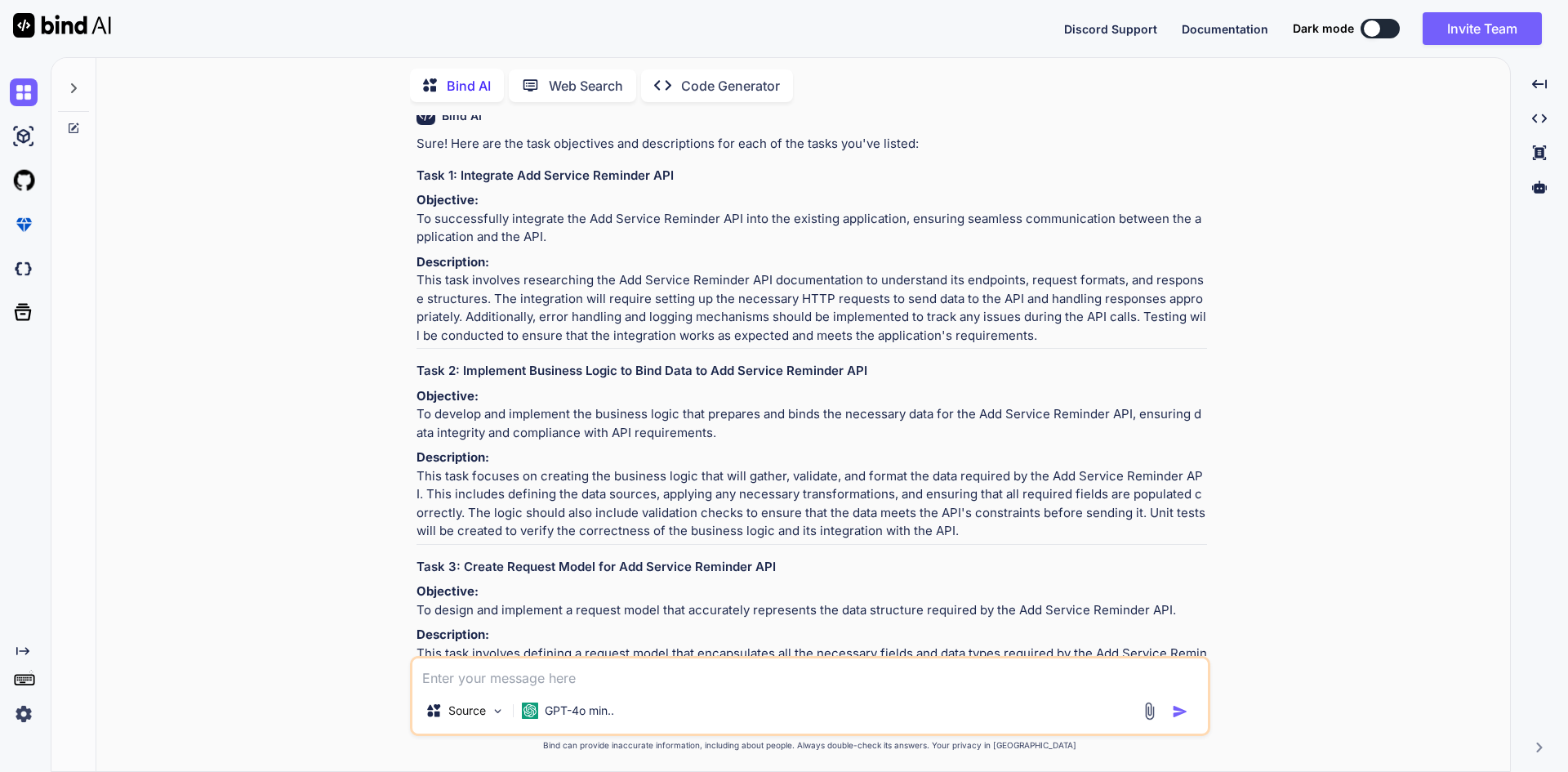
drag, startPoint x: 718, startPoint y: 489, endPoint x: 446, endPoint y: 457, distance: 273.9
click at [446, 443] on p "Objective: To develop and implement the business logic that prepares and binds …" at bounding box center [812, 415] width 791 height 55
copy p "To develop and implement the business logic that prepares and binds the necessa…"
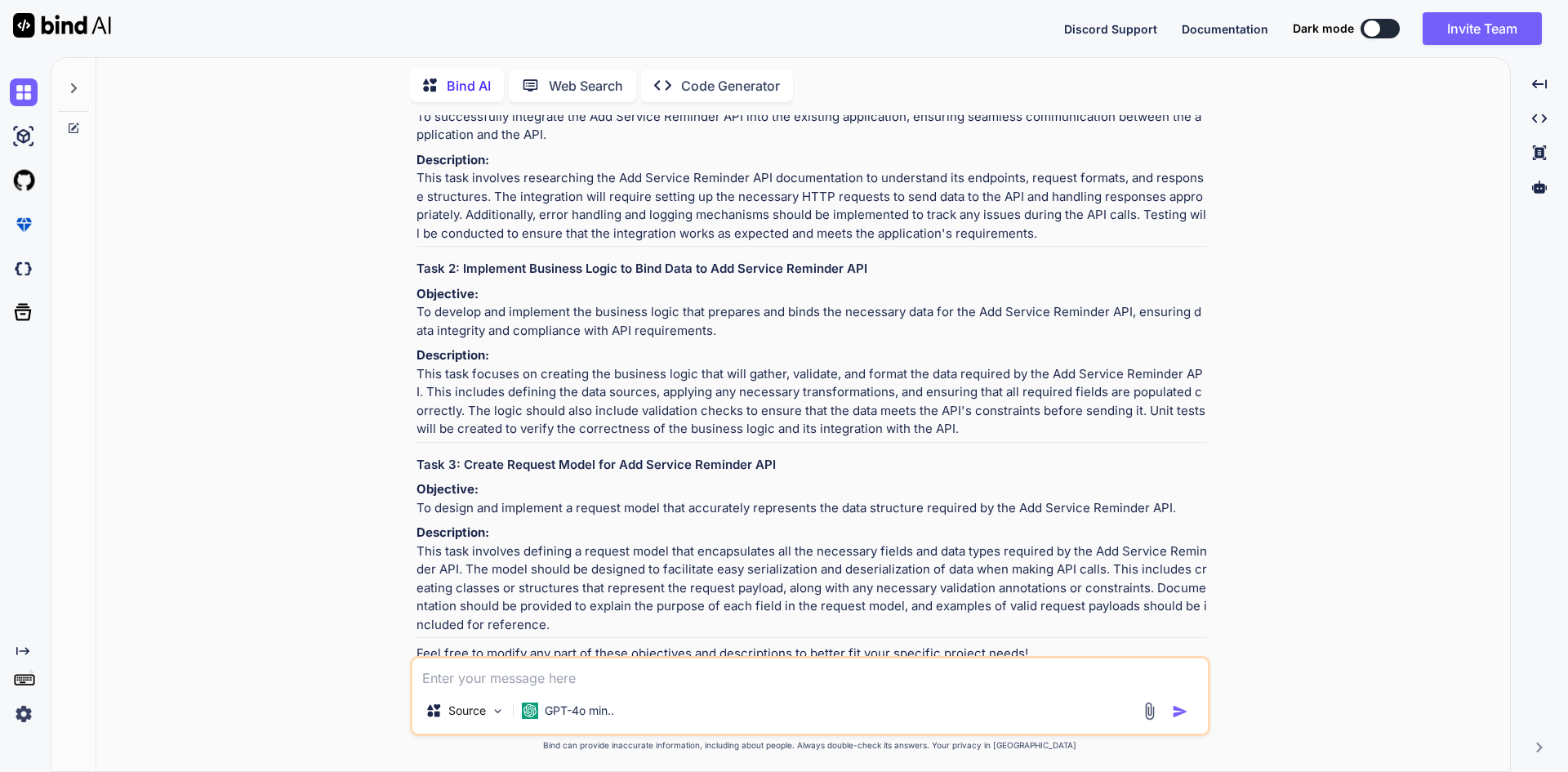
scroll to position [490, 0]
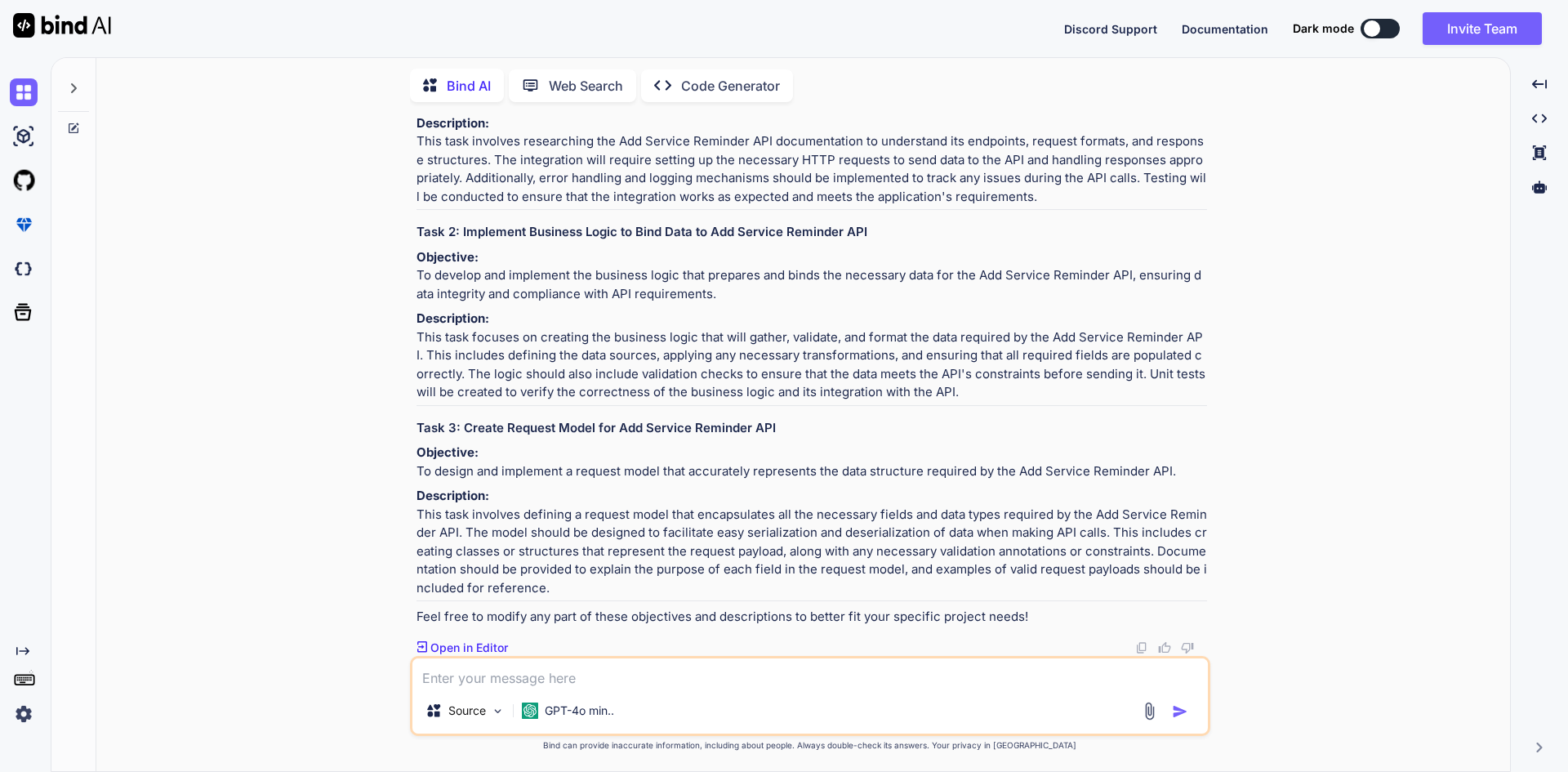
drag, startPoint x: 416, startPoint y: 458, endPoint x: 1174, endPoint y: 451, distance: 758.0
click at [1174, 451] on p "Objective: To design and implement a request model that accurately represents t…" at bounding box center [812, 462] width 791 height 37
copy p "To design and implement a request model that accurately represents the data str…"
